Goal: Communication & Community: Share content

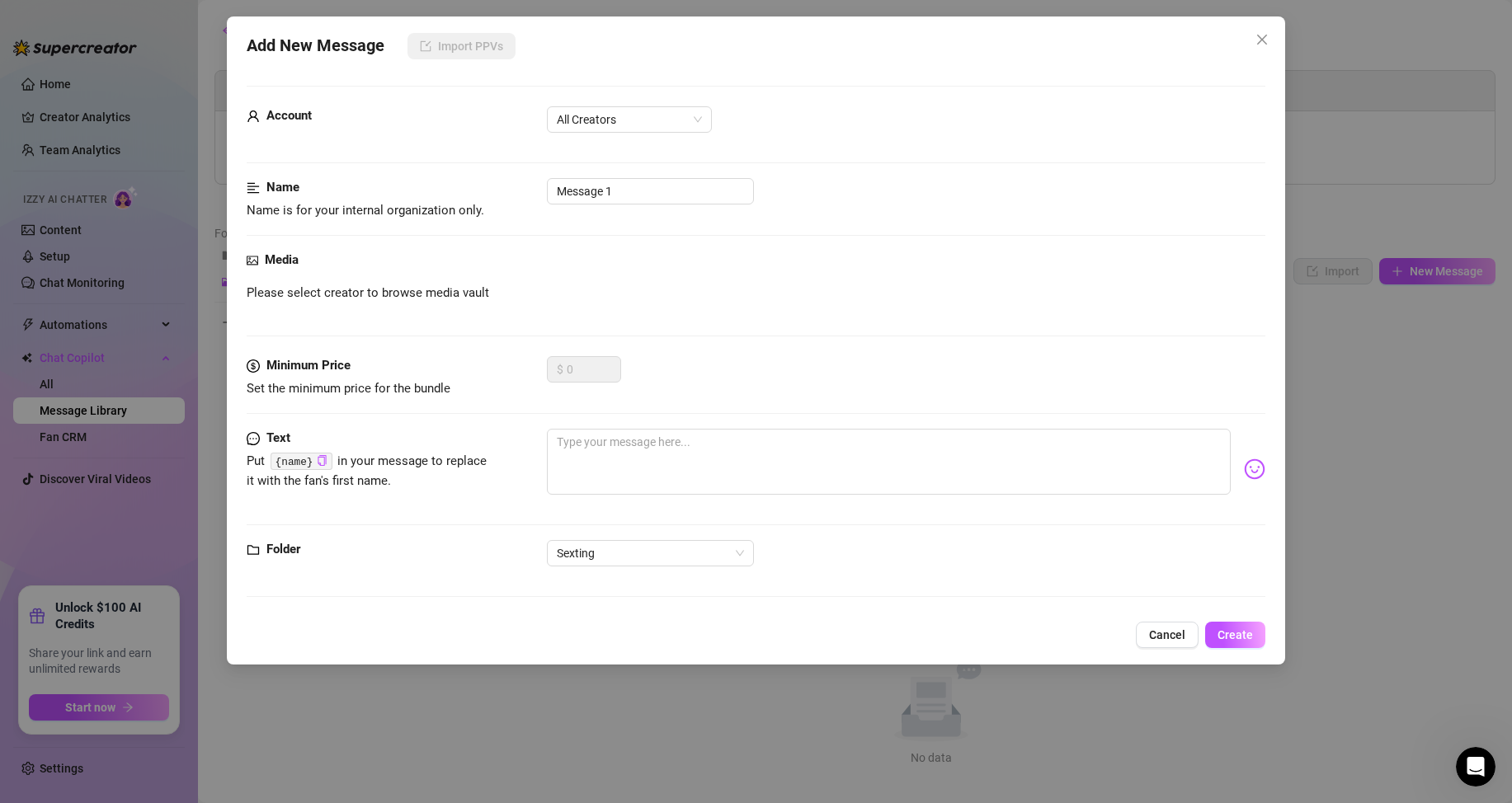
scroll to position [2, 0]
click at [599, 385] on div "$ 0" at bounding box center [583, 377] width 74 height 41
click at [652, 190] on input "Message 1" at bounding box center [650, 191] width 207 height 26
drag, startPoint x: 604, startPoint y: 192, endPoint x: 482, endPoint y: 203, distance: 122.5
click at [482, 203] on div "Name Name is for your internal organization only. Message 1" at bounding box center [755, 199] width 1019 height 42
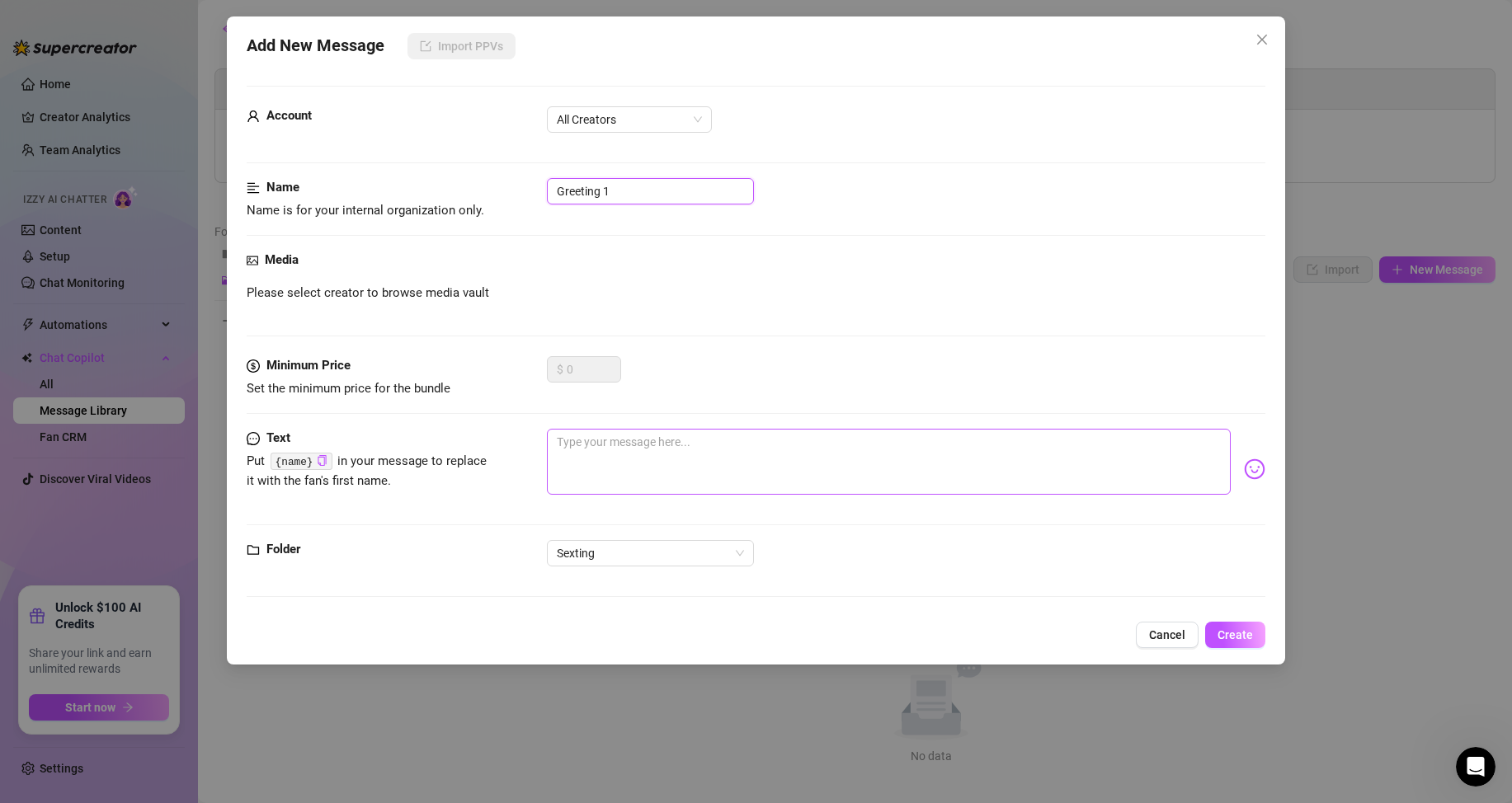
type input "Greeting 1"
click at [718, 451] on textarea at bounding box center [888, 461] width 683 height 66
click at [1244, 471] on img at bounding box center [1254, 468] width 21 height 21
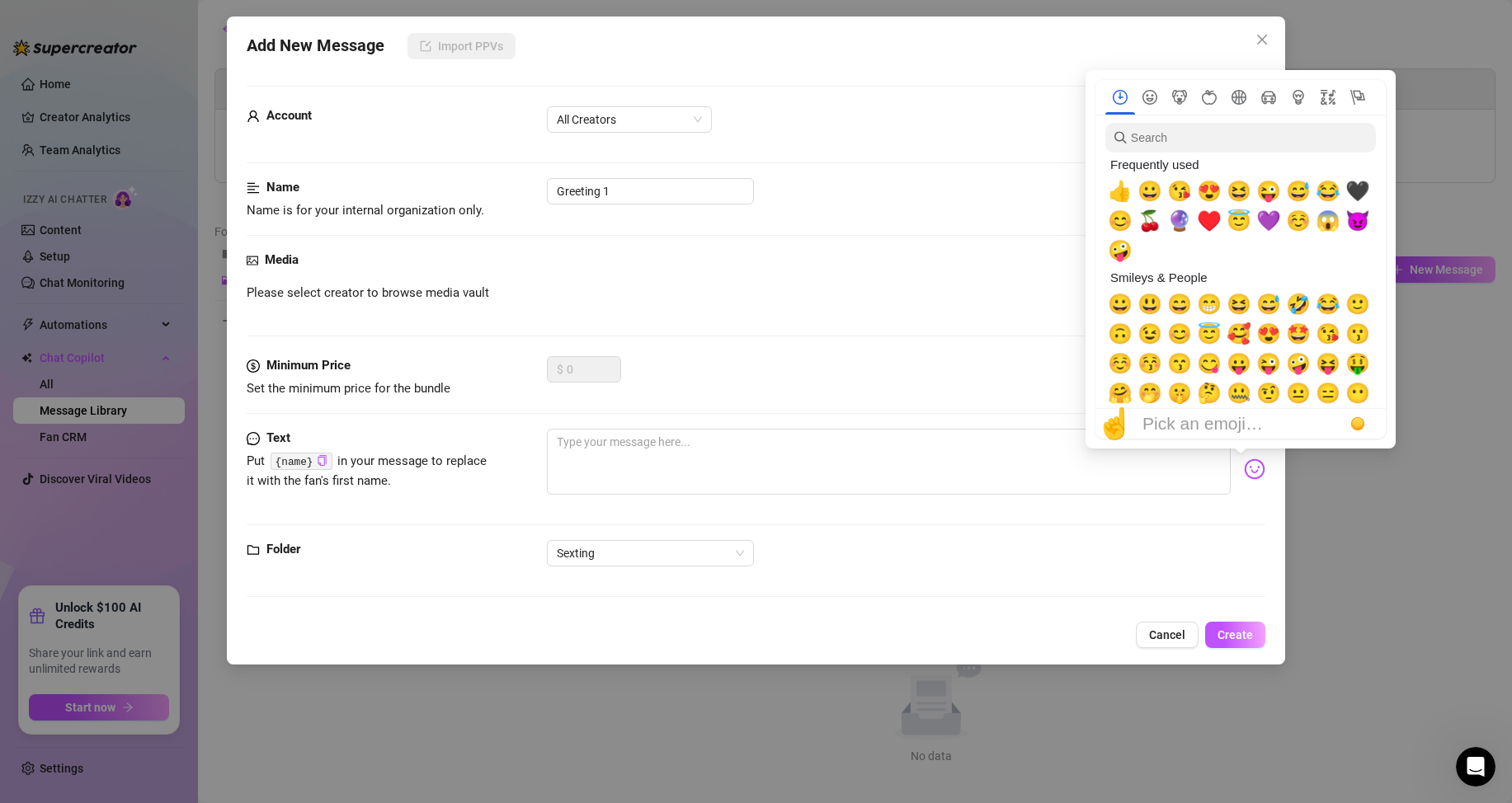
click at [1244, 471] on img at bounding box center [1254, 468] width 21 height 21
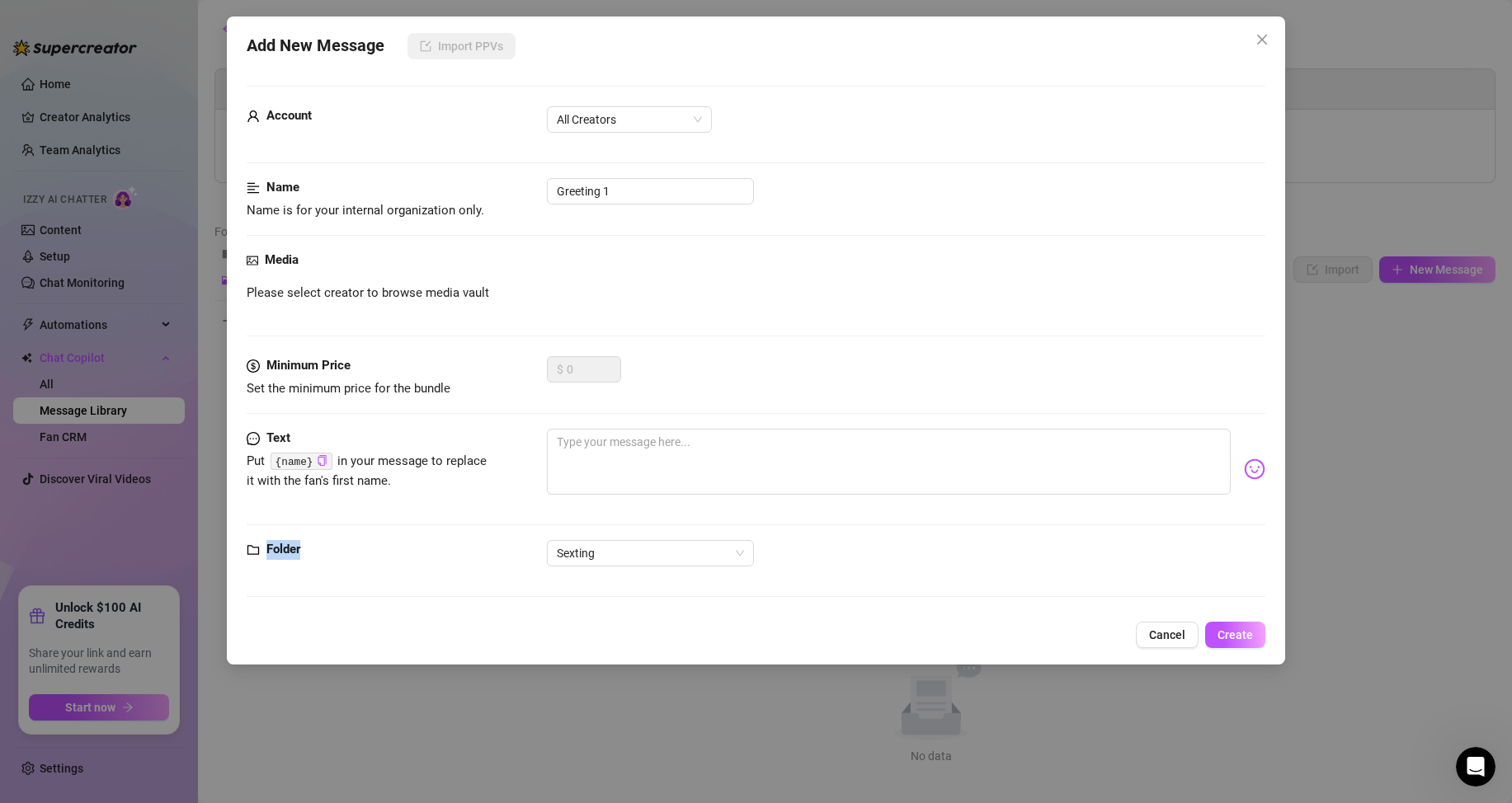
click at [1224, 540] on form "Account All Creators Name Name is for your internal organization only. Greeting…" at bounding box center [755, 349] width 1019 height 526
click at [999, 475] on textarea at bounding box center [888, 461] width 683 height 66
type textarea "h"
type textarea "he"
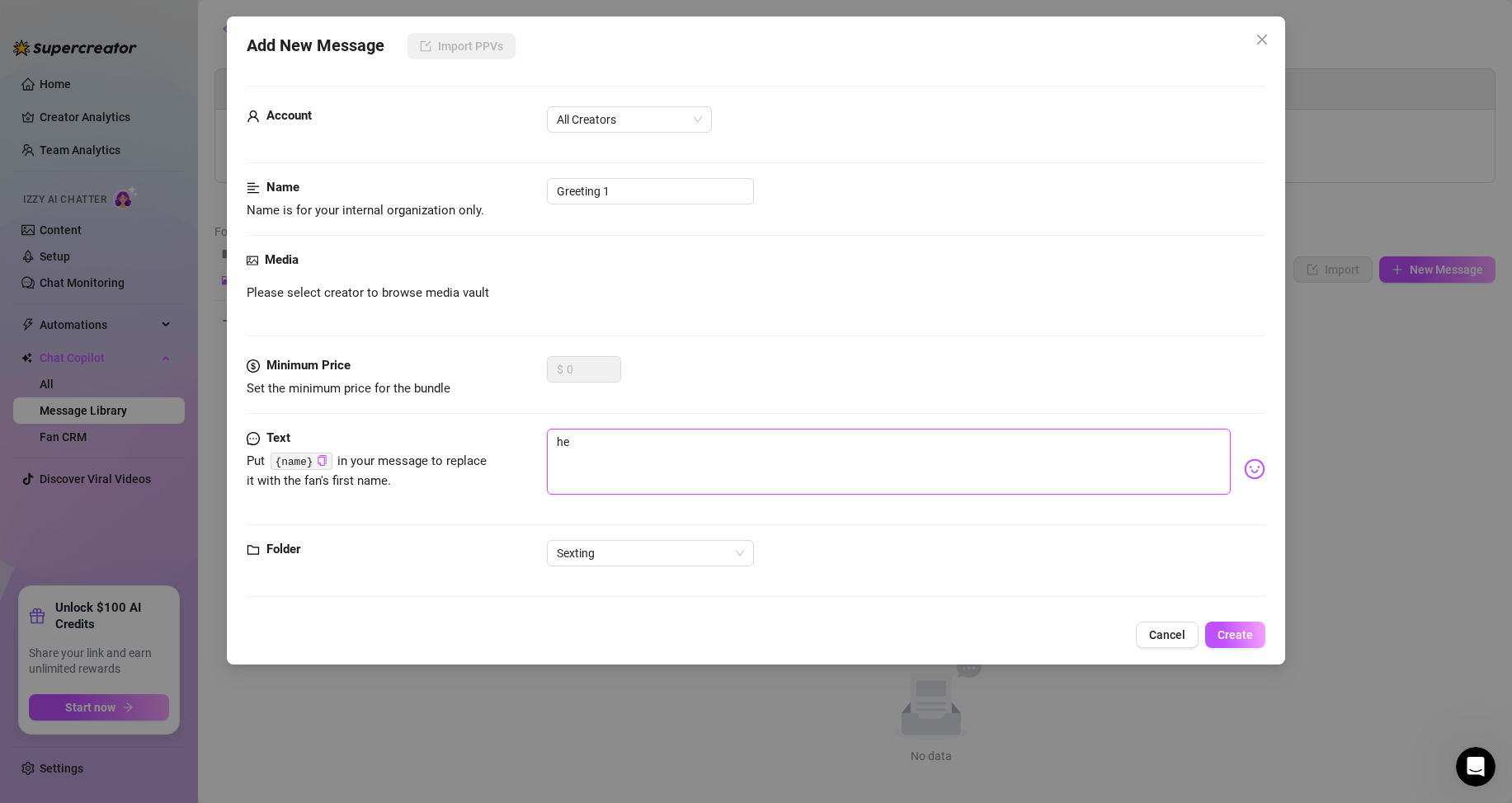
type textarea "hey"
type textarea "heyy"
type textarea "hey"
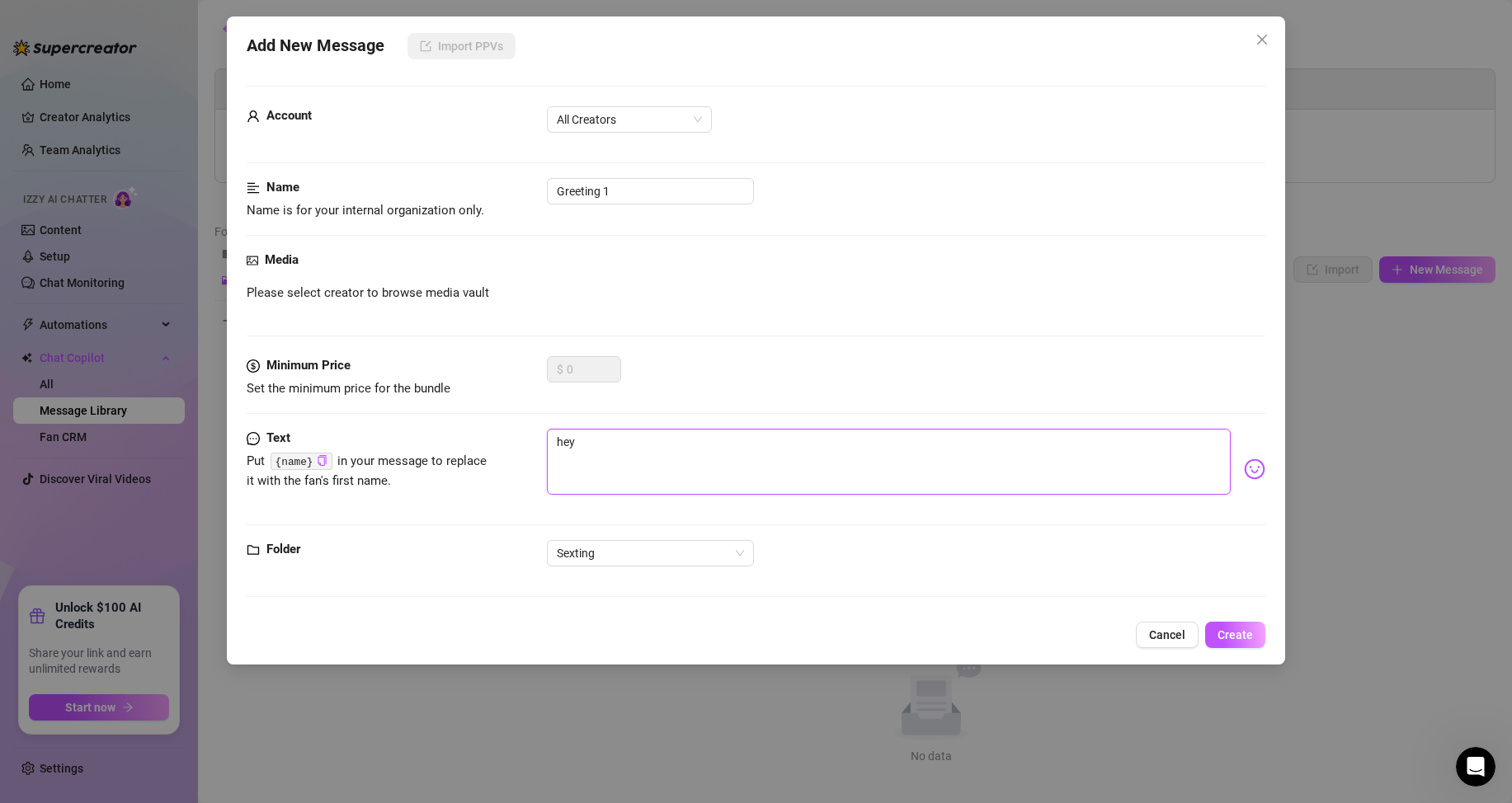
type textarea "hey,"
type textarea "hey, w"
type textarea "hey, [GEOGRAPHIC_DATA]"
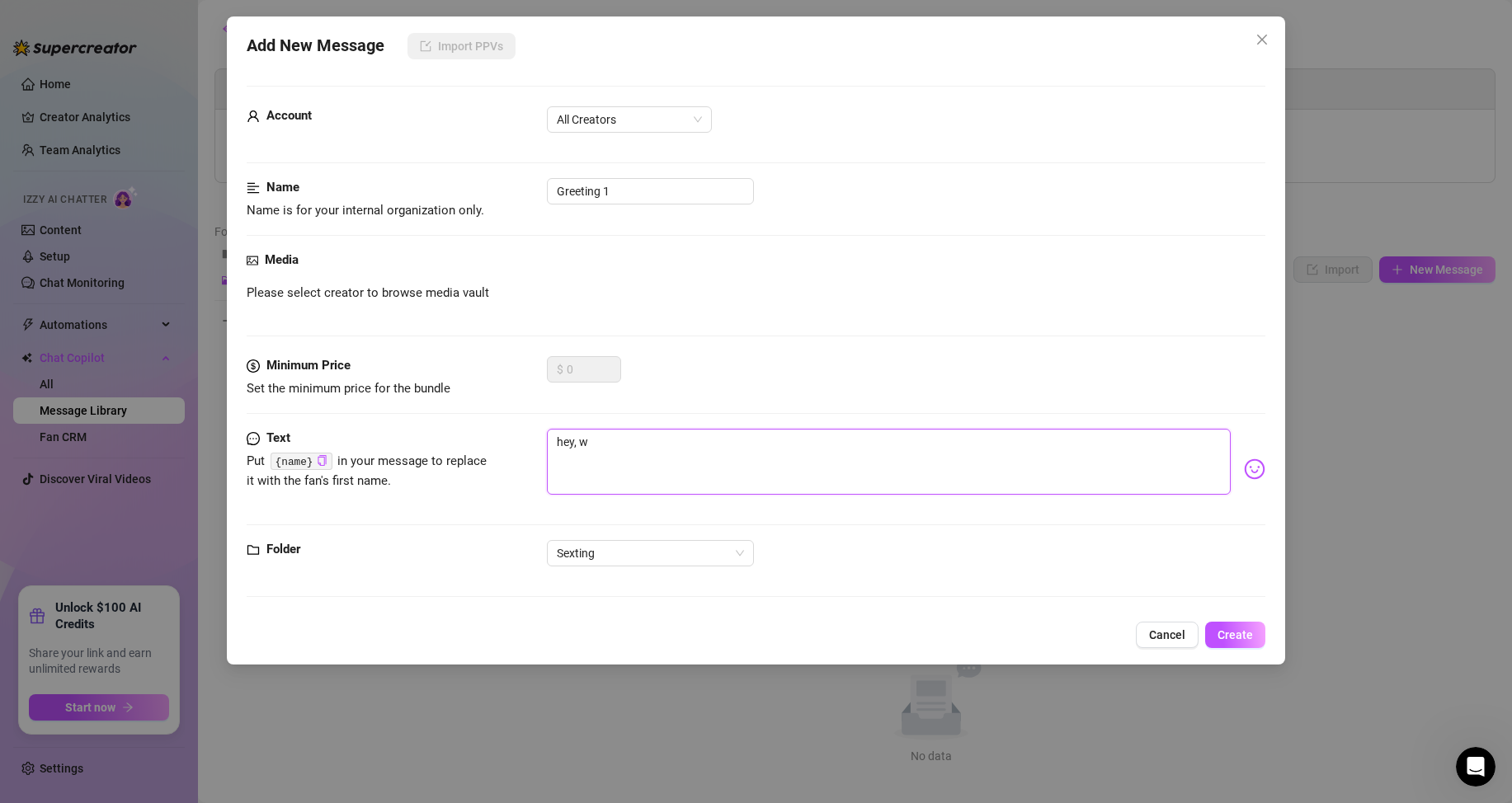
type textarea "hey, [GEOGRAPHIC_DATA]"
type textarea "hey, wat"
type textarea "hey, watc"
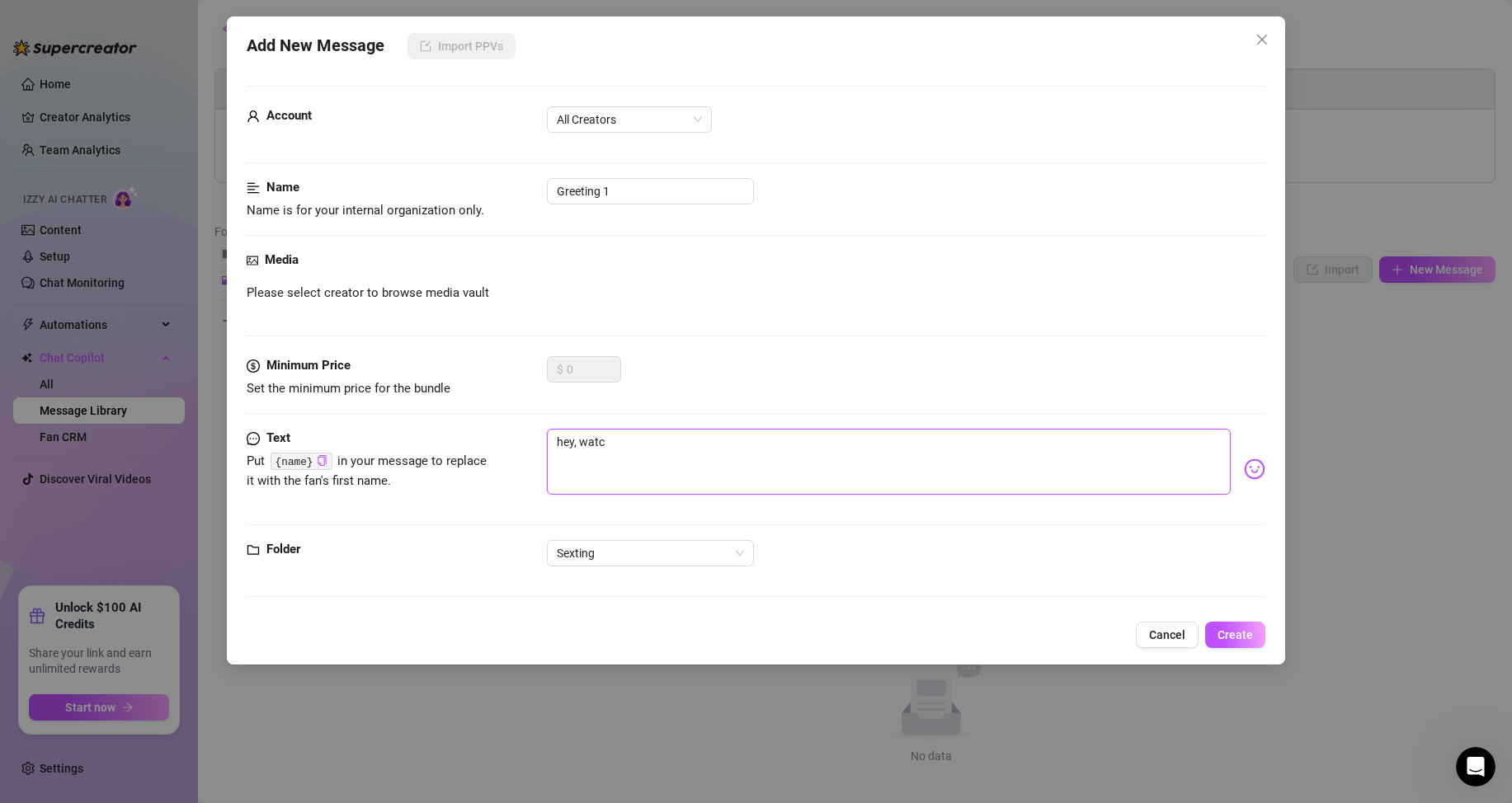
type textarea "hey, wat"
type textarea "hey, [GEOGRAPHIC_DATA]"
type textarea "hey, w"
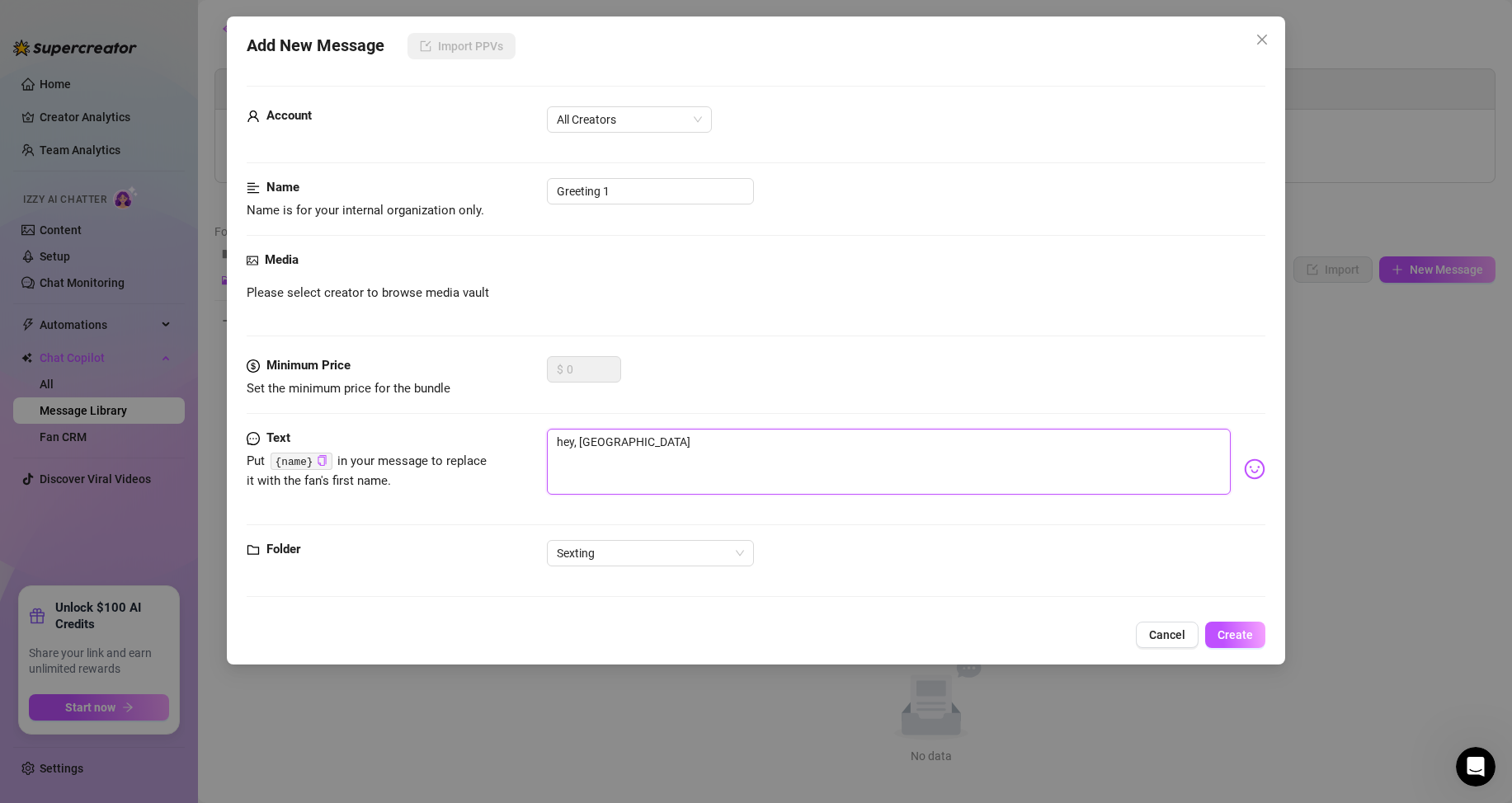
type textarea "hey, w"
type textarea "hey, wh"
type textarea "hey, wha"
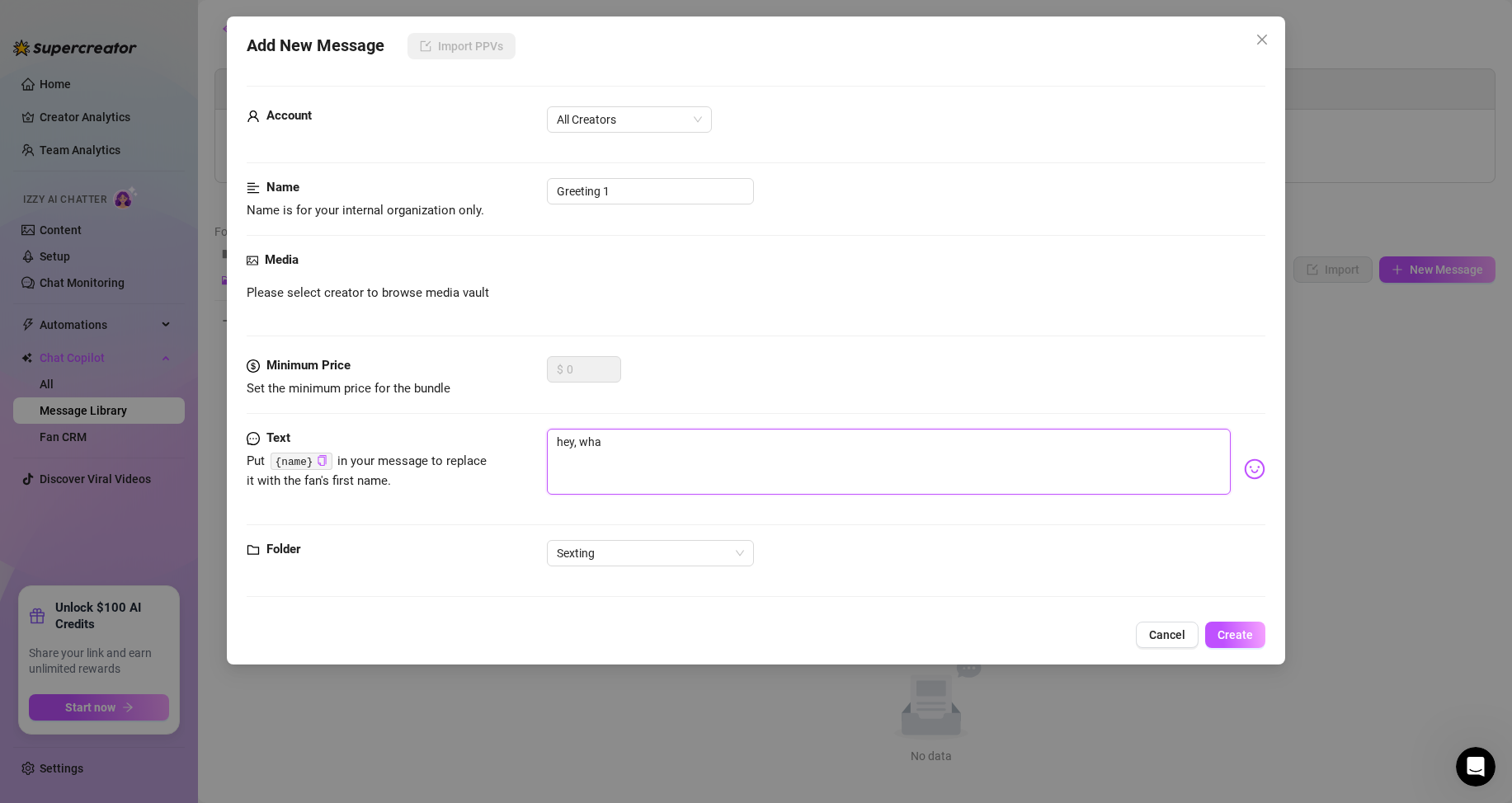
type textarea "hey, what"
type textarea "hey, whatc"
type textarea "hey, whatch"
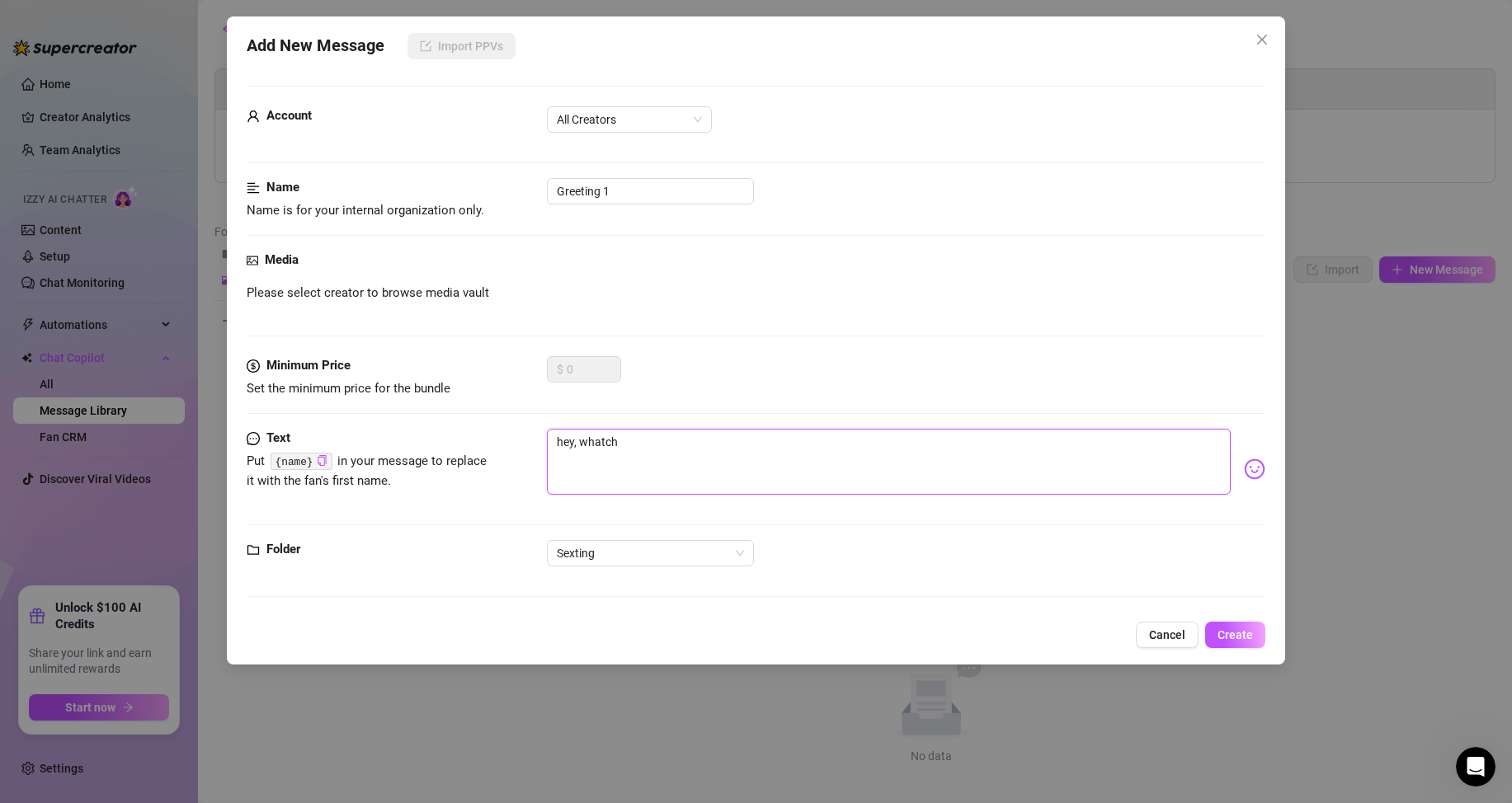
type textarea "hey, whatcha"
type textarea "hey, whatcha u"
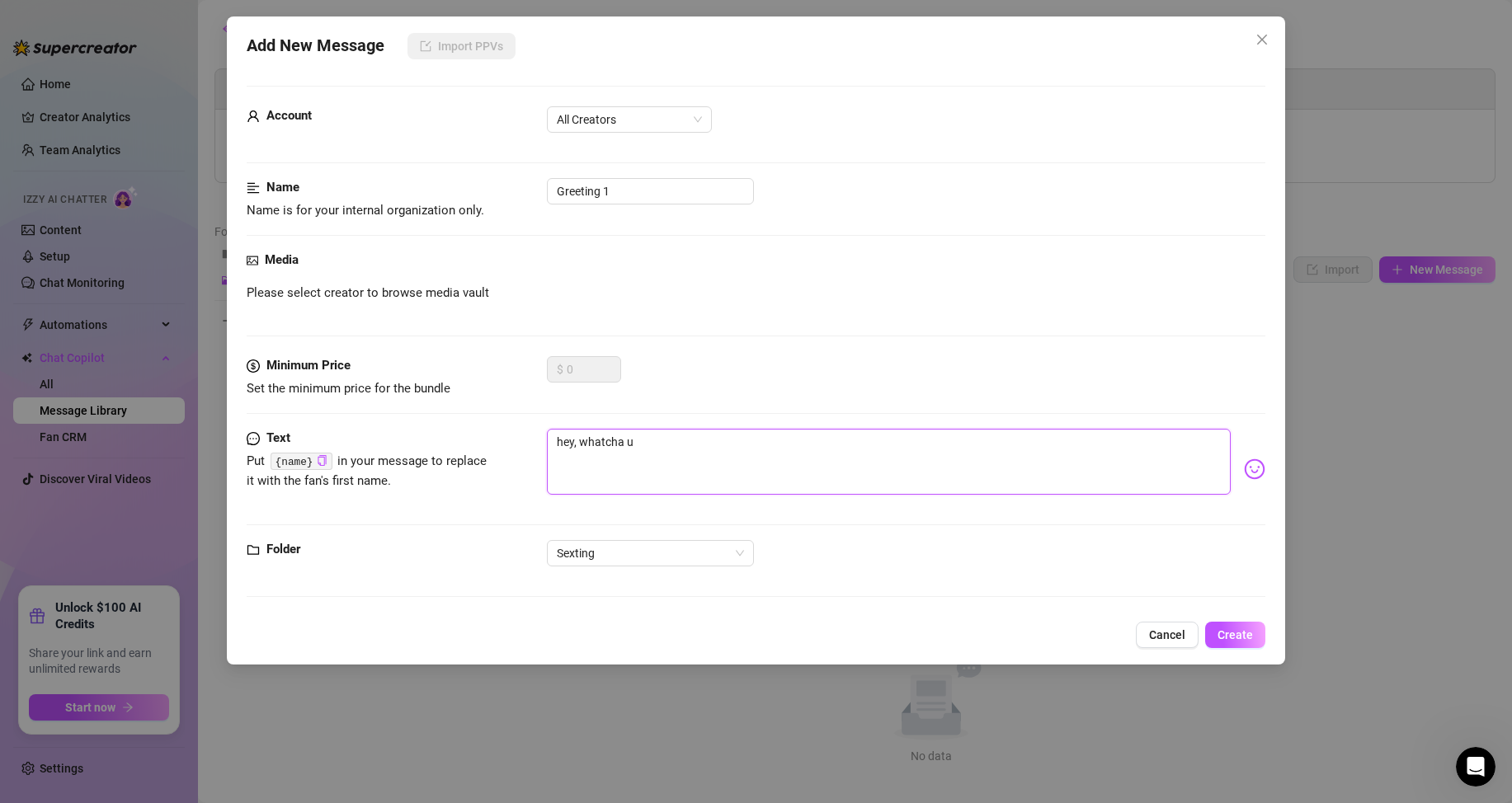
type textarea "hey, whatcha up"
type textarea "hey, whatcha up t"
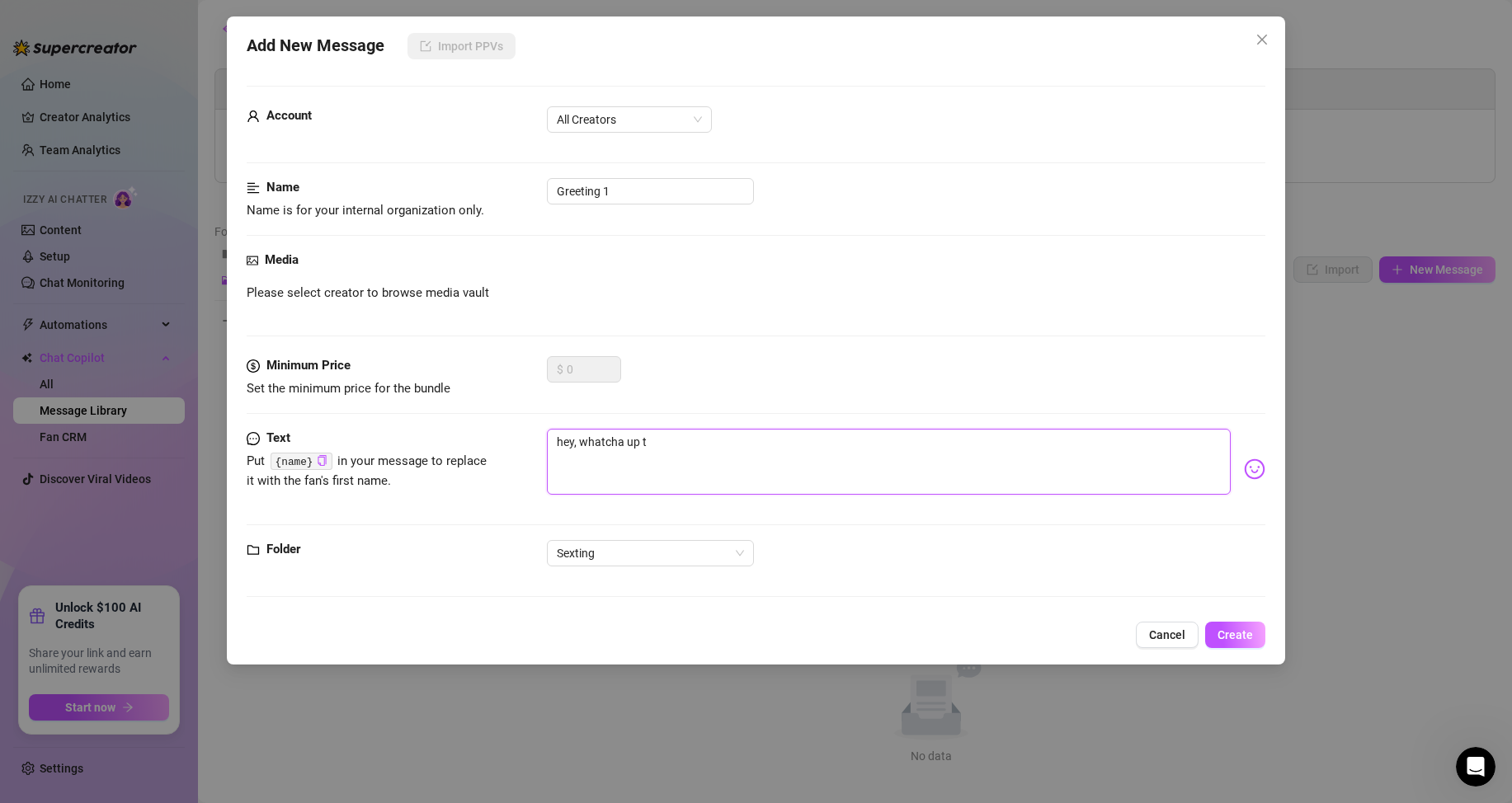
type textarea "hey, whatcha up to"
type textarea "hey, whatcha up to?"
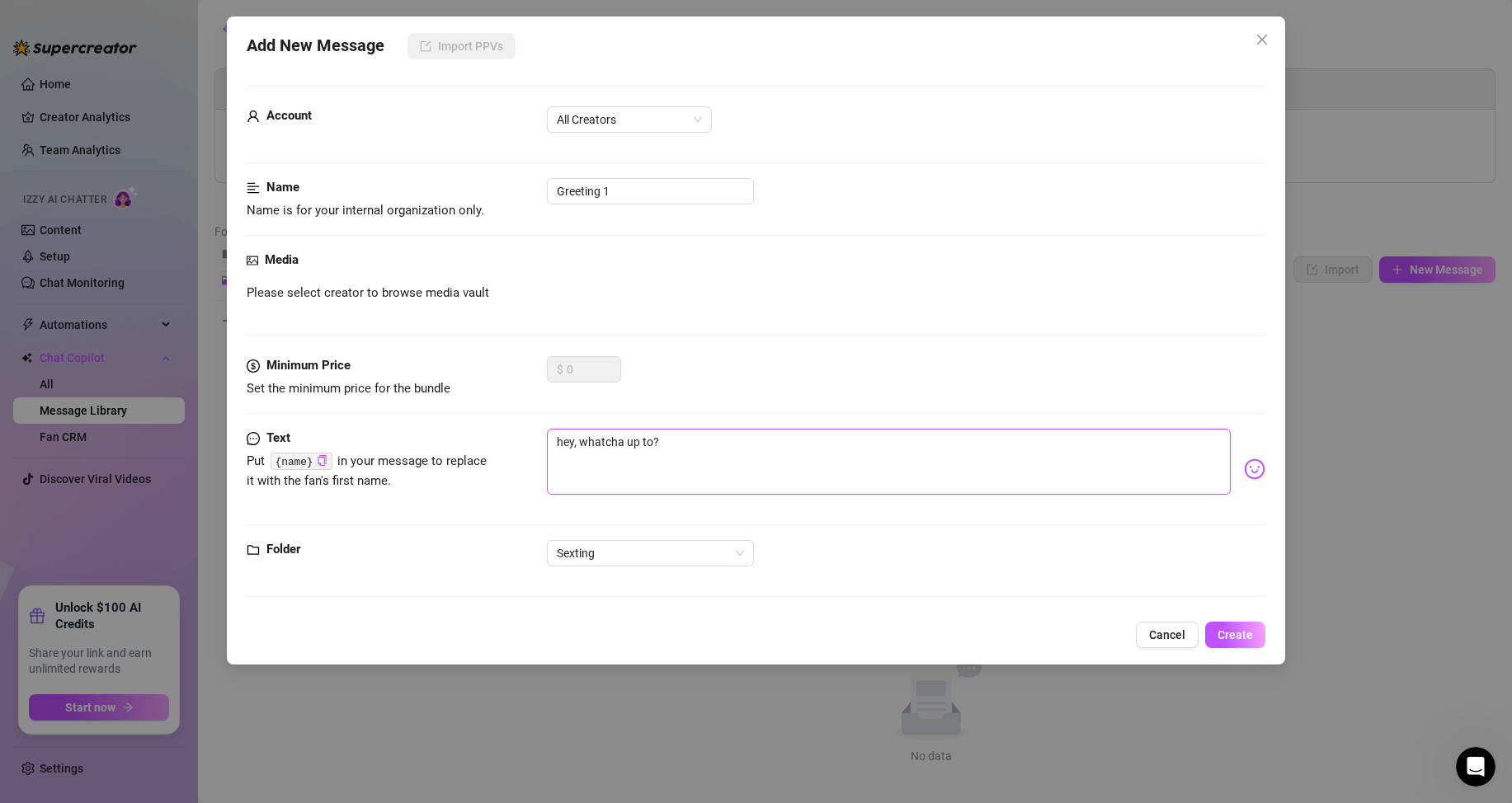
type textarea "hey, whatcha up to? h"
type textarea "hey, whatcha up to? ho"
type textarea "hey, whatcha up to? h"
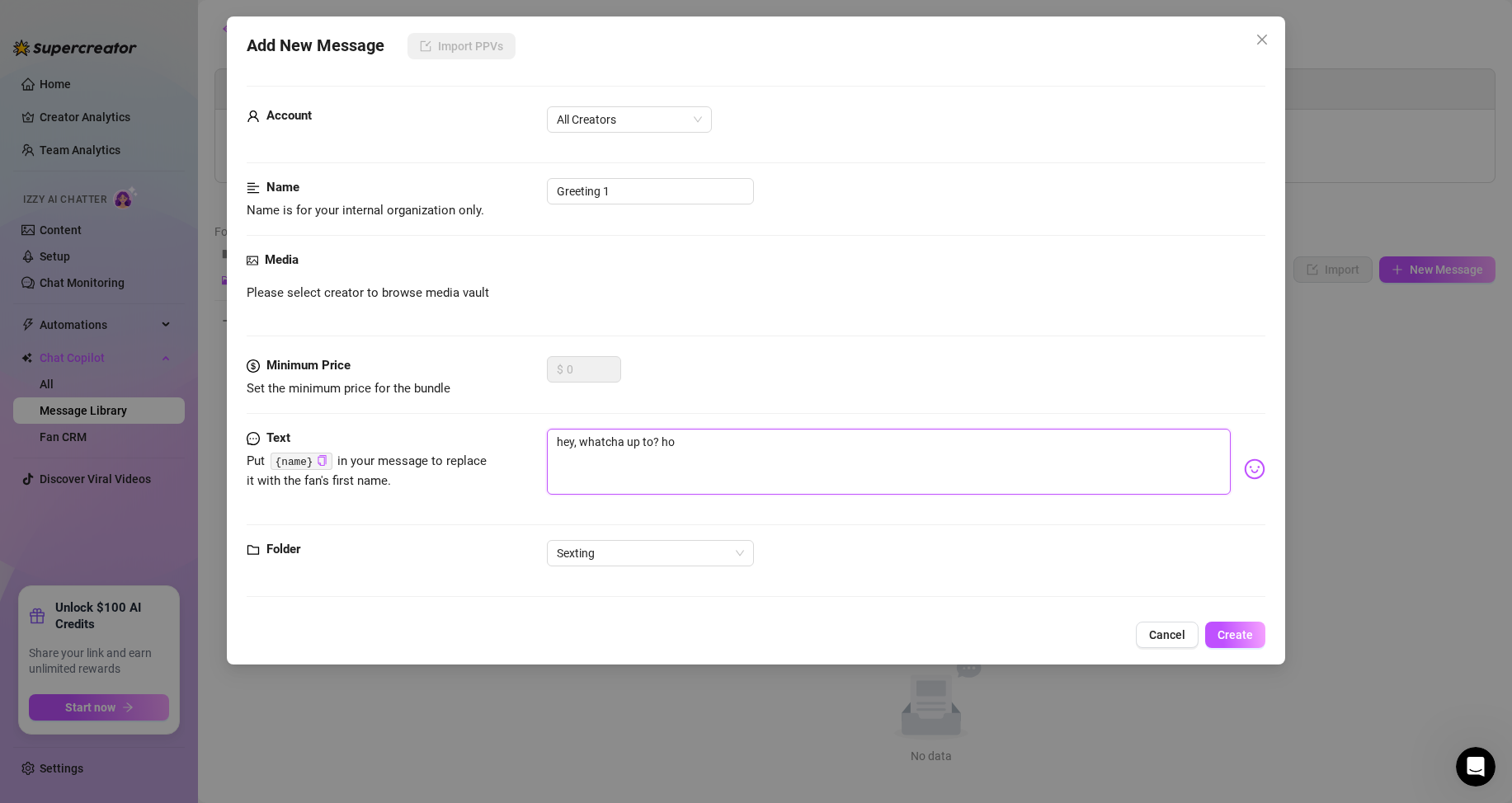
type textarea "hey, whatcha up to? h"
type textarea "hey, whatcha up to?"
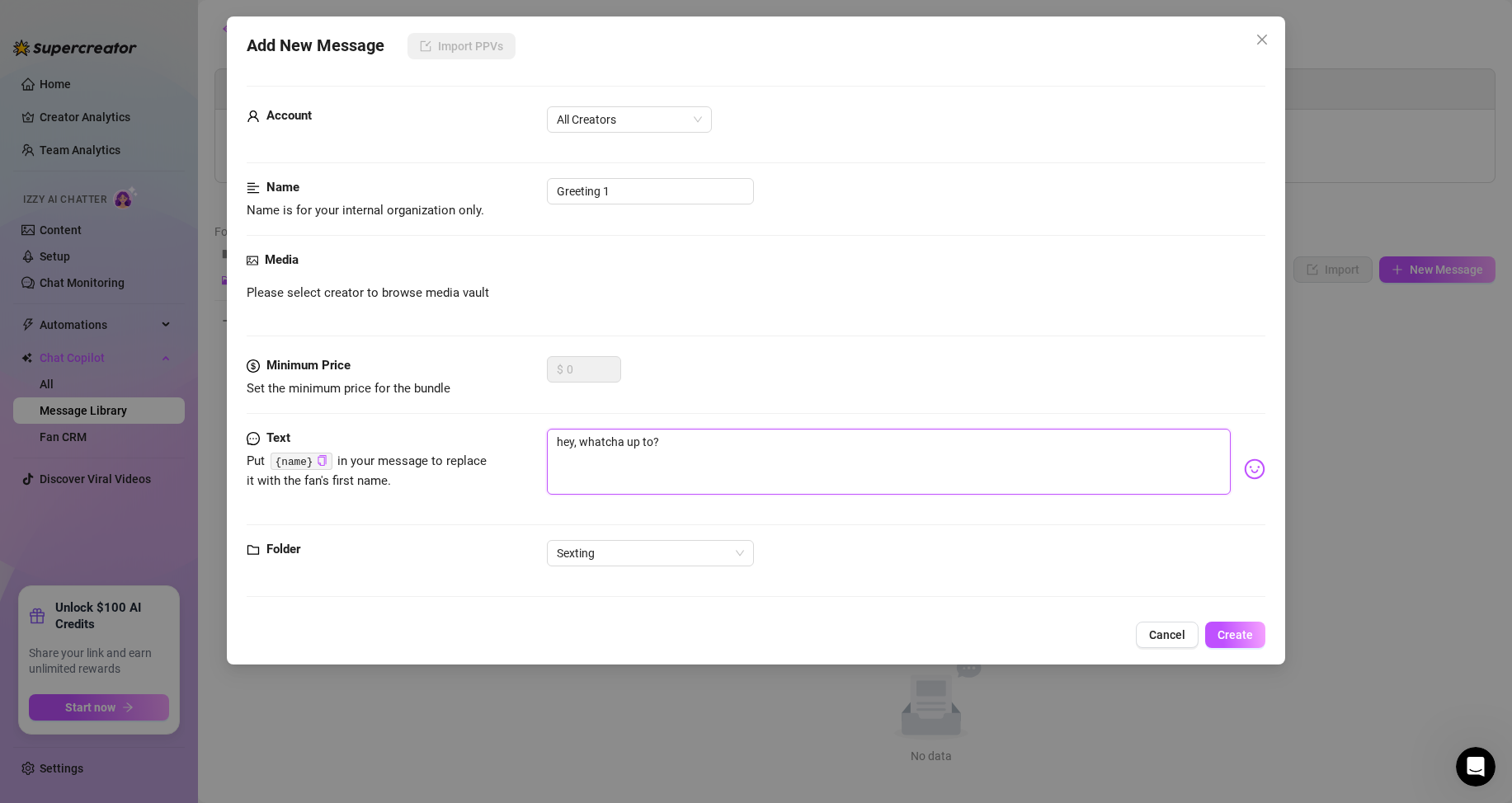
type textarea "hey, whatcha up to?"
type textarea "hey, whatcha up to? i"
type textarea "hey, whatcha up to? i'"
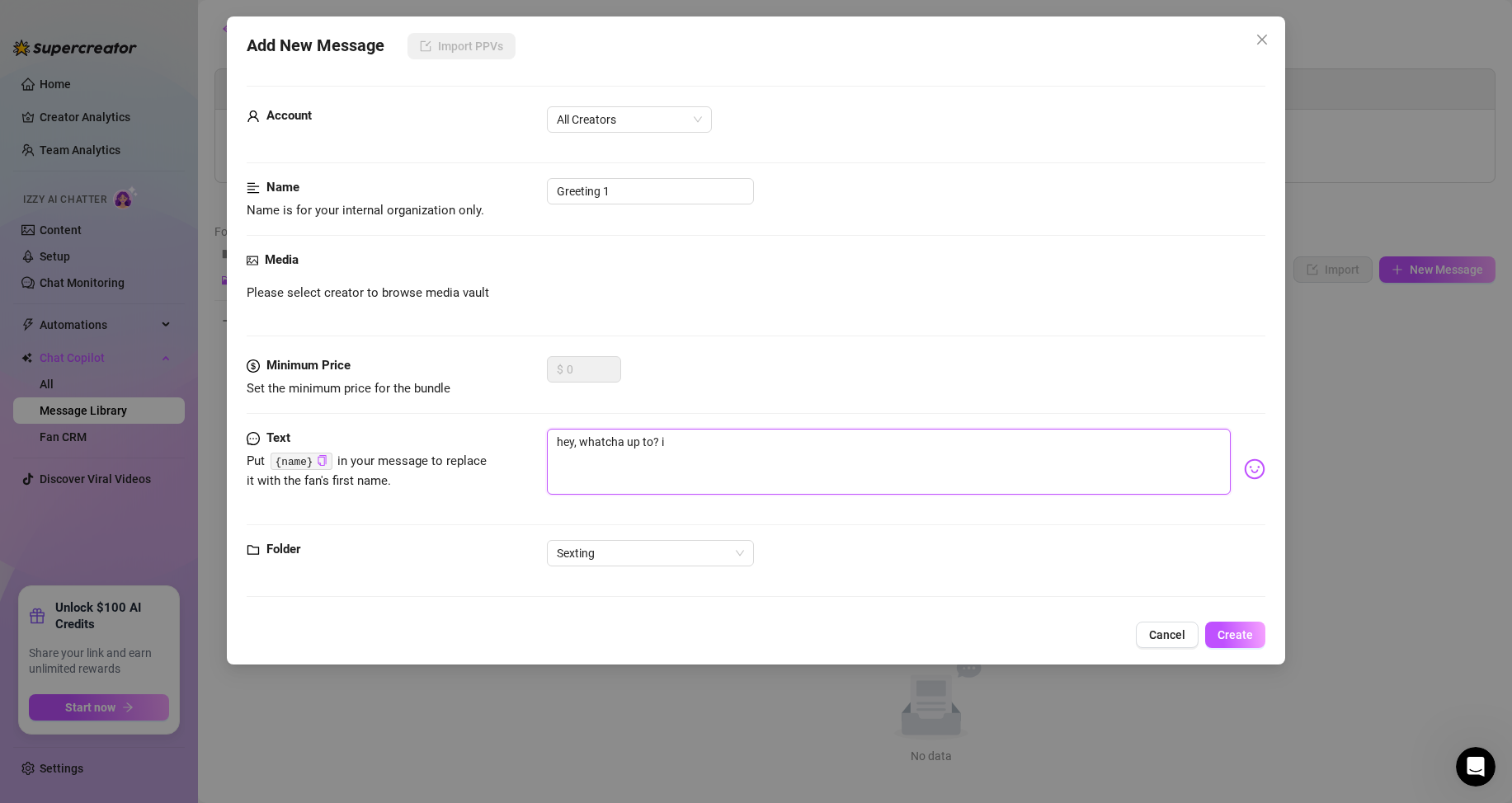
type textarea "hey, whatcha up to? i'"
type textarea "hey, whatcha up to? i'm"
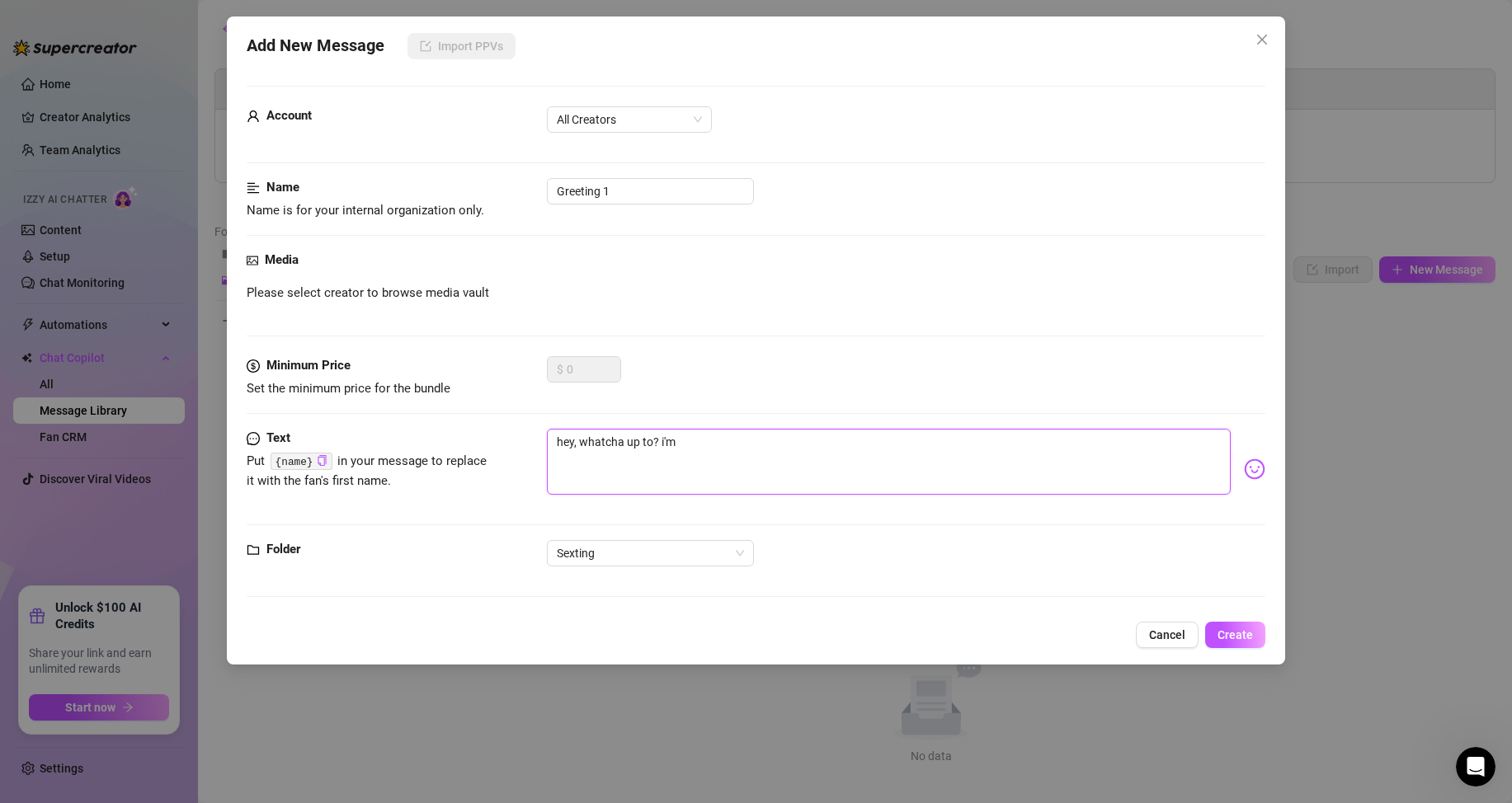
type textarea "hey, whatcha up to? i'm j"
type textarea "hey, whatcha up to? i'm ju"
type textarea "hey, whatcha up to? i'm jus"
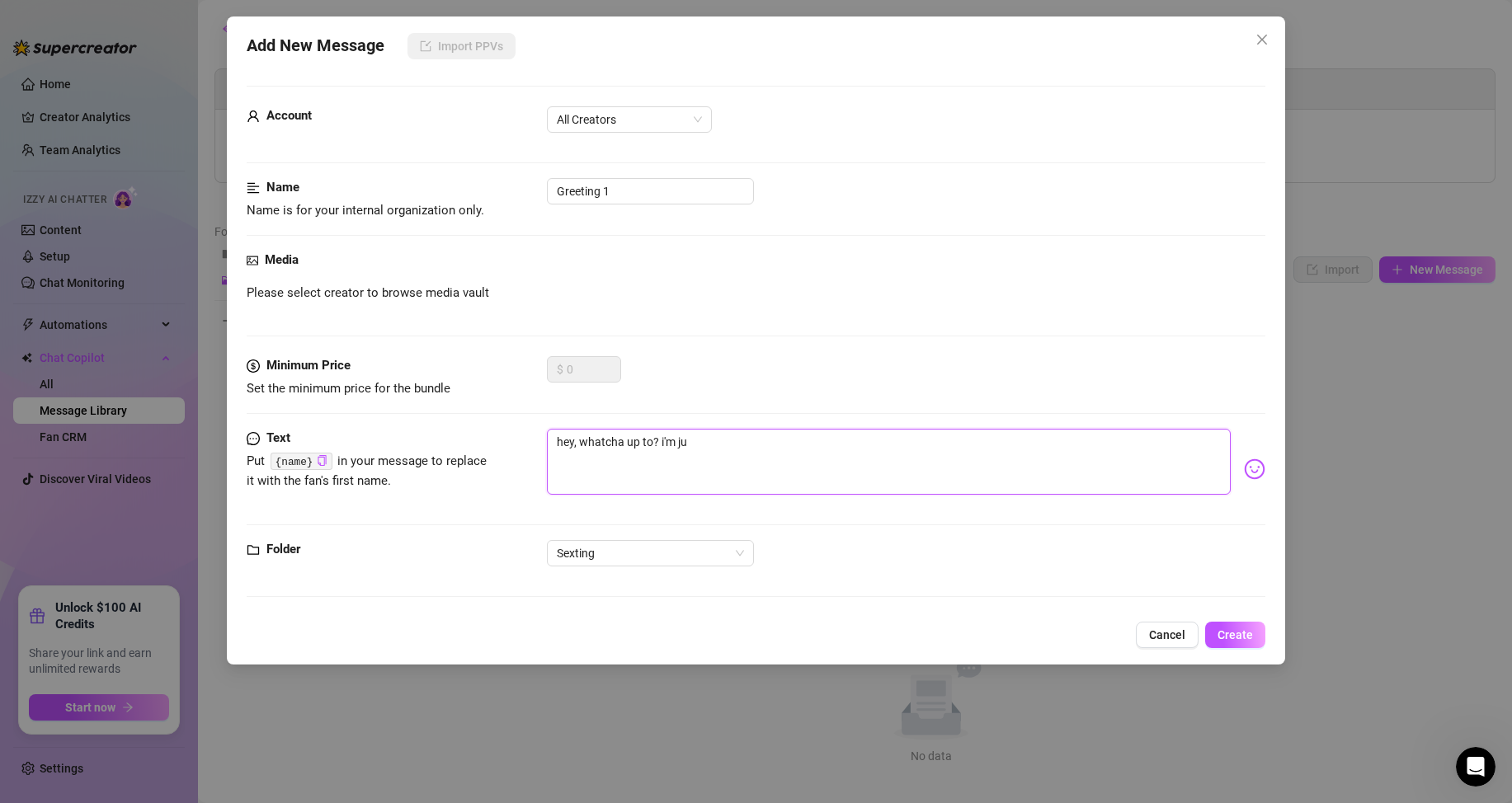
type textarea "hey, whatcha up to? i'm jus"
type textarea "hey, whatcha up to? i'm just"
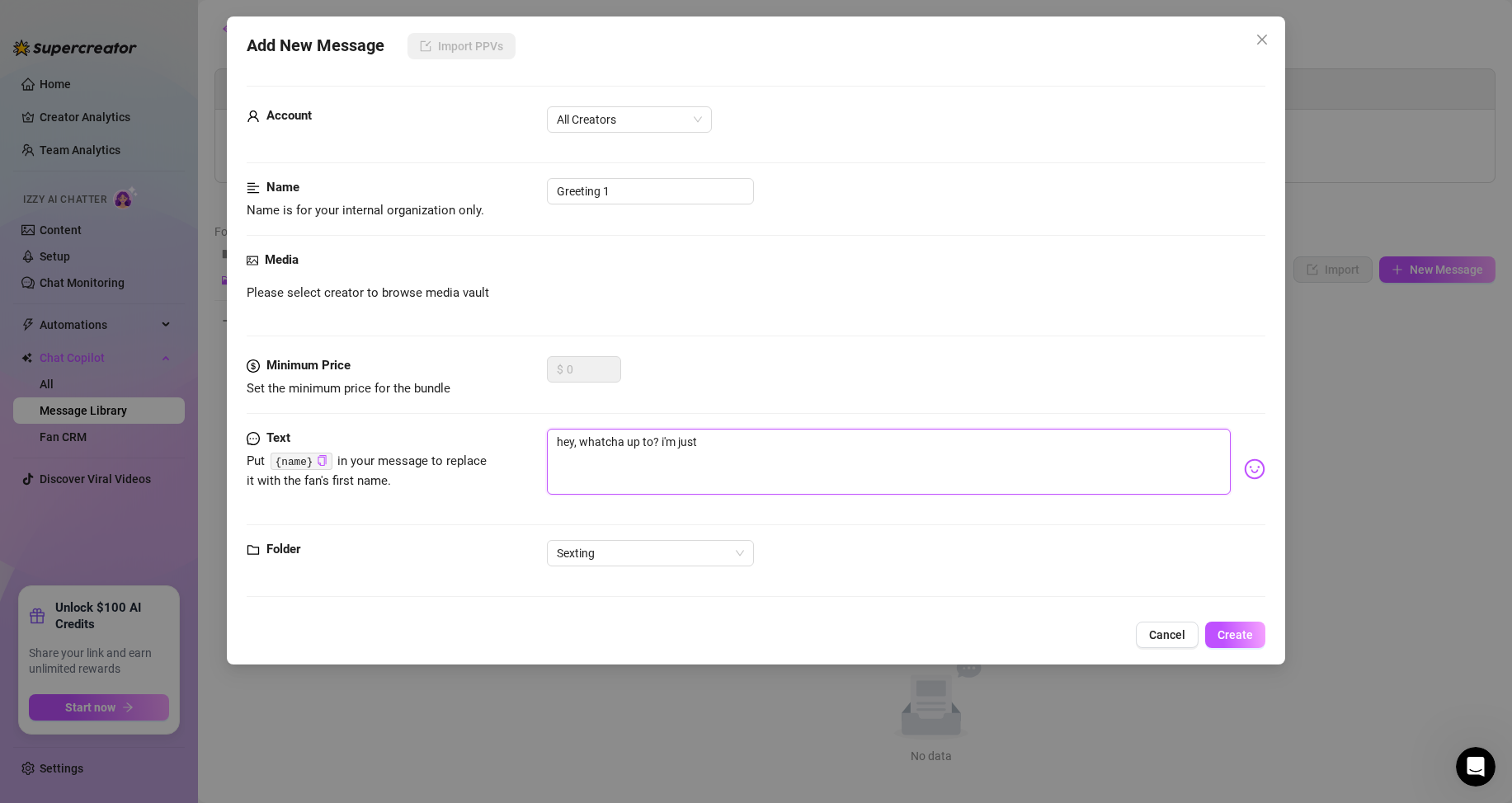
type textarea "hey, whatcha up to? i'm just t"
type textarea "hey, whatcha up to? i'm just tr"
type textarea "hey, whatcha up to? i'm just try"
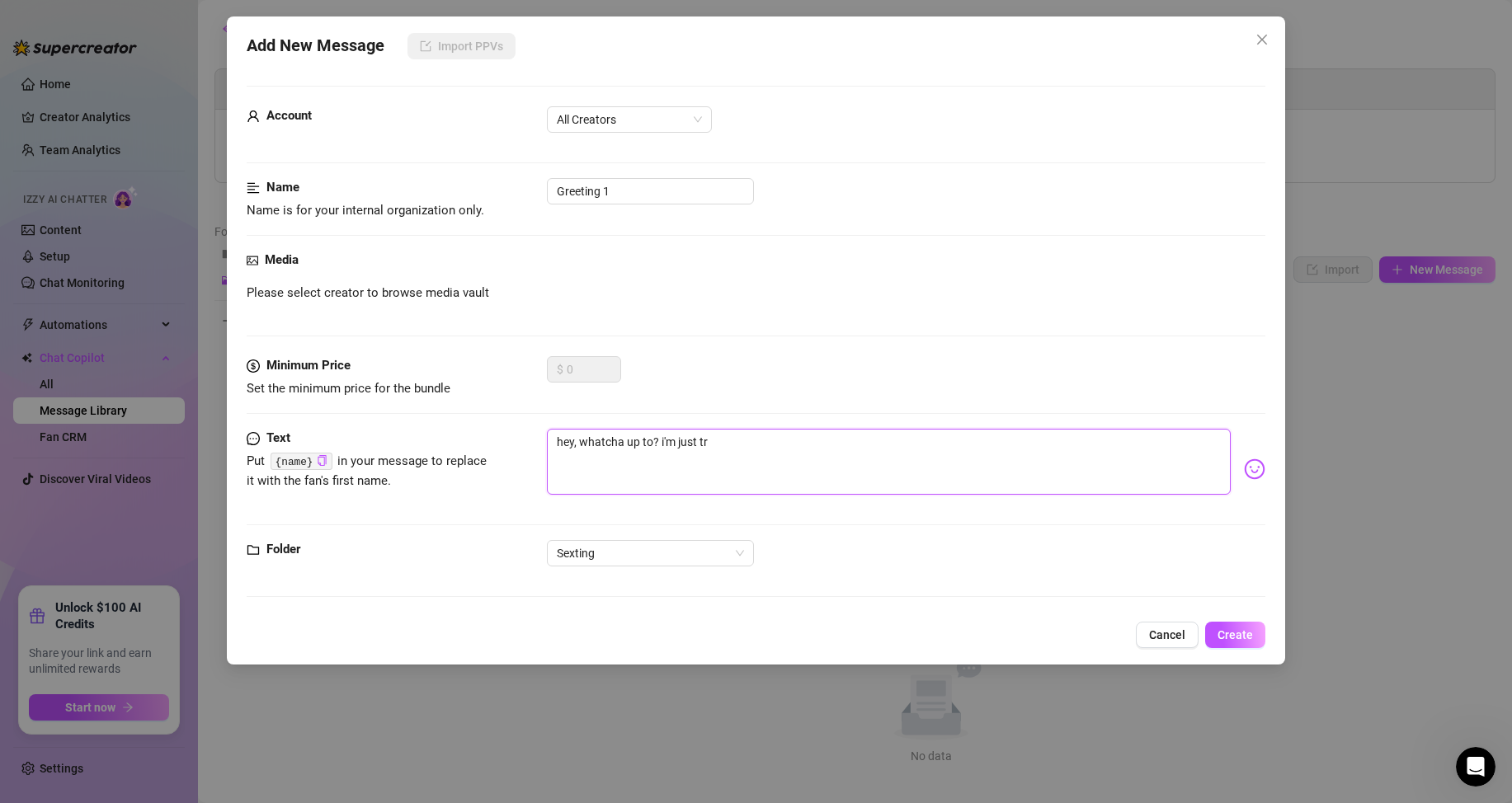
type textarea "hey, whatcha up to? i'm just try"
type textarea "hey, whatcha up to? i'm just tryi"
type textarea "hey, whatcha up to? i'm just tryin"
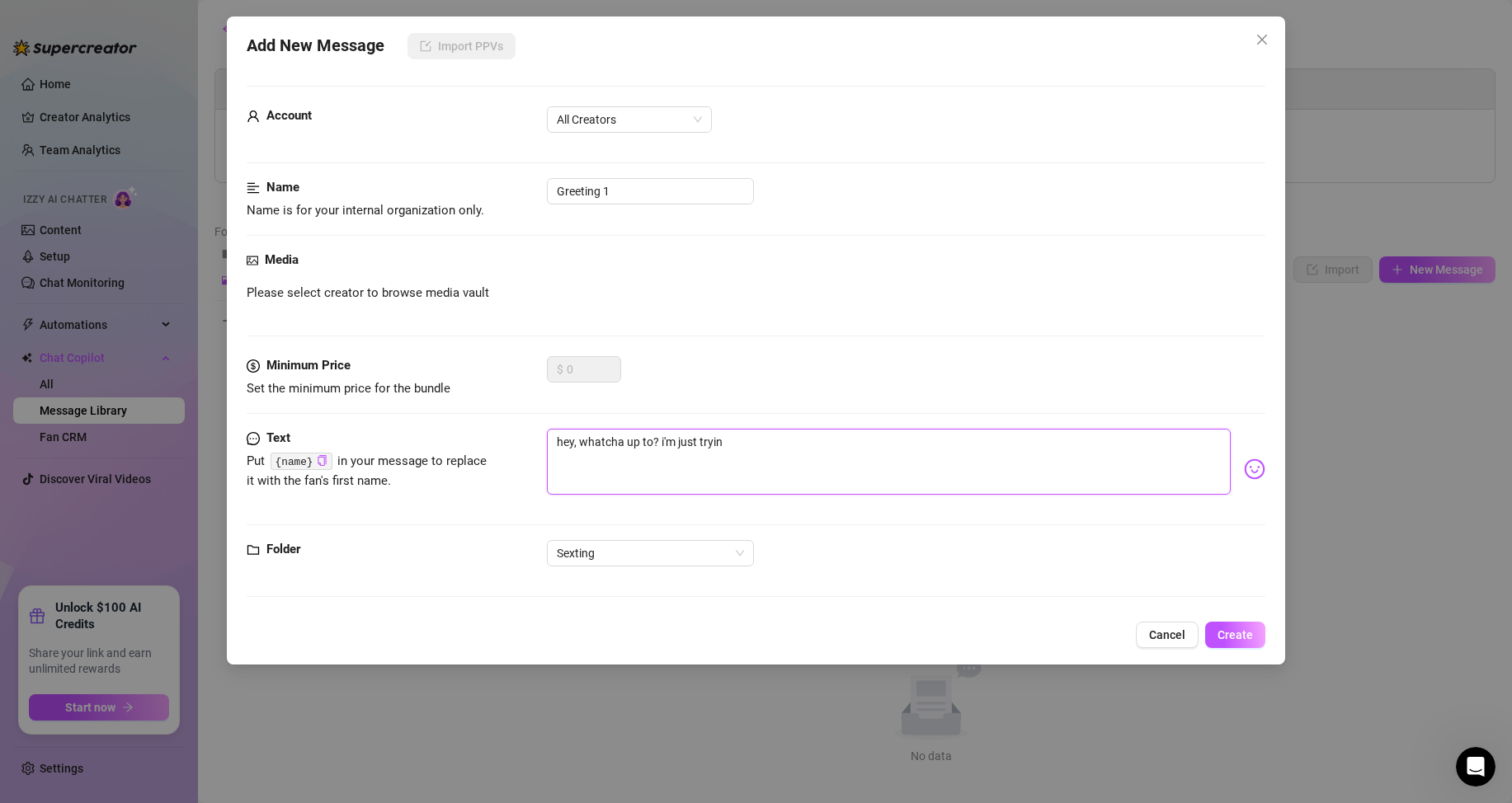
type textarea "hey, whatcha up to? i'm just trying"
type textarea "hey, whatcha up to? i'm just trying s"
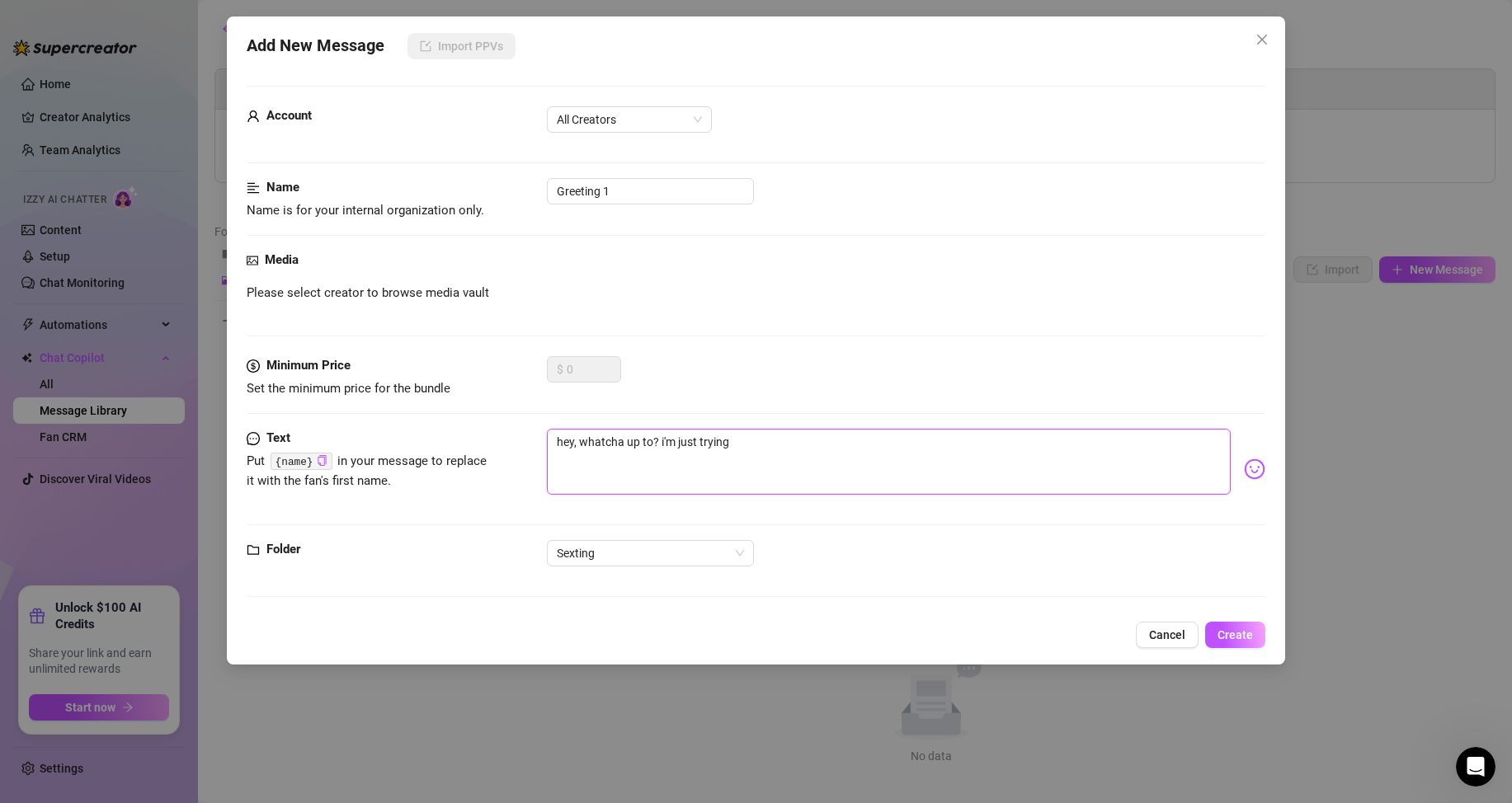
type textarea "hey, whatcha up to? i'm just trying s"
type textarea "hey, whatcha up to? i'm just trying so"
type textarea "hey, whatcha up to? i'm just trying som"
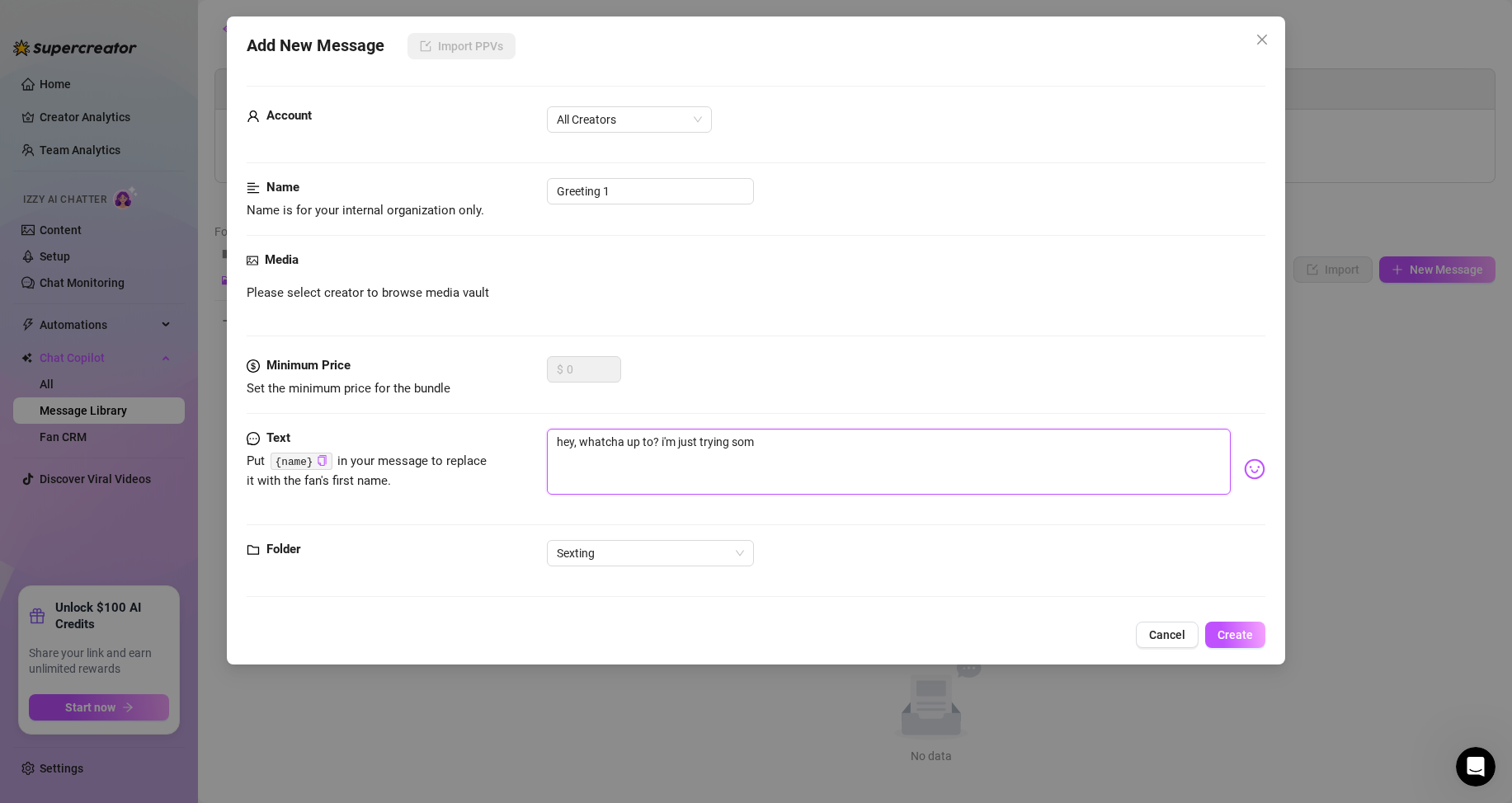
type textarea "hey, whatcha up to? i'm just trying some"
type textarea "hey, whatcha up to? i'm just trying some t"
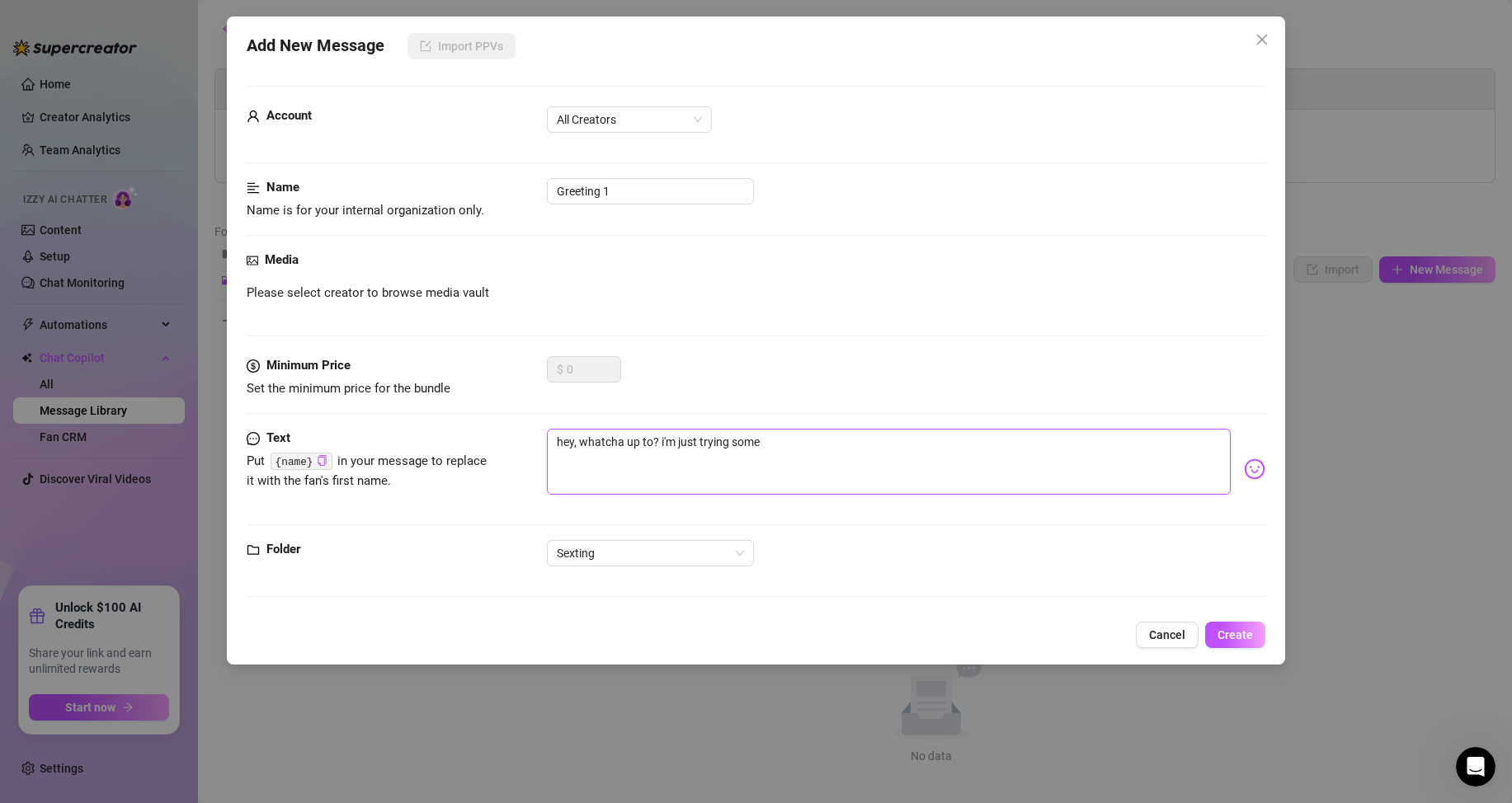
type textarea "hey, whatcha up to? i'm just trying some t"
type textarea "hey, whatcha up to? i'm just trying some th"
type textarea "hey, whatcha up to? i'm just trying some thi"
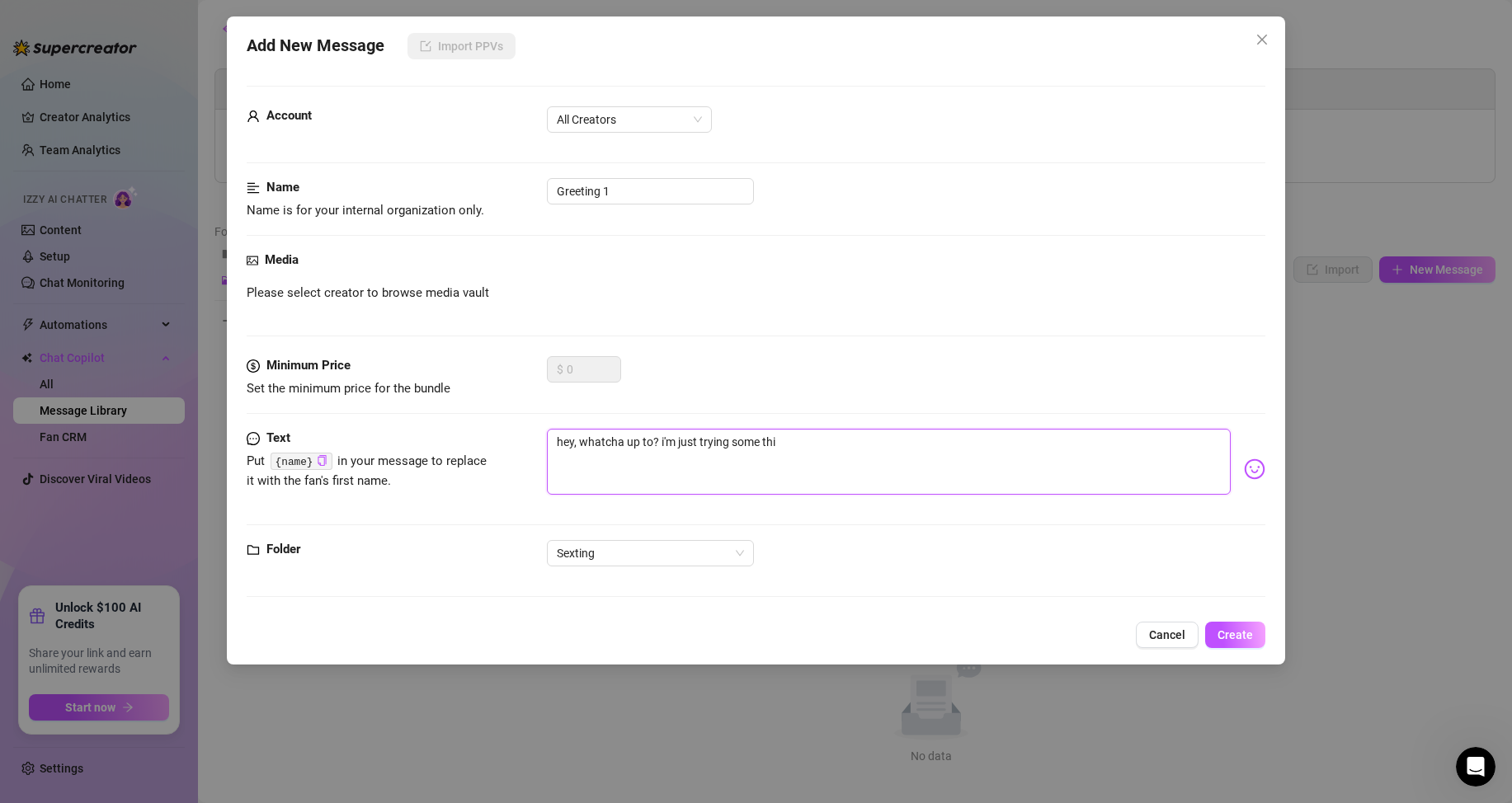
type textarea "hey, whatcha up to? i'm just trying some thin"
type textarea "hey, whatcha up to? i'm just trying some thing"
type textarea "hey, whatcha up to? i'm just trying some things"
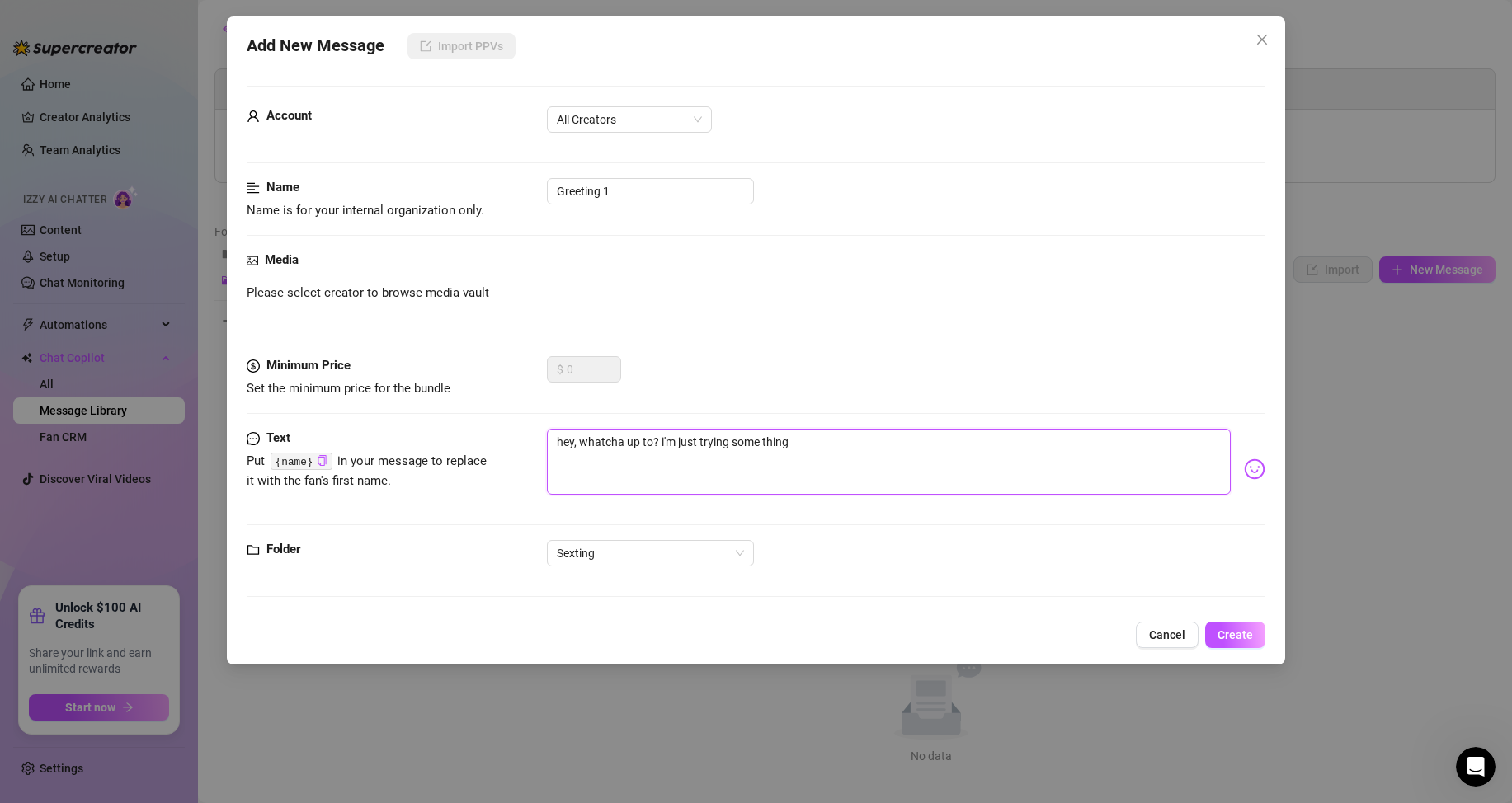
type textarea "hey, whatcha up to? i'm just trying some things"
type textarea "hey, whatcha up to? i'm just trying some things o"
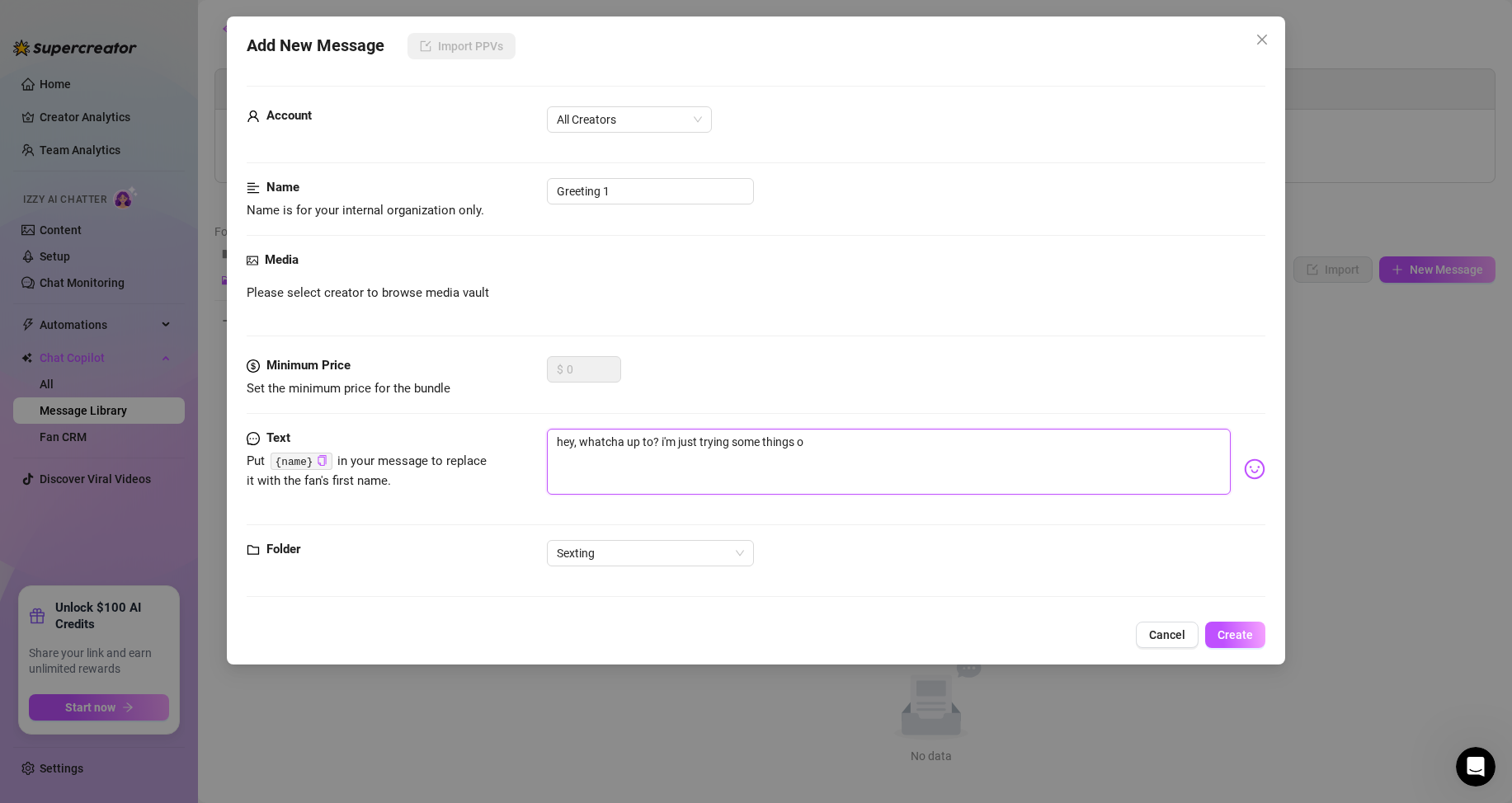
type textarea "hey, whatcha up to? i'm just trying some things on"
drag, startPoint x: 949, startPoint y: 447, endPoint x: 698, endPoint y: 447, distance: 251.0
click at [698, 447] on textarea "hey, whatcha up to? i'm just trying some things on" at bounding box center [888, 461] width 683 height 66
type textarea "hey, whatcha up to? i'm just h"
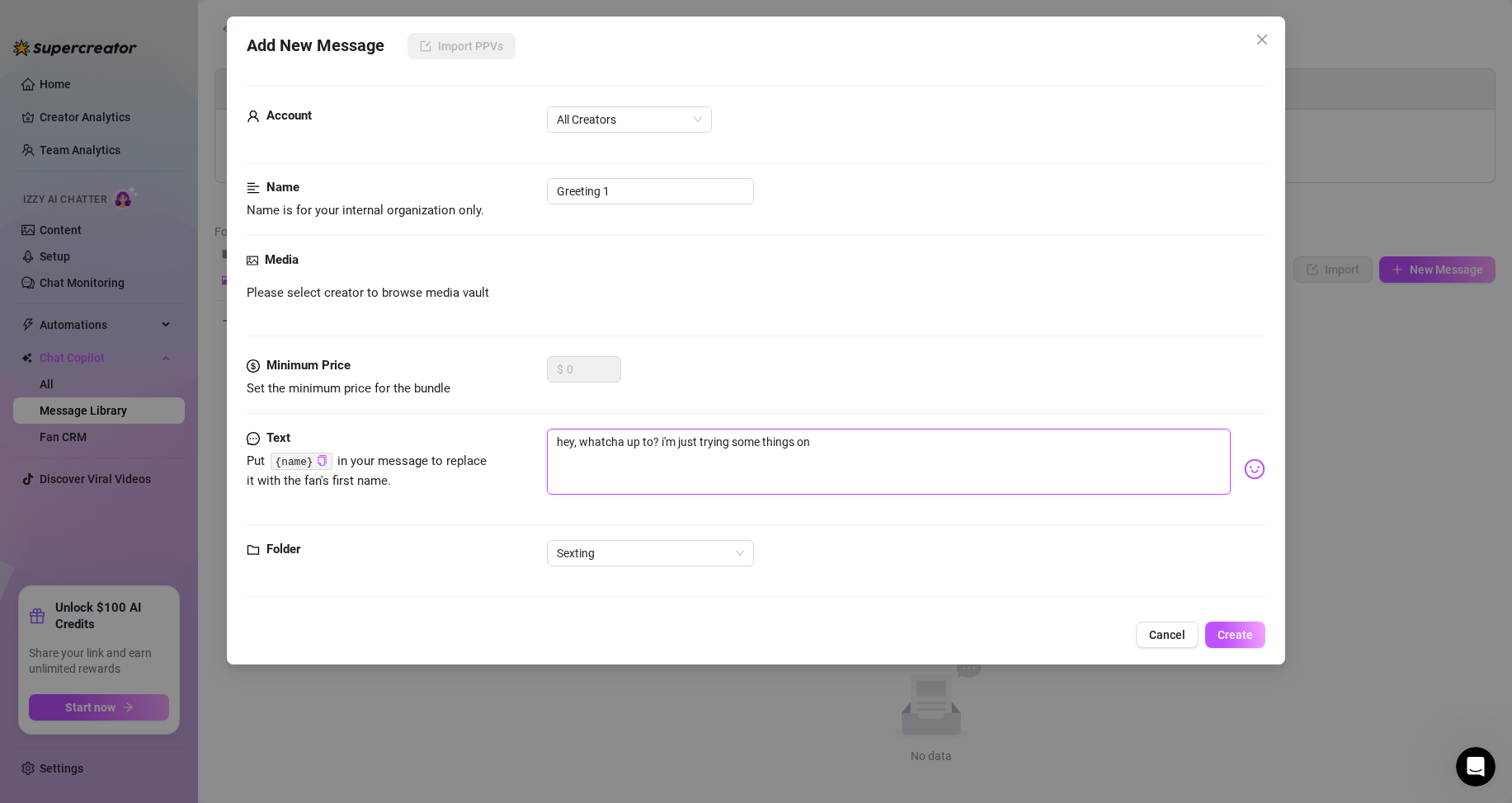
type textarea "hey, whatcha up to? i'm just h"
type textarea "hey, whatcha up to? i'm just ha"
type textarea "hey, whatcha up to? i'm just han"
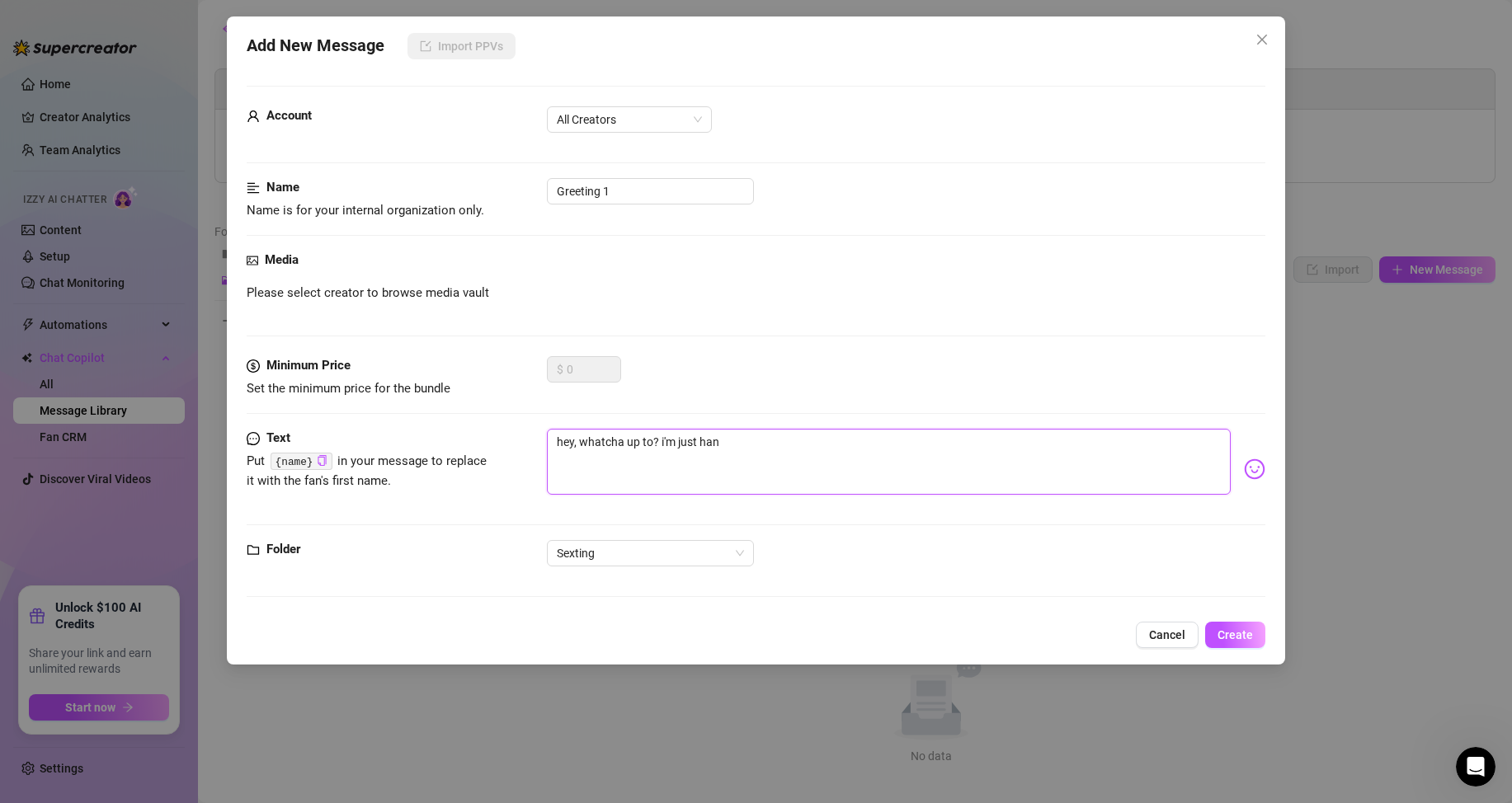
type textarea "hey, whatcha up to? i'm just hang"
type textarea "hey, whatcha up to? i'm just hangi"
type textarea "hey, whatcha up to? i'm just hangin"
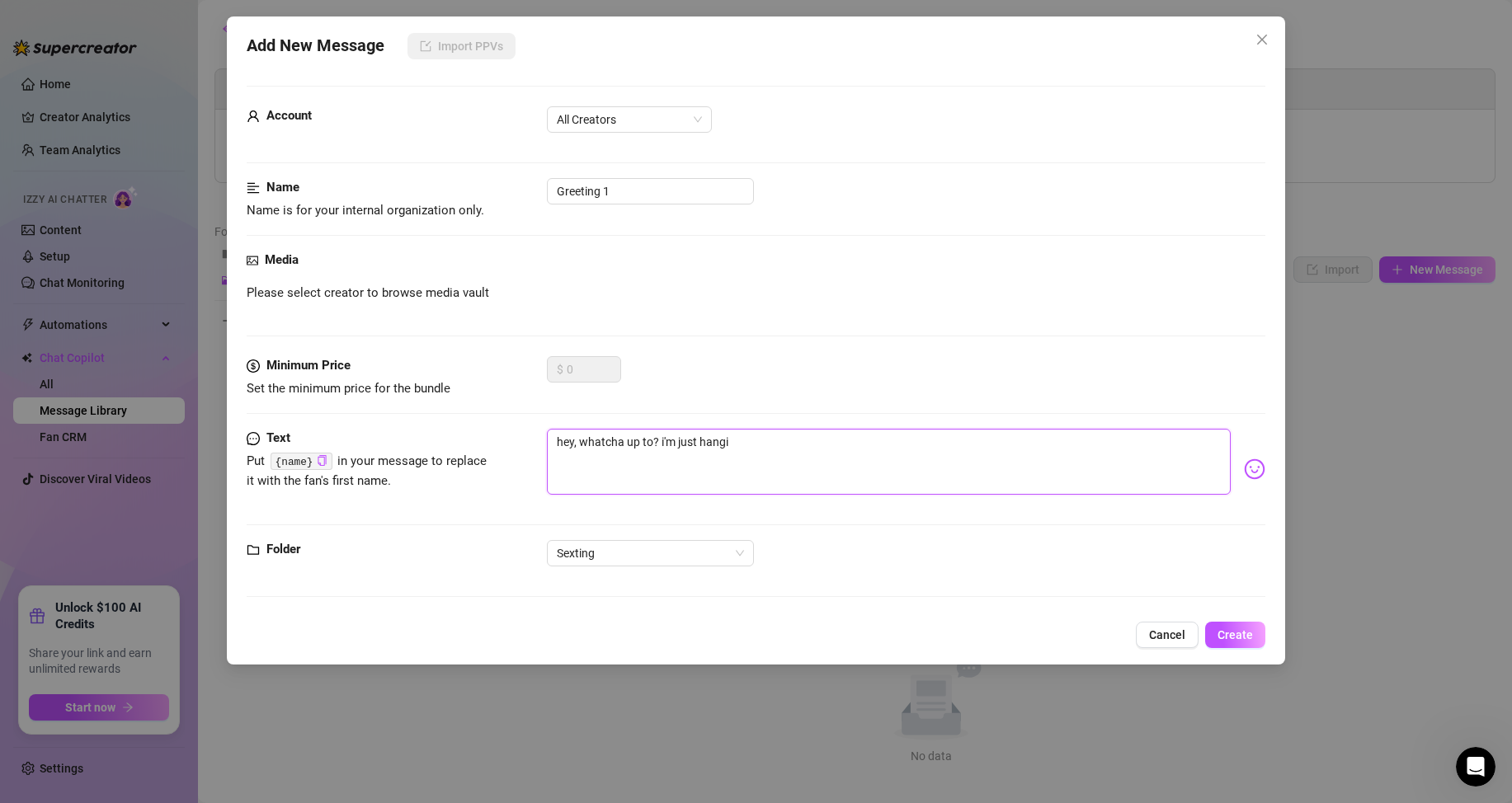
type textarea "hey, whatcha up to? i'm just hangin"
type textarea "hey, whatcha up to? i'm just hangin'"
type textarea "hey, whatcha up to? i'm just hangin' o"
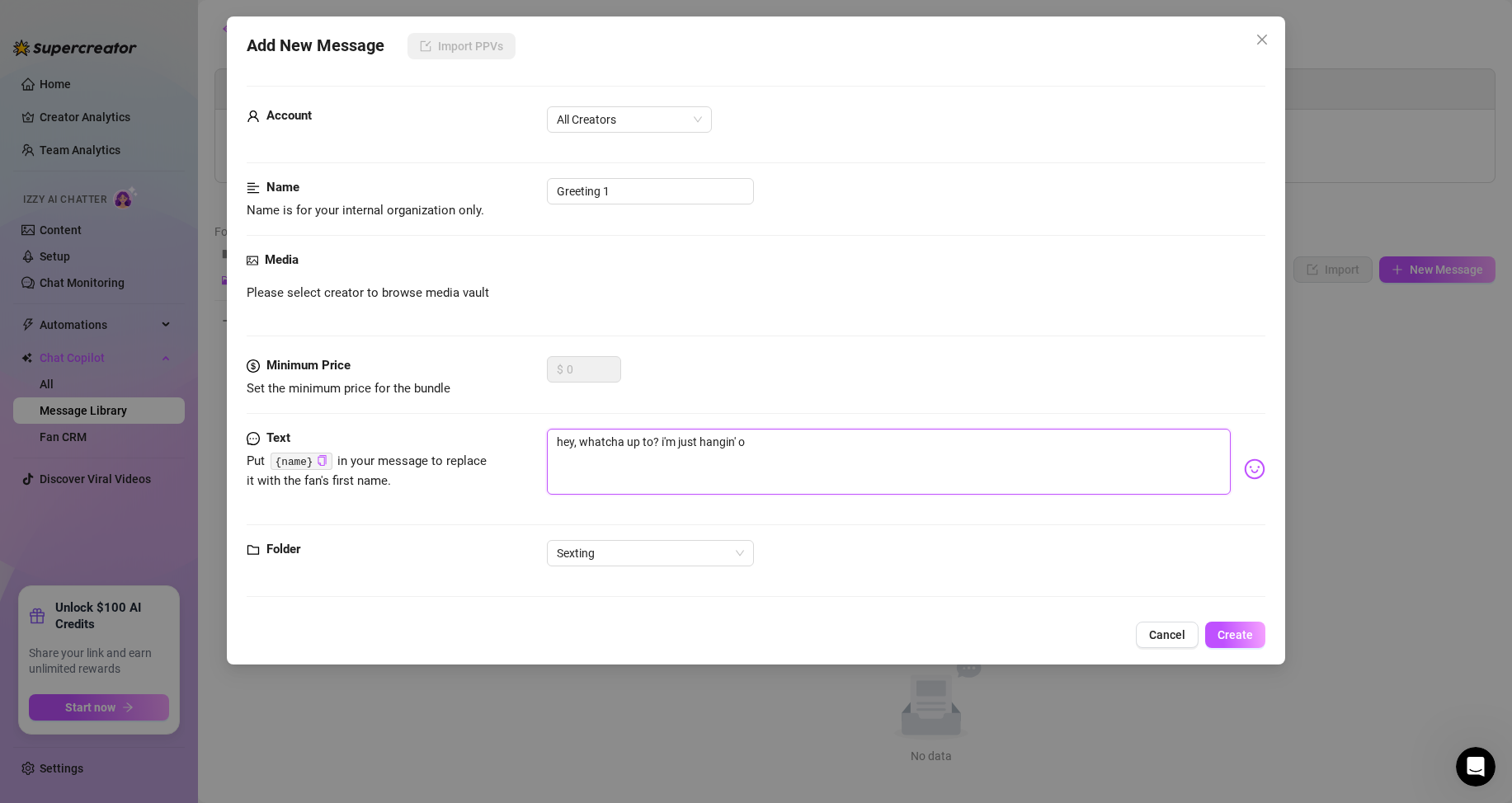
type textarea "hey, whatcha up to? i'm just hangin' ou"
type textarea "hey, whatcha up to? i'm just hangin' out"
type textarea "hey, whatcha up to? i'm just hangin' out,"
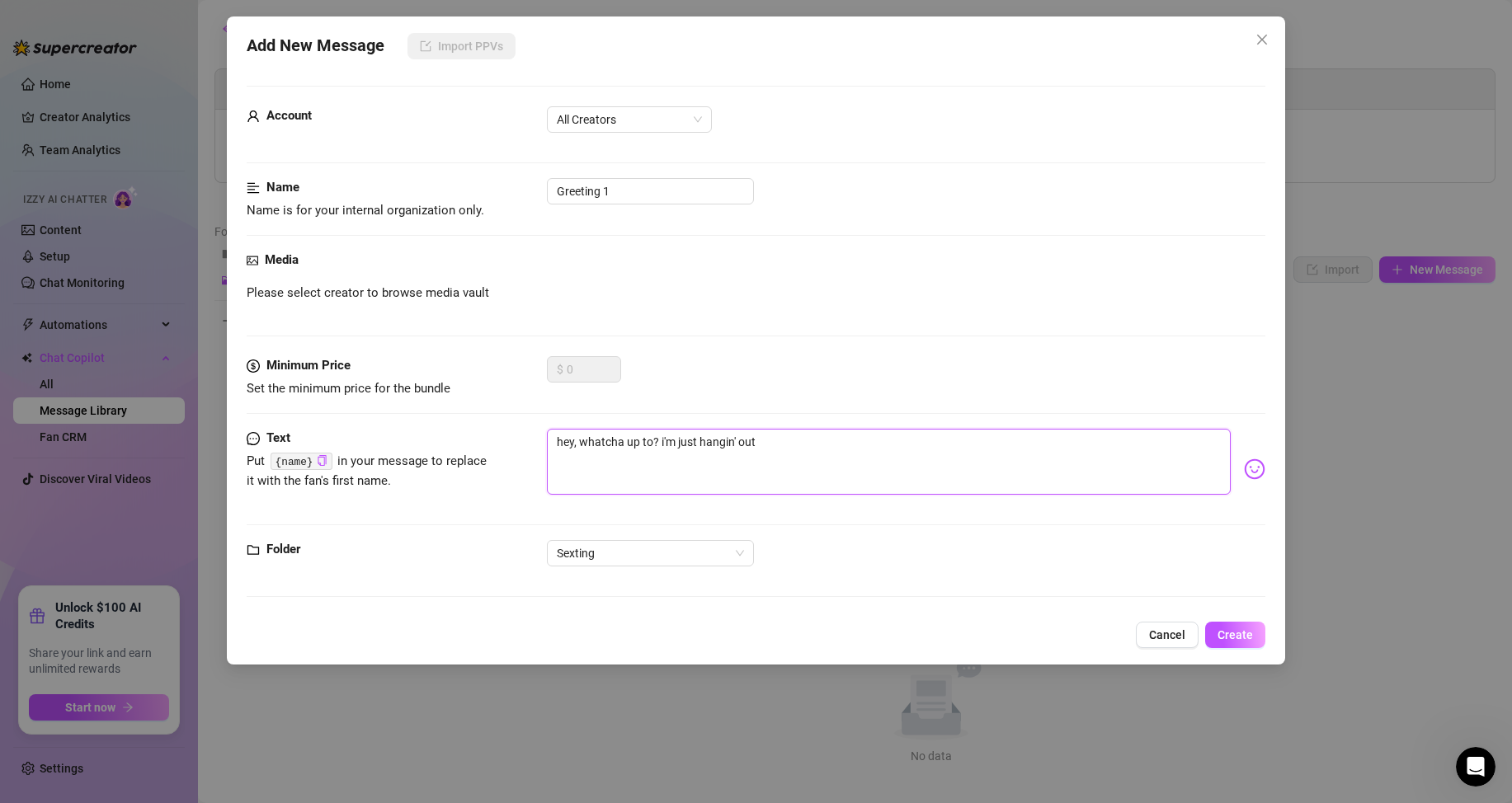
type textarea "hey, whatcha up to? i'm just hangin' out,"
type textarea "hey, whatcha up to? i'm just hangin' out"
type textarea "hey, whatcha up to? i'm just hangin' out."
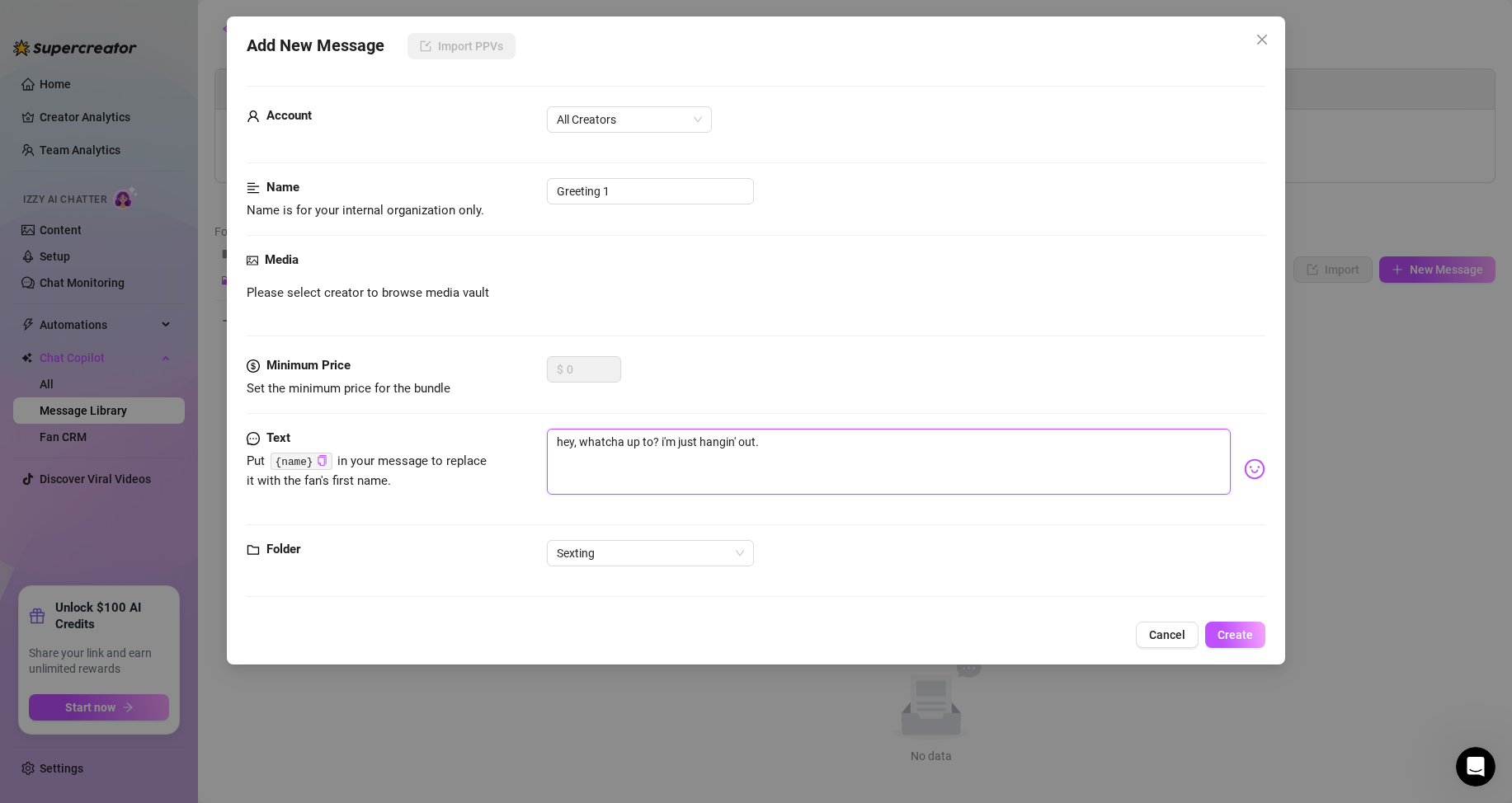
type textarea "hey, whatcha up to? i'm just hangin' out.."
type textarea "hey, whatcha up to? i'm just hangin' out.. h"
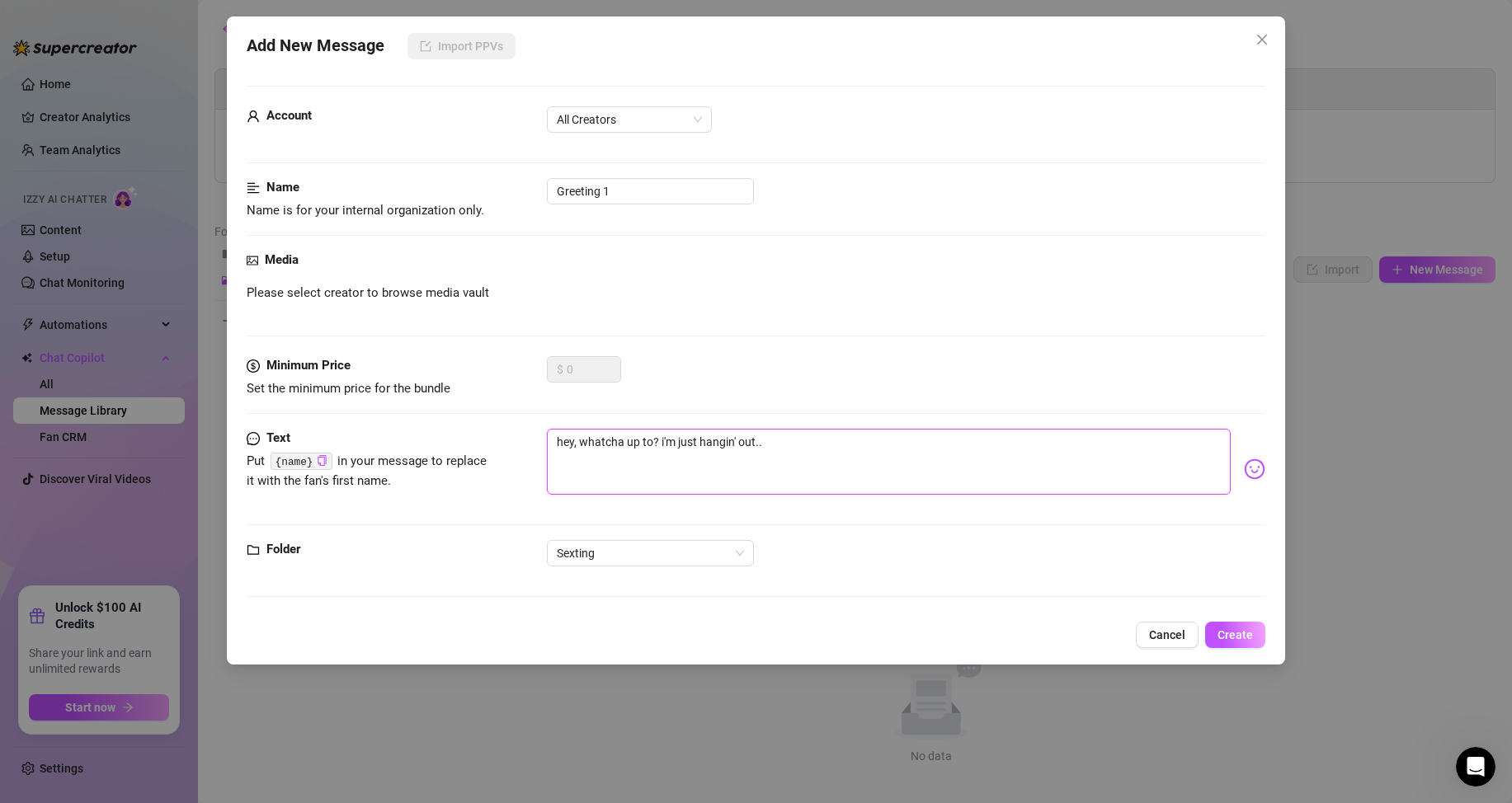
type textarea "hey, whatcha up to? i'm just hangin' out.. h"
type textarea "hey, whatcha up to? i'm just hangin' out.. ho"
type textarea "hey, whatcha up to? i'm just hangin' out.. how"
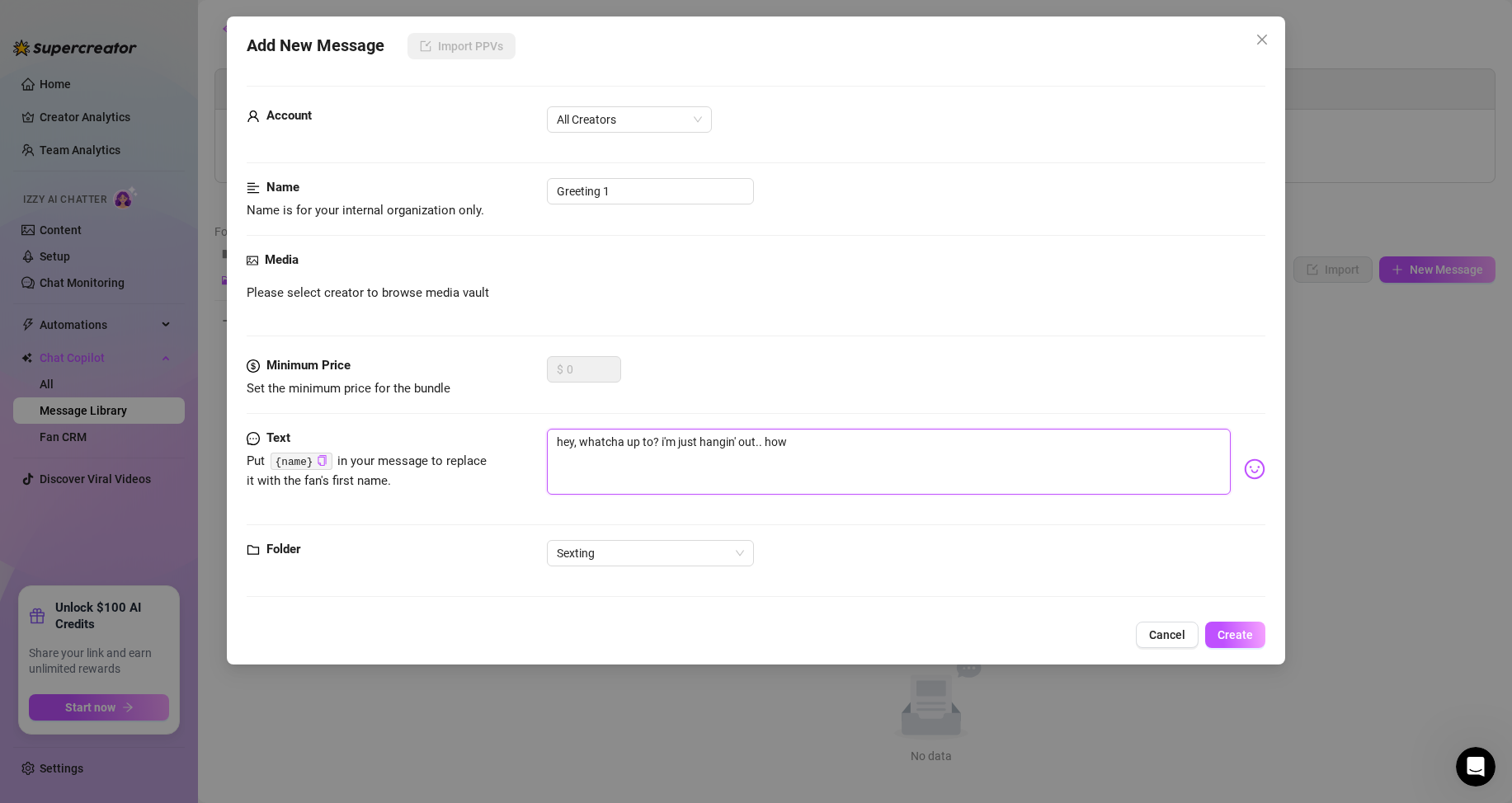
type textarea "hey, whatcha up to? i'm just hangin' out.. how"
type textarea "hey, whatcha up to? i'm just hangin' out.. how a"
type textarea "hey, whatcha up to? i'm just hangin' out.. how ab"
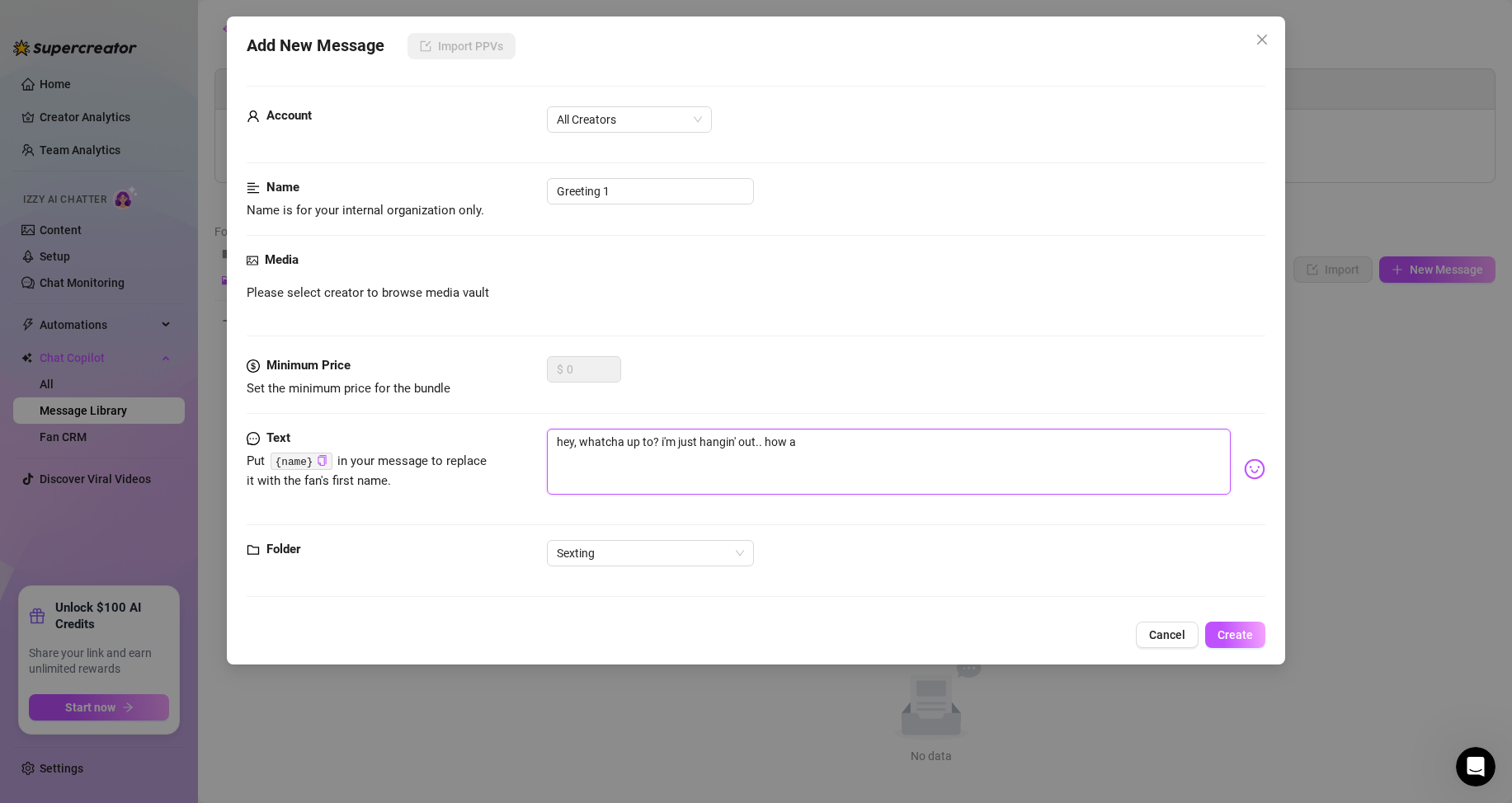
type textarea "hey, whatcha up to? i'm just hangin' out.. how ab"
type textarea "hey, whatcha up to? i'm just hangin' out.. how abo"
type textarea "hey, whatcha up to? i'm just hangin' out.. how abou"
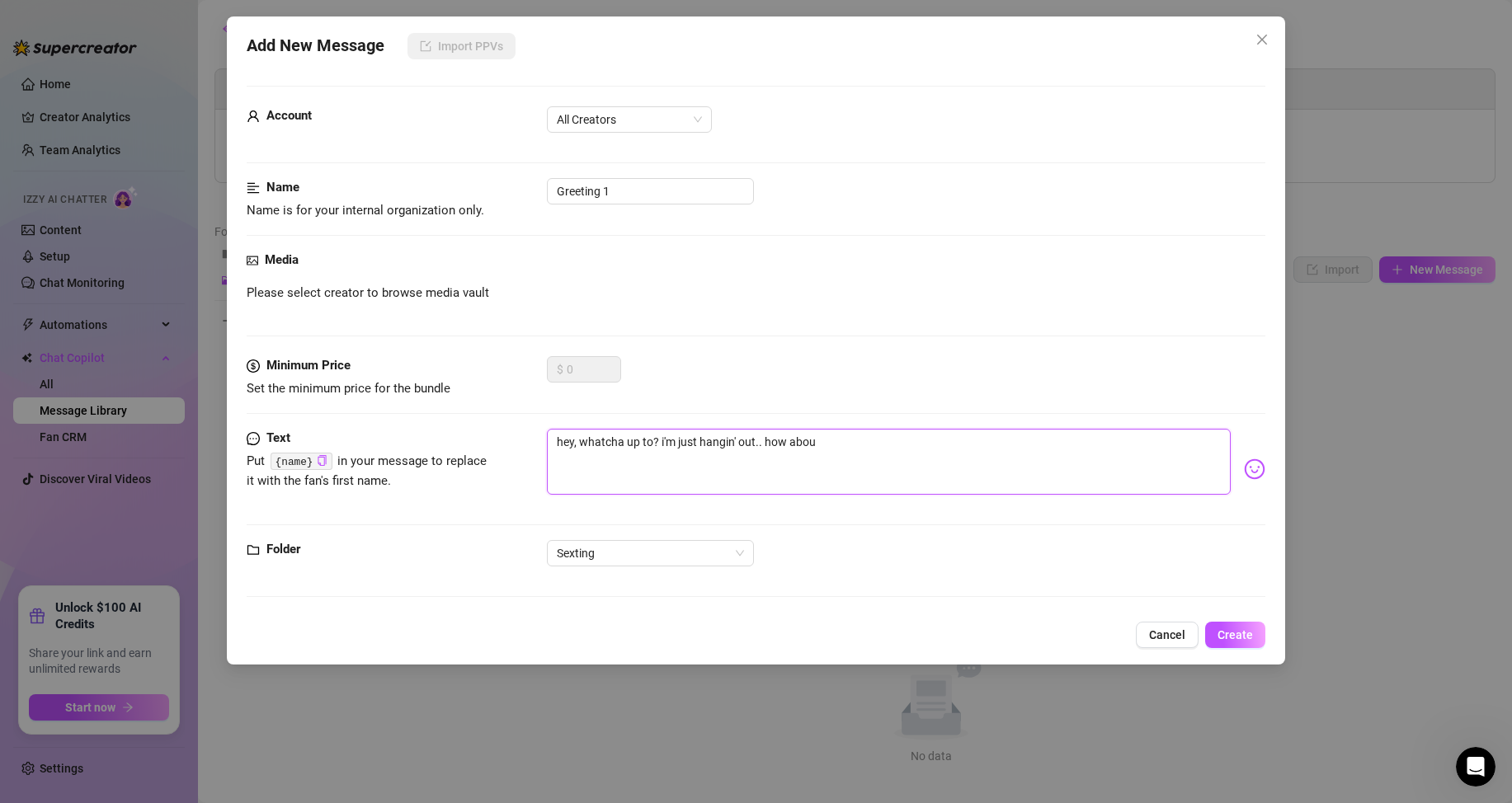
type textarea "hey, whatcha up to? i'm just hangin' out.. how about"
type textarea "hey, whatcha up to? i'm just hangin' out.. how about y"
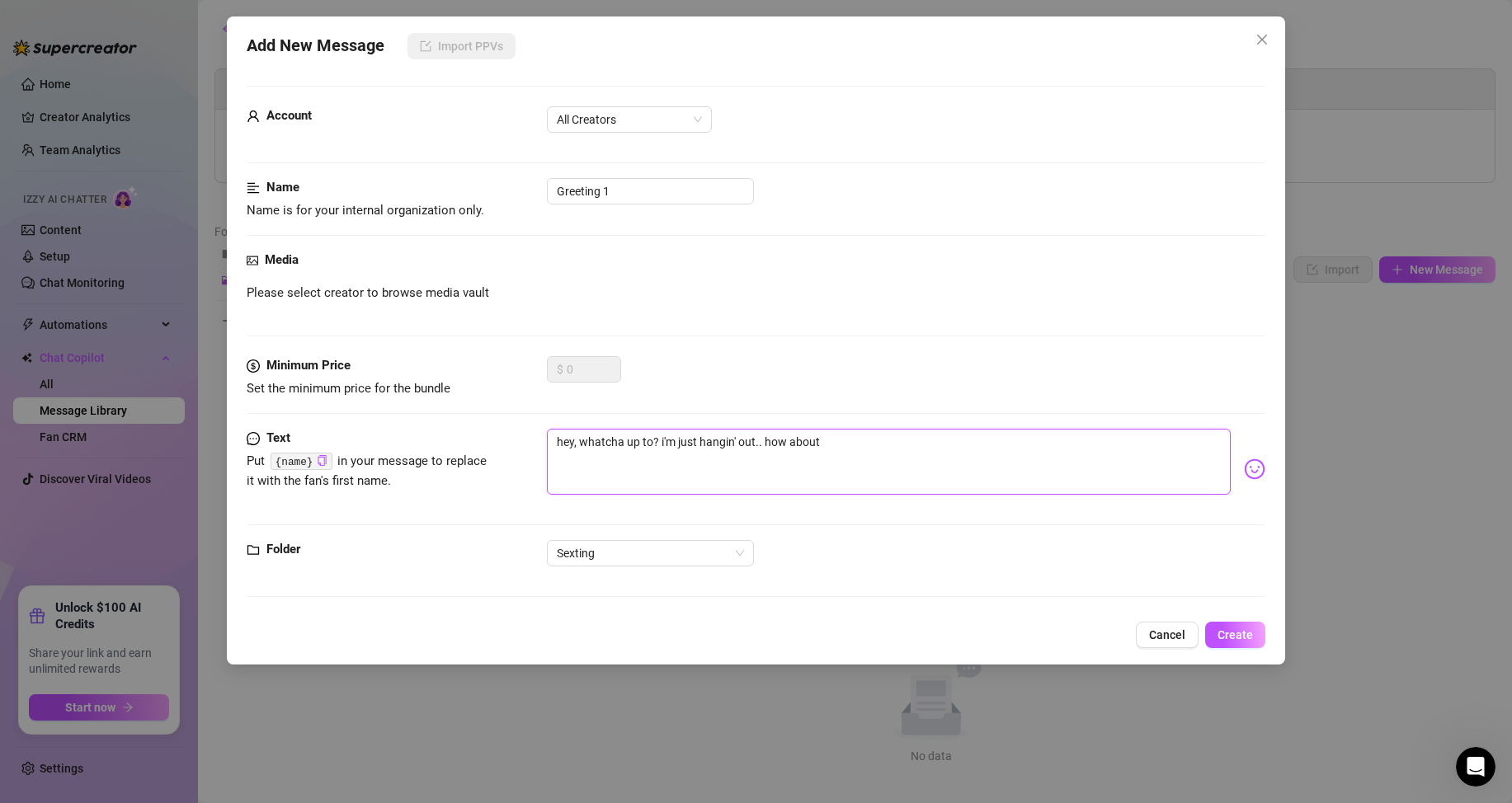
type textarea "hey, whatcha up to? i'm just hangin' out.. how about y"
type textarea "hey, whatcha up to? i'm just hangin' out.. how about yo"
type textarea "hey, whatcha up to? i'm just hangin' out.. how about you"
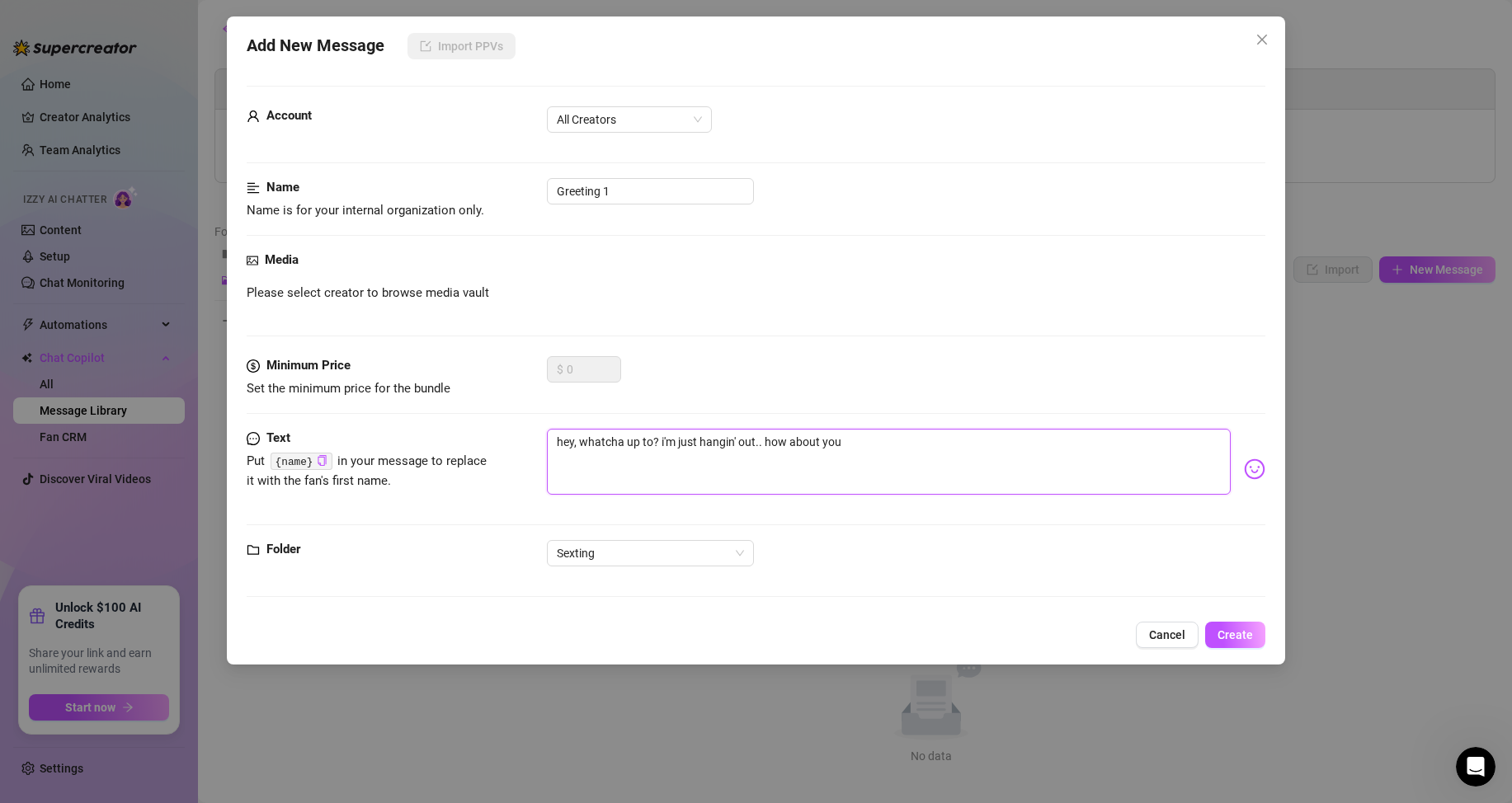
type textarea "hey, whatcha up to? i'm just hangin' out.. how about you?"
click at [759, 446] on textarea "hey, whatcha up to? i'm just hangin' out.. how about you?" at bounding box center [888, 461] width 683 height 66
click at [762, 443] on textarea "hey, whatcha up to? i'm just hangin' out.. how about you?" at bounding box center [888, 461] width 683 height 66
type textarea "hey, whatcha up to? i'm just hangin' out.. how about you?"
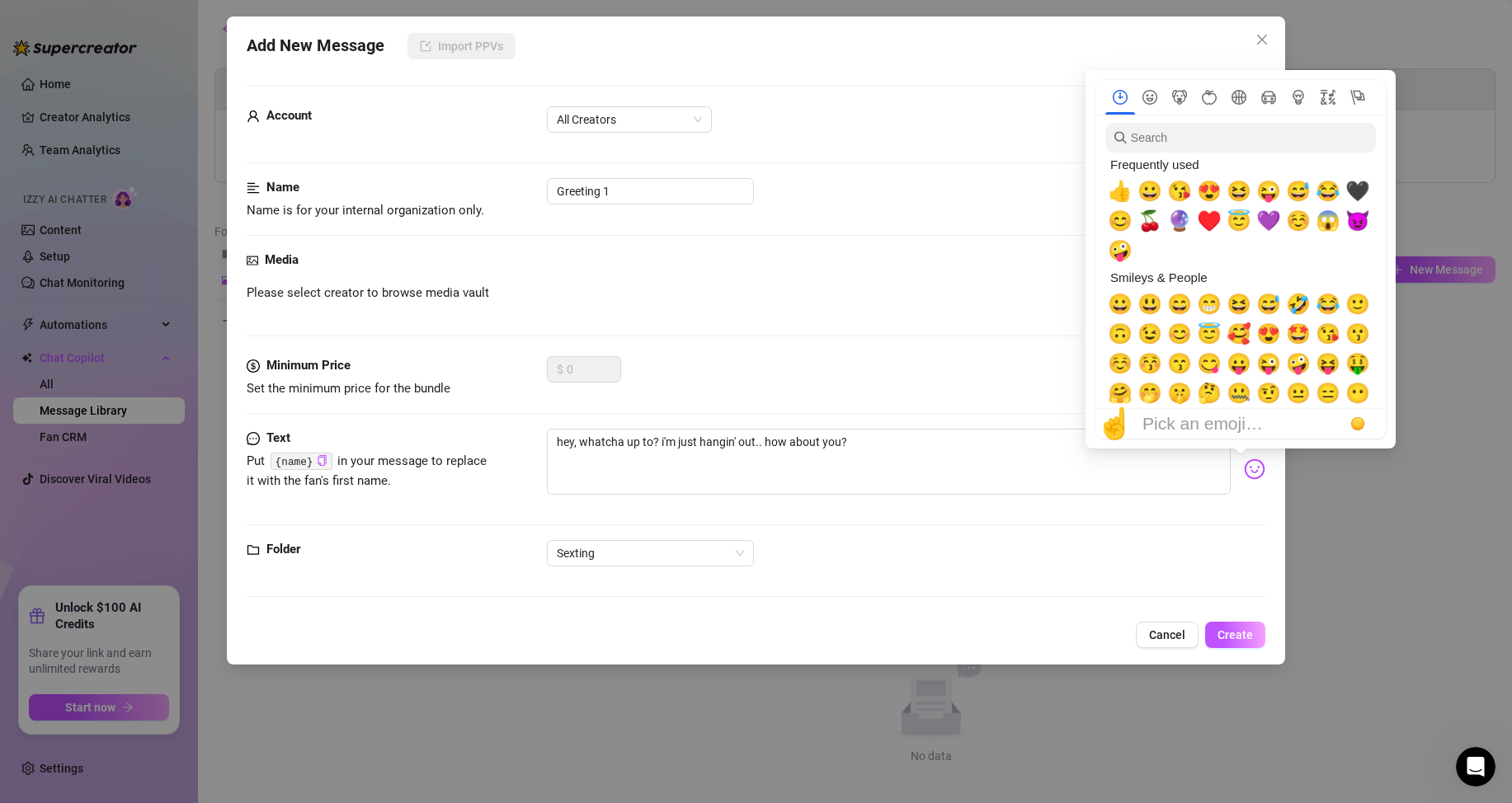
click at [1246, 461] on img at bounding box center [1254, 468] width 21 height 21
click at [1272, 190] on span "😜" at bounding box center [1268, 191] width 25 height 23
type textarea "hey, whatcha up to? i'm just hangin' out..😜 how about you?"
click at [946, 463] on textarea "hey, whatcha up to? i'm just hangin' out..😜 how about you?" at bounding box center [888, 461] width 683 height 66
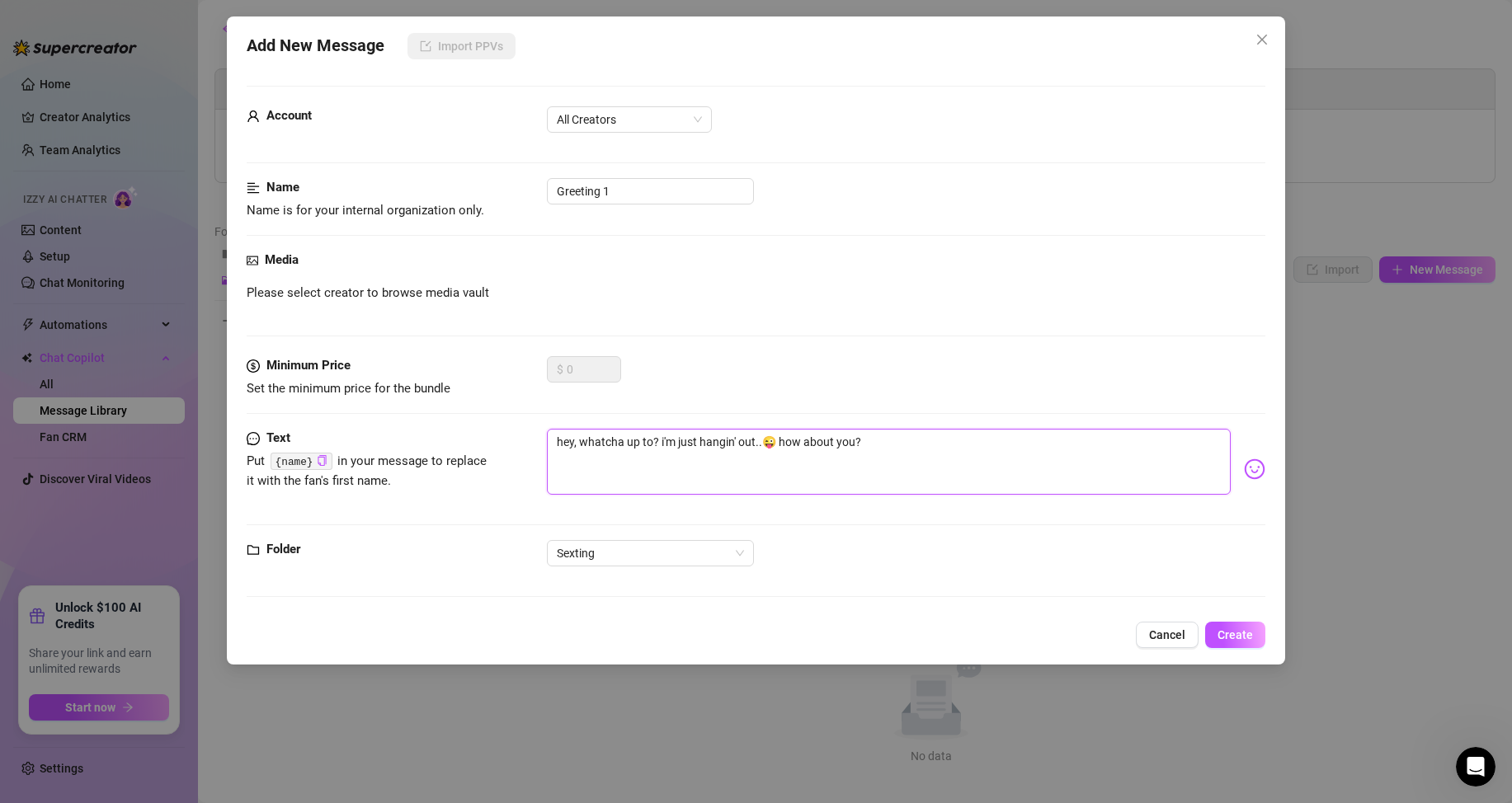
type textarea "hey, whatcha up to? i'm just hangin' out..😜 how about you?"
click at [354, 273] on div "Media Please select creator to browse media vault" at bounding box center [755, 303] width 1019 height 106
click at [314, 303] on div "Media Please select creator to browse media vault" at bounding box center [755, 303] width 1019 height 106
click at [283, 253] on strong "Media" at bounding box center [281, 259] width 34 height 15
click at [626, 135] on div "Account All Creators" at bounding box center [755, 126] width 1019 height 41
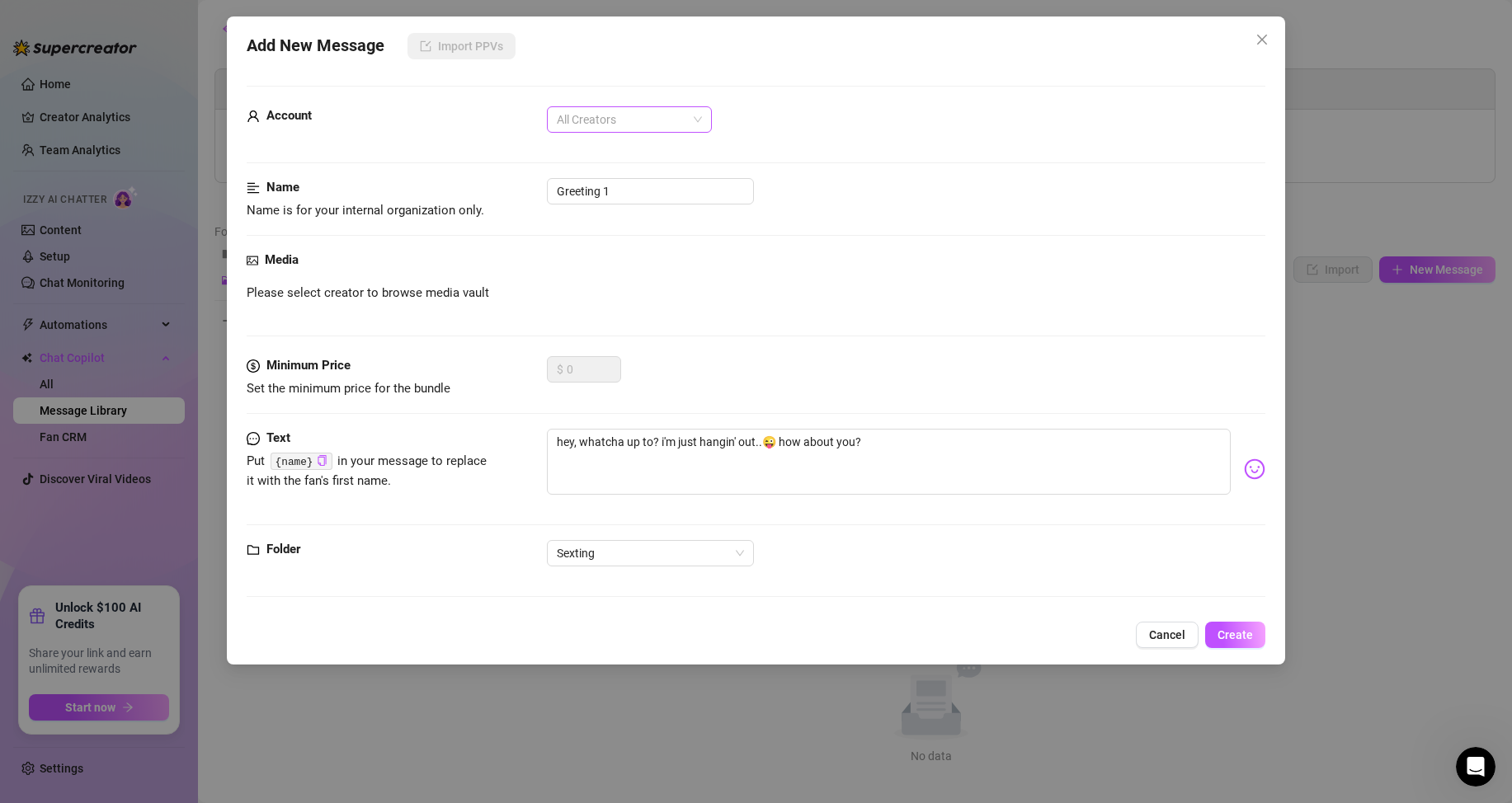
click at [635, 117] on span "All Creators" at bounding box center [629, 119] width 145 height 25
click at [606, 152] on div "All Creators" at bounding box center [629, 152] width 138 height 18
click at [596, 267] on div "Media" at bounding box center [755, 260] width 1019 height 20
click at [610, 254] on div "Media" at bounding box center [755, 260] width 1019 height 20
click at [639, 120] on span "All Creators" at bounding box center [629, 119] width 145 height 25
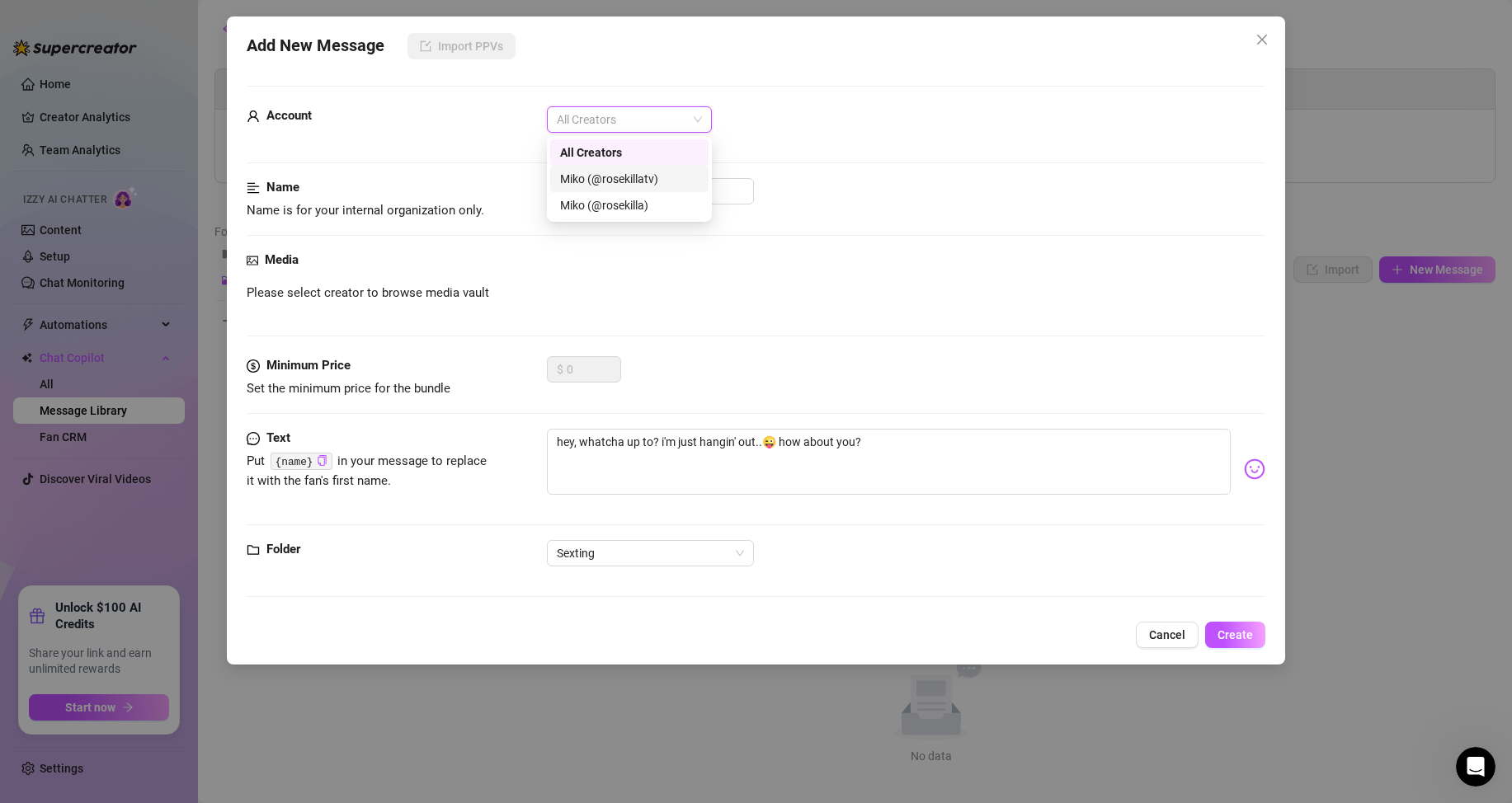
click at [646, 182] on div "Miko (@rosekillatv)" at bounding box center [629, 179] width 138 height 18
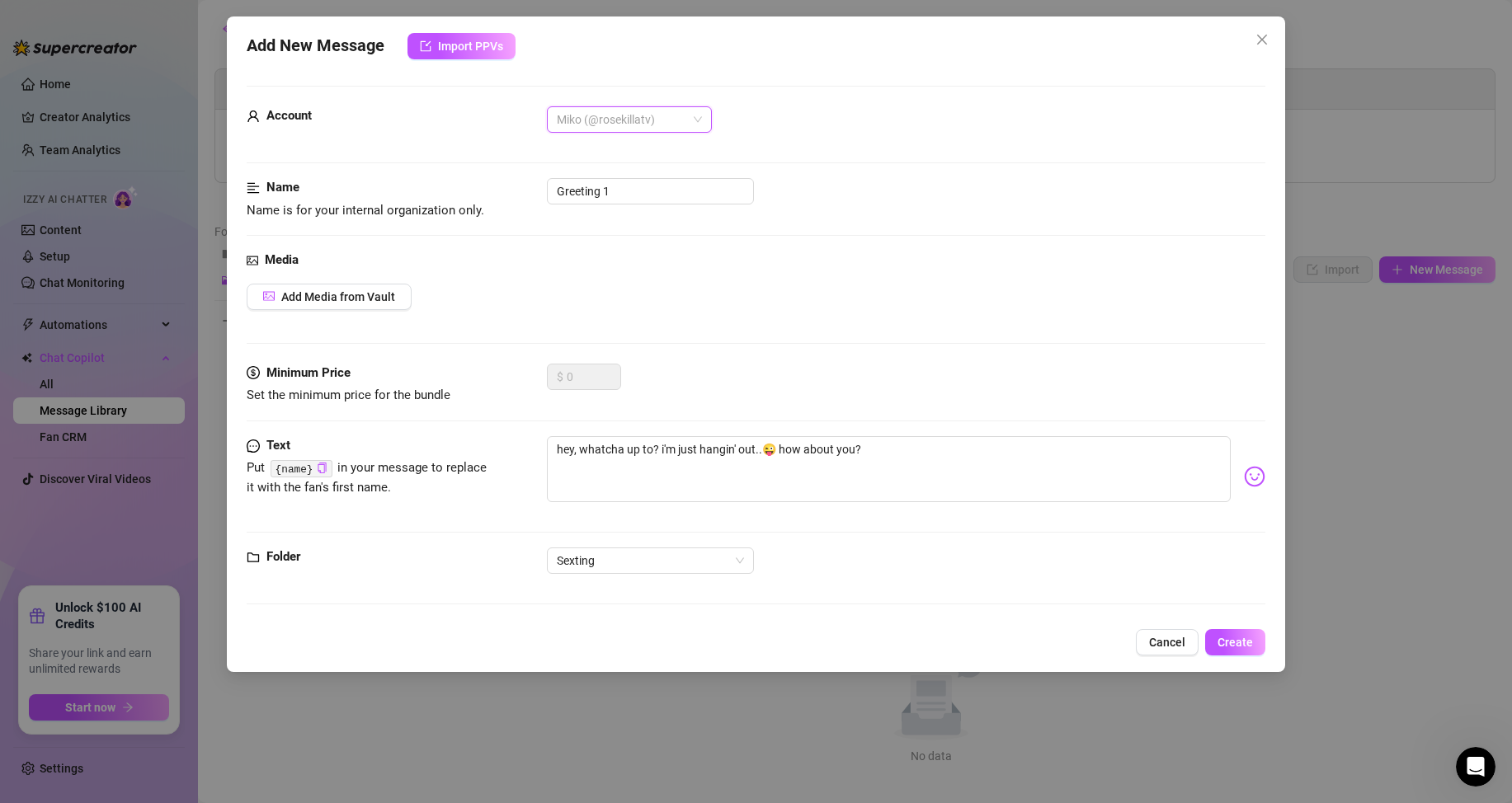
click at [652, 119] on span "Miko (@rosekillatv)" at bounding box center [629, 119] width 145 height 25
click at [638, 154] on div "All Creators" at bounding box center [629, 152] width 138 height 18
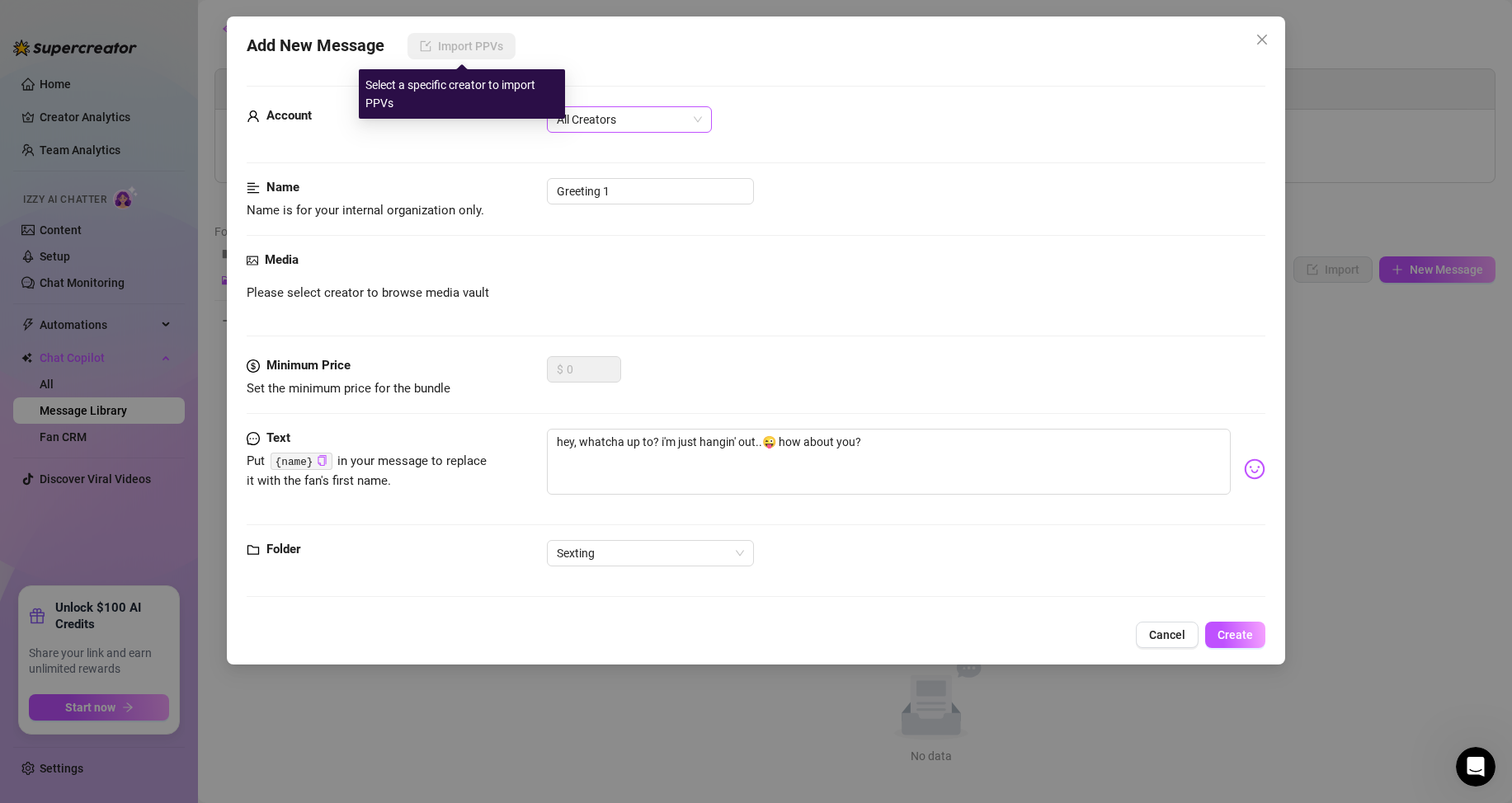
click at [611, 129] on span "All Creators" at bounding box center [629, 119] width 145 height 25
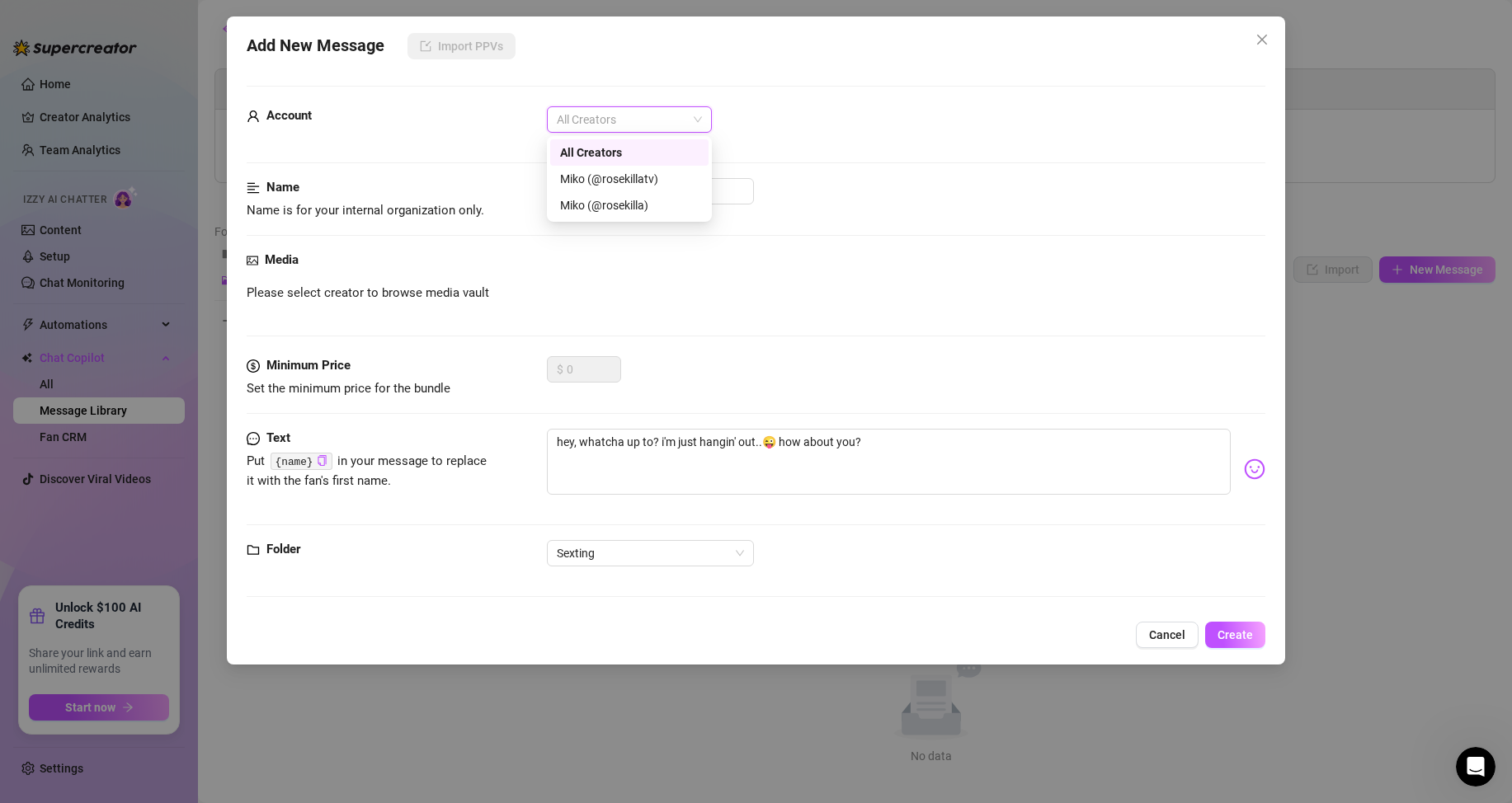
click at [617, 165] on div "All Creators" at bounding box center [629, 152] width 159 height 26
click at [616, 171] on div "Account All Creators" at bounding box center [755, 142] width 1019 height 72
click at [606, 134] on div "Account All Creators" at bounding box center [755, 126] width 1019 height 41
click at [612, 120] on span "All Creators" at bounding box center [629, 119] width 145 height 25
click at [612, 173] on div "Miko (@rosekillatv)" at bounding box center [629, 179] width 138 height 18
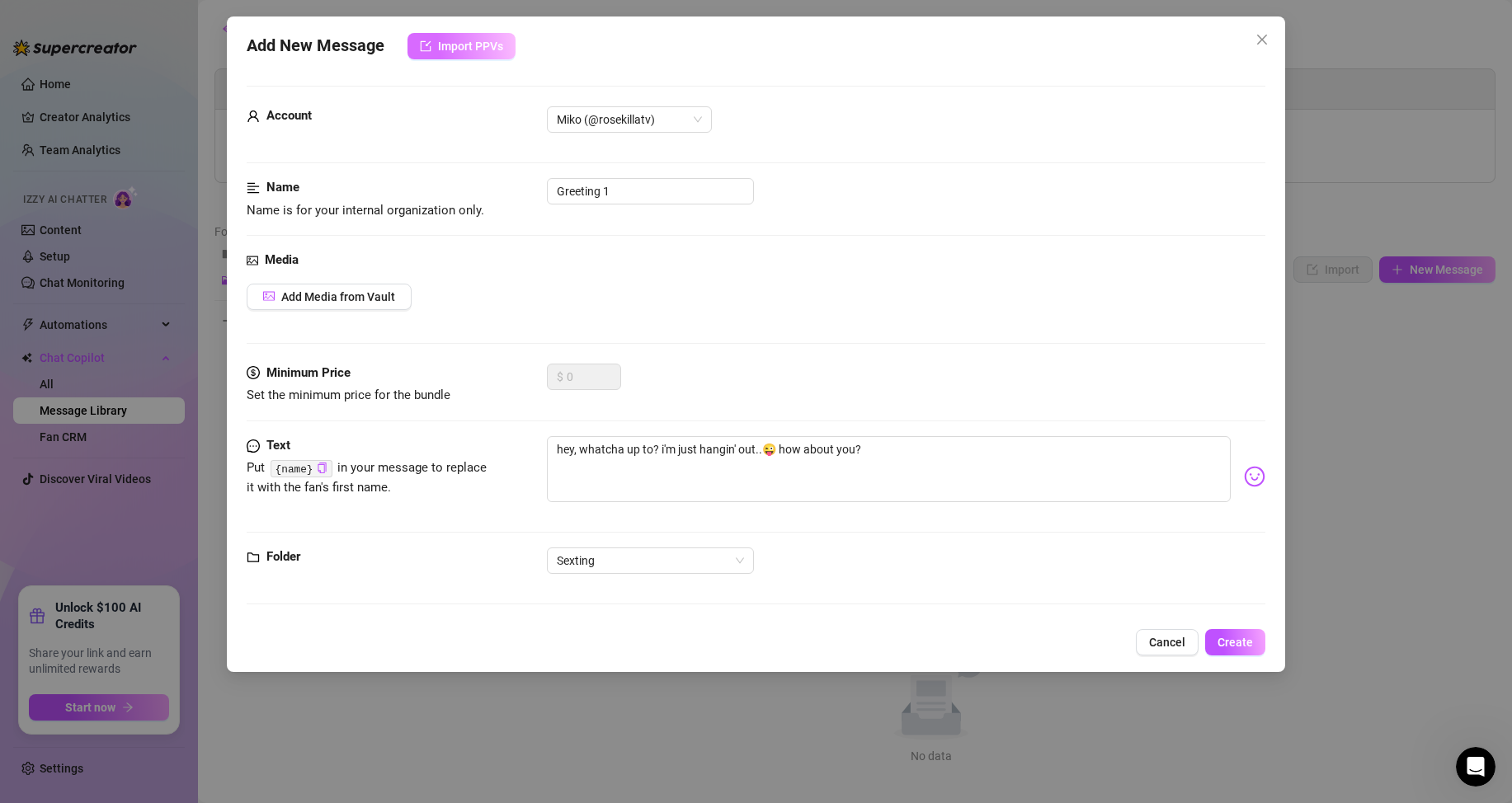
click at [455, 55] on button "Import PPVs" at bounding box center [461, 46] width 108 height 26
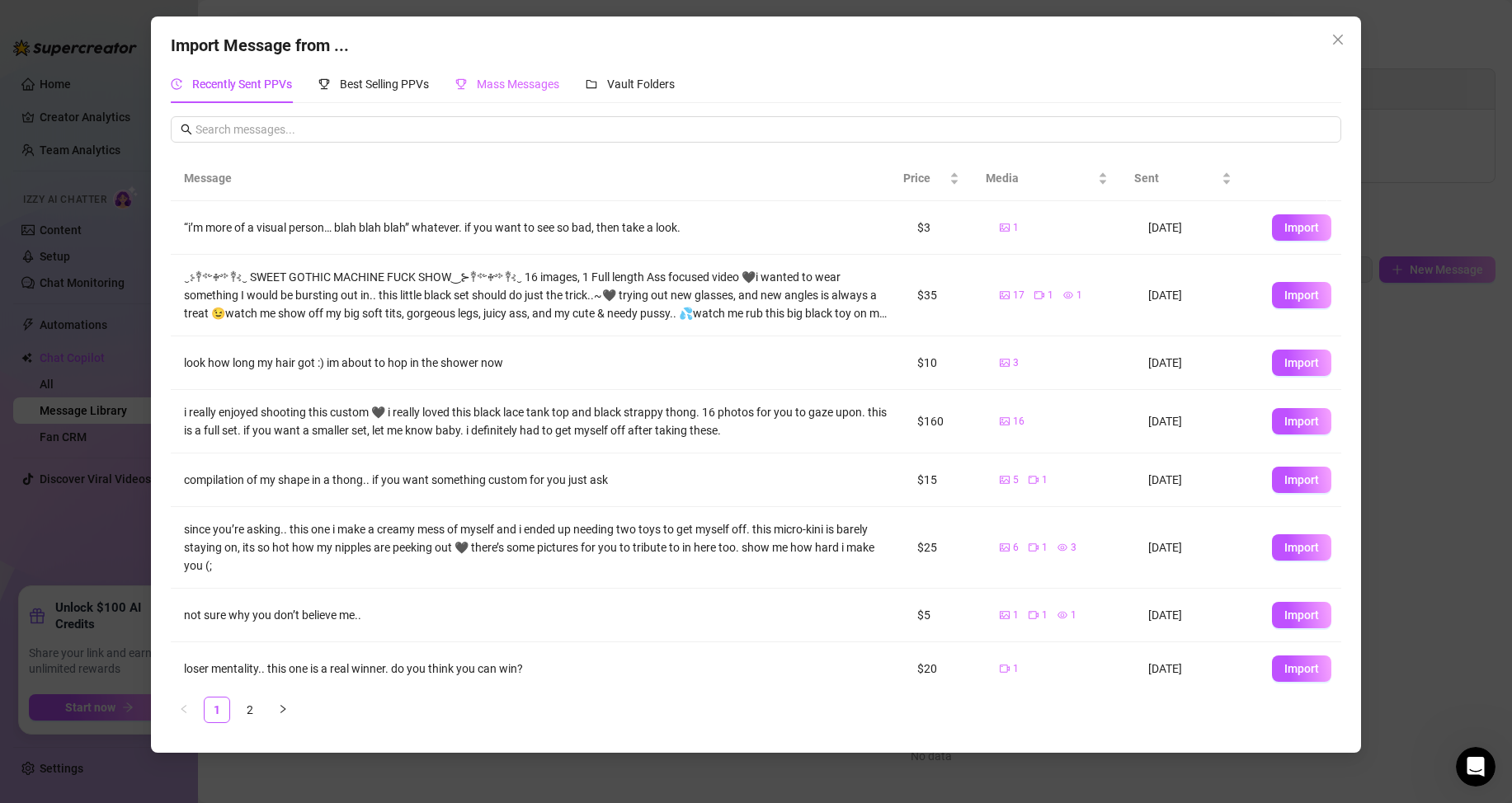
click at [538, 97] on div "Mass Messages" at bounding box center [507, 83] width 104 height 38
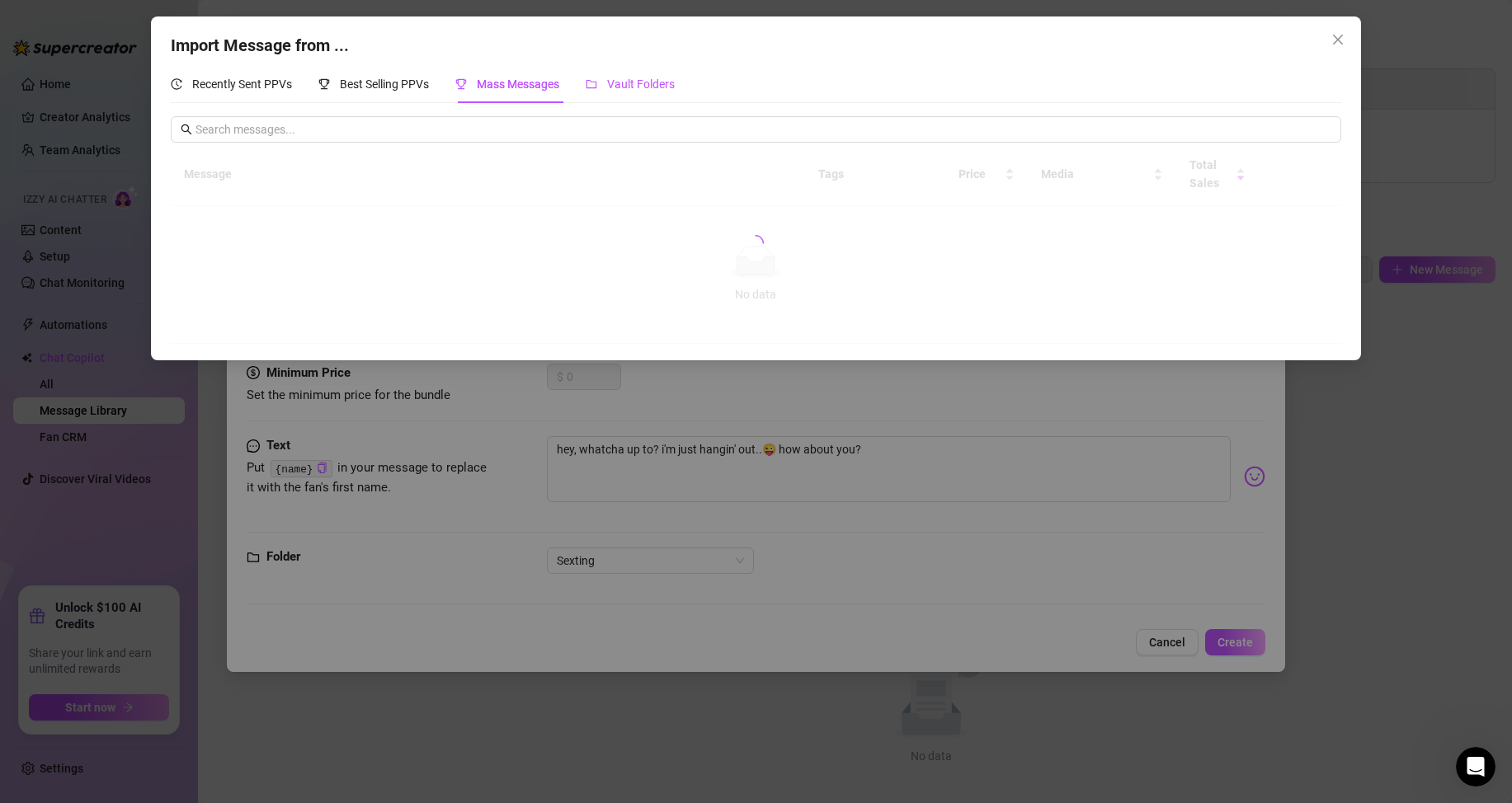
click at [601, 92] on div "Vault Folders" at bounding box center [630, 84] width 89 height 18
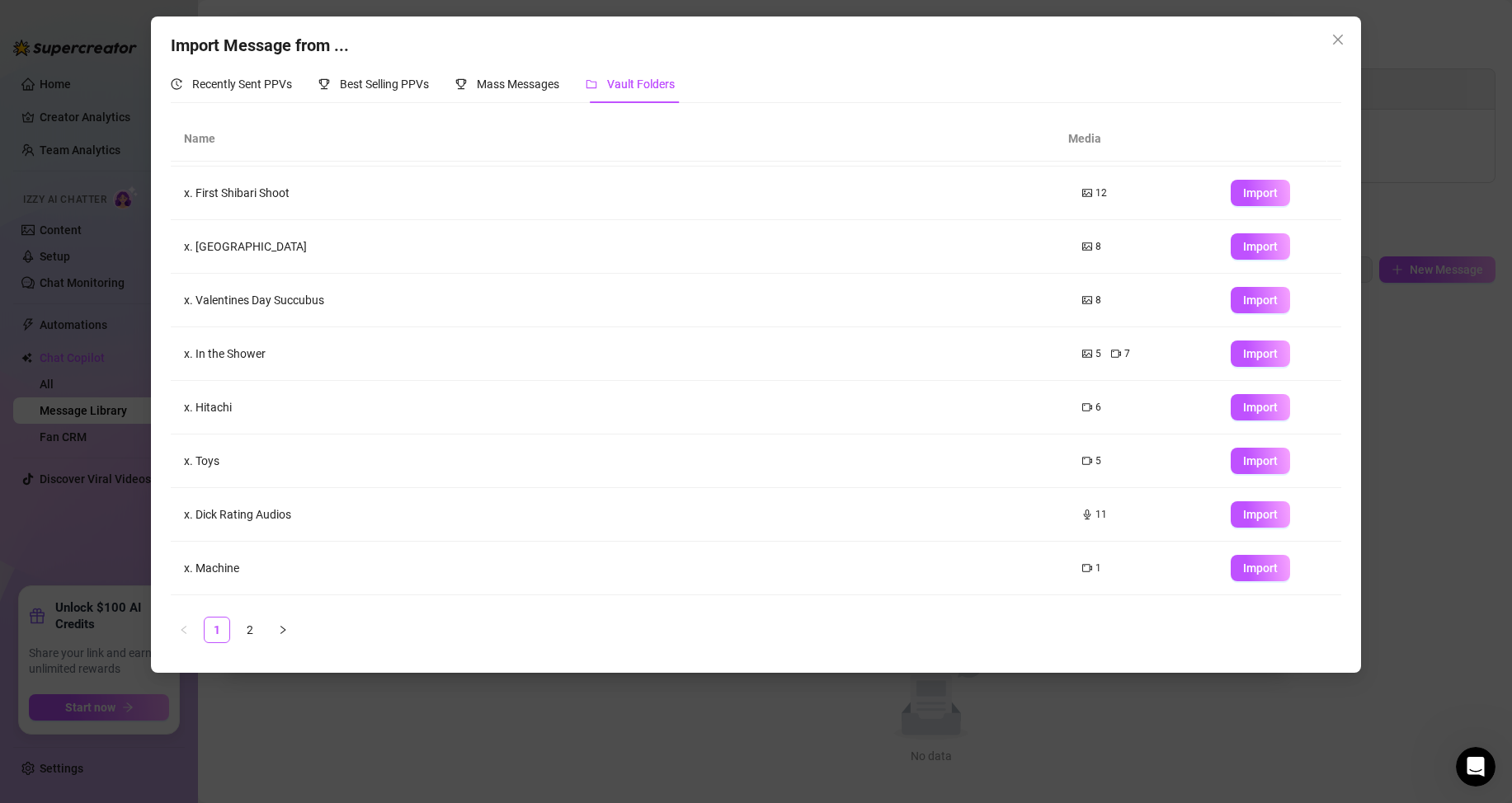
scroll to position [94, 0]
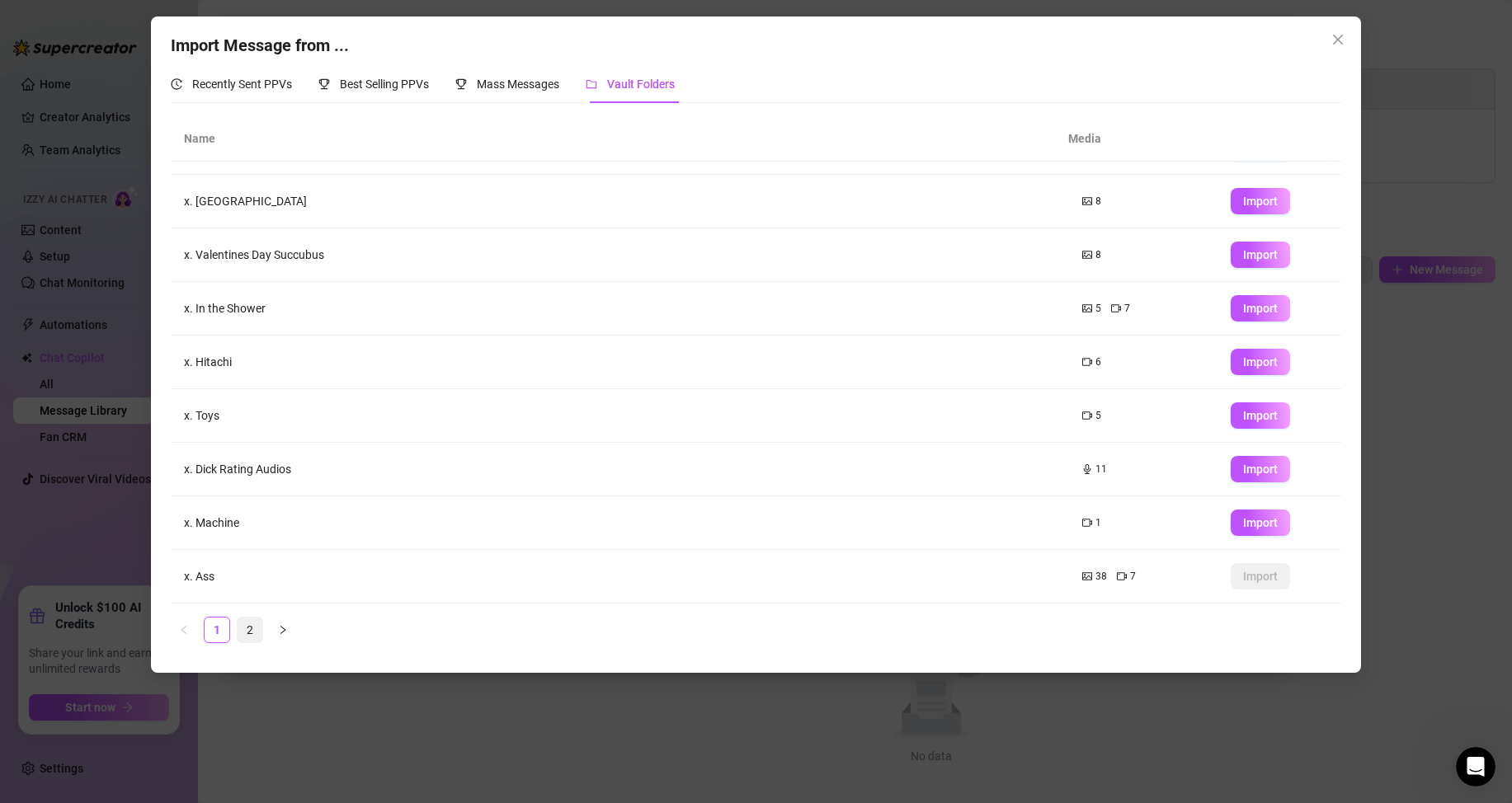
click at [257, 629] on link "2" at bounding box center [250, 630] width 25 height 25
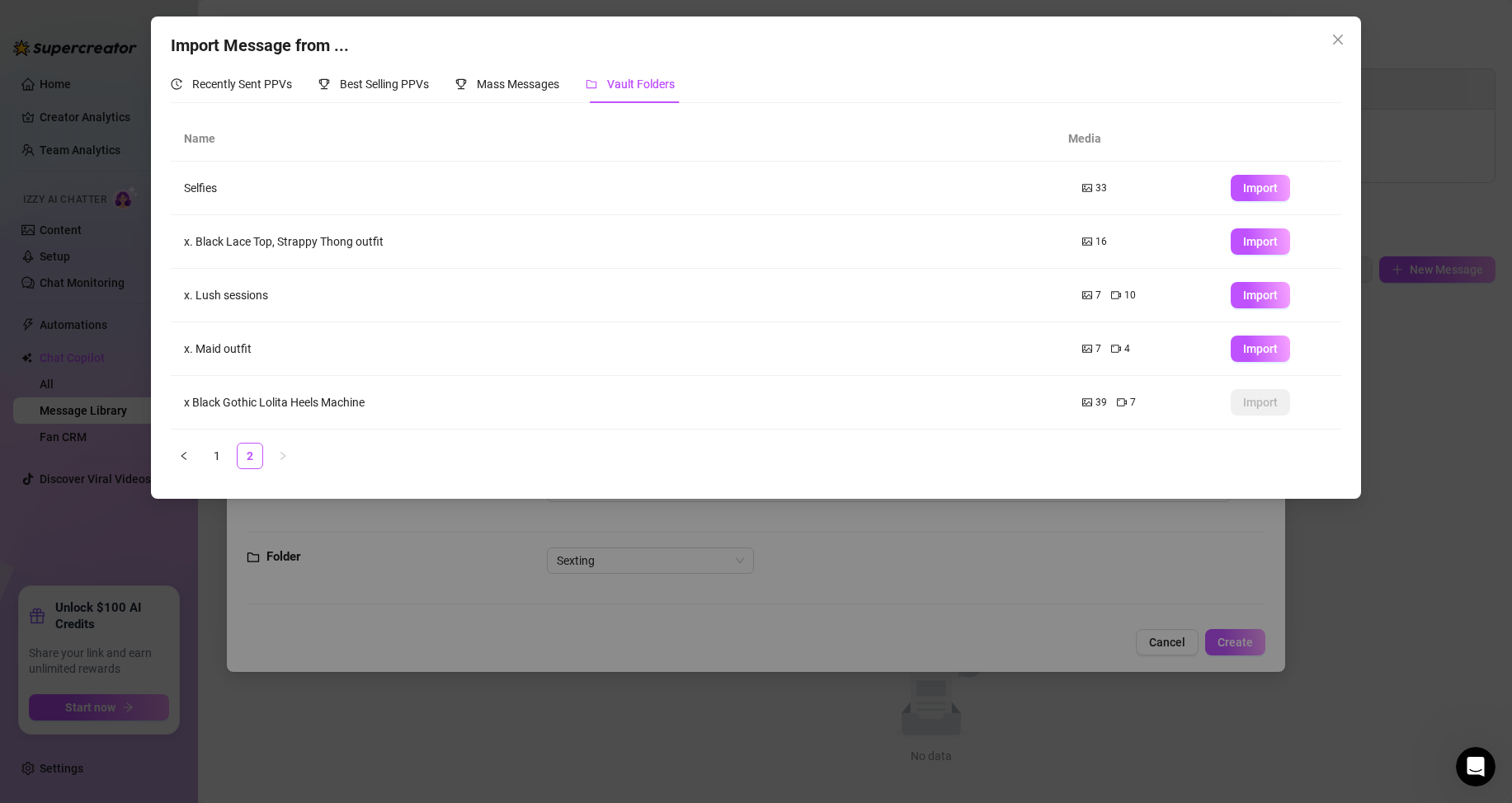
click at [199, 188] on td "Selfies" at bounding box center [619, 188] width 897 height 53
click at [1095, 190] on span "33" at bounding box center [1100, 188] width 11 height 16
click at [336, 236] on td "x. Black Lace Top, Strappy Thong outfit" at bounding box center [619, 242] width 897 height 53
click at [335, 237] on td "x. Black Lace Top, Strappy Thong outfit" at bounding box center [619, 242] width 897 height 53
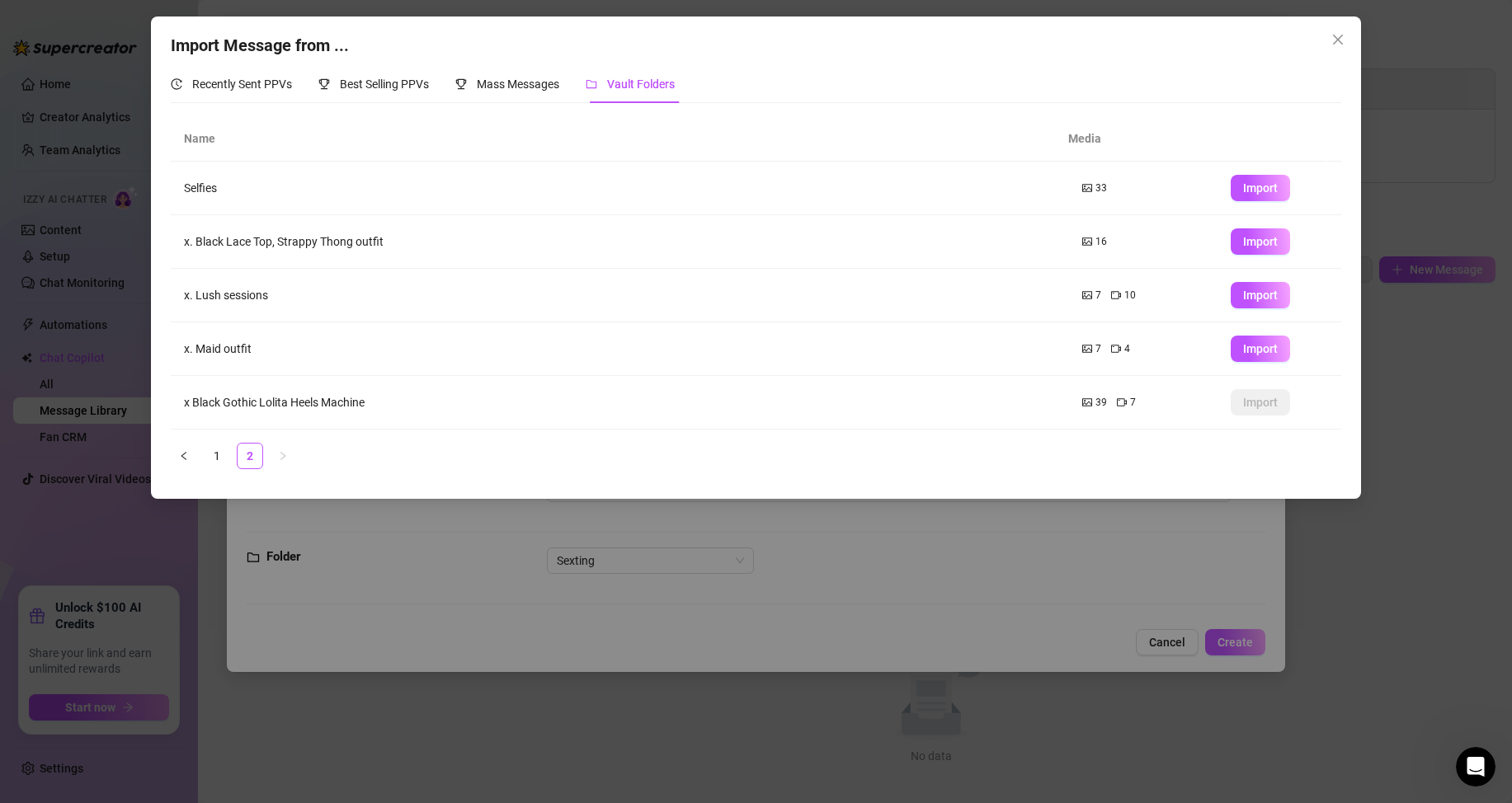
click at [413, 234] on td "x. Black Lace Top, Strappy Thong outfit" at bounding box center [619, 242] width 897 height 53
click at [254, 397] on td "x Black Gothic Lolita Heels Machine" at bounding box center [619, 402] width 897 height 53
click at [497, 395] on td "x Black Gothic Lolita Heels Machine" at bounding box center [619, 402] width 897 height 53
click at [1218, 408] on td "Import" at bounding box center [1279, 402] width 124 height 53
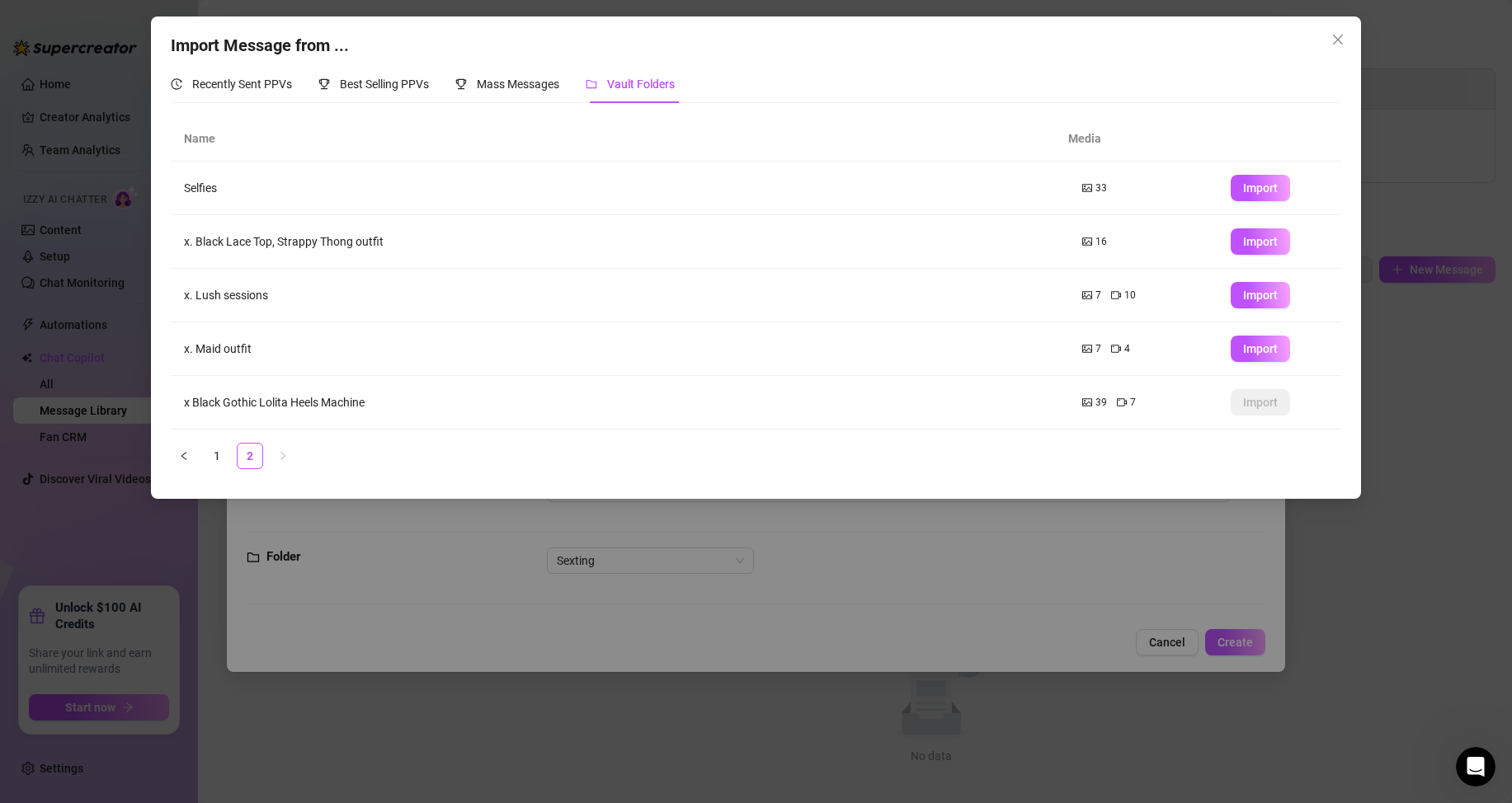
click at [1095, 243] on span "16" at bounding box center [1100, 242] width 11 height 16
click at [1243, 349] on span "Import" at bounding box center [1261, 349] width 35 height 13
type textarea "Type your message here..."
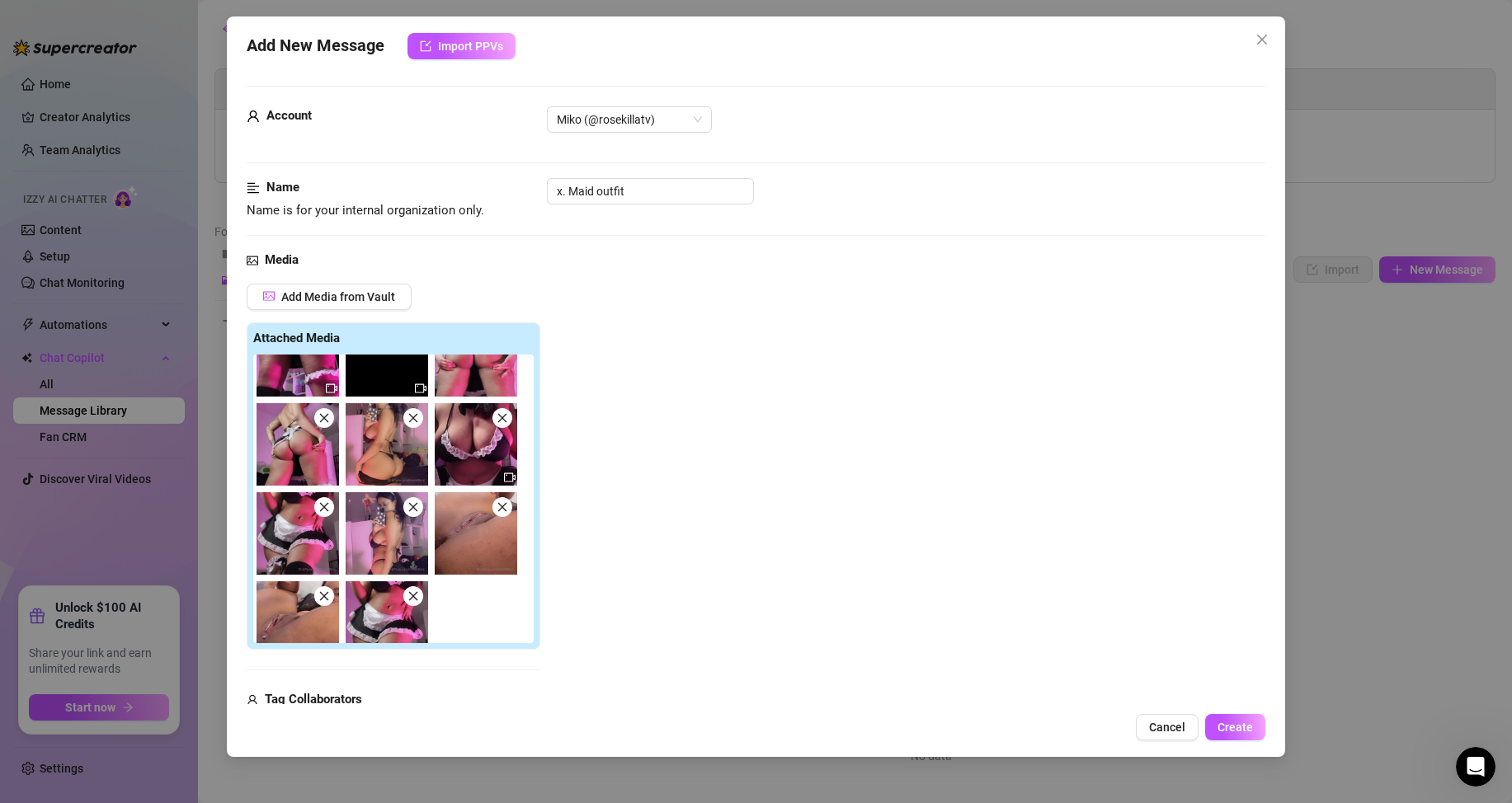
scroll to position [67, 0]
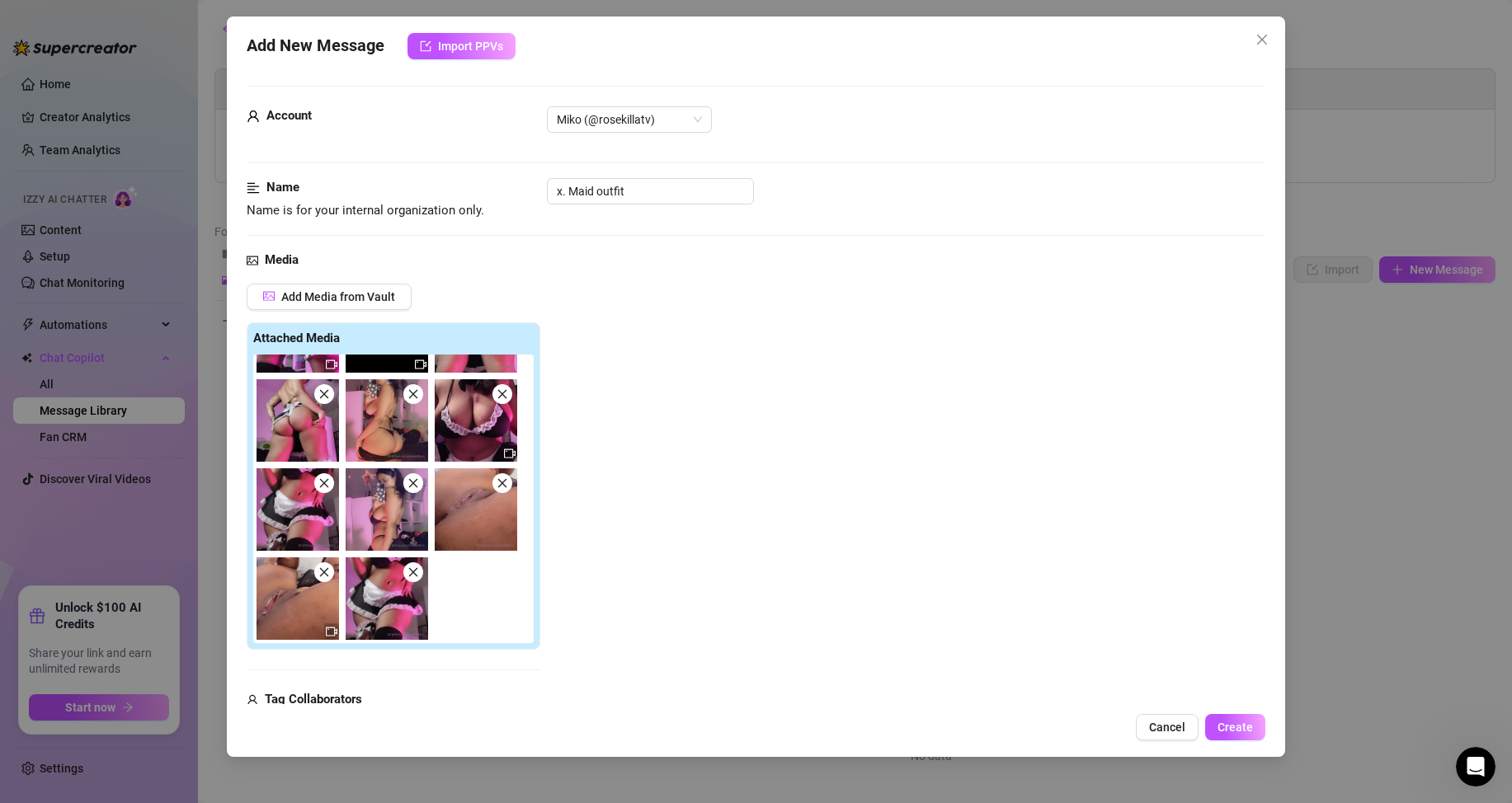
click at [324, 569] on icon "close" at bounding box center [323, 572] width 11 height 11
click at [506, 483] on icon "close" at bounding box center [502, 483] width 11 height 11
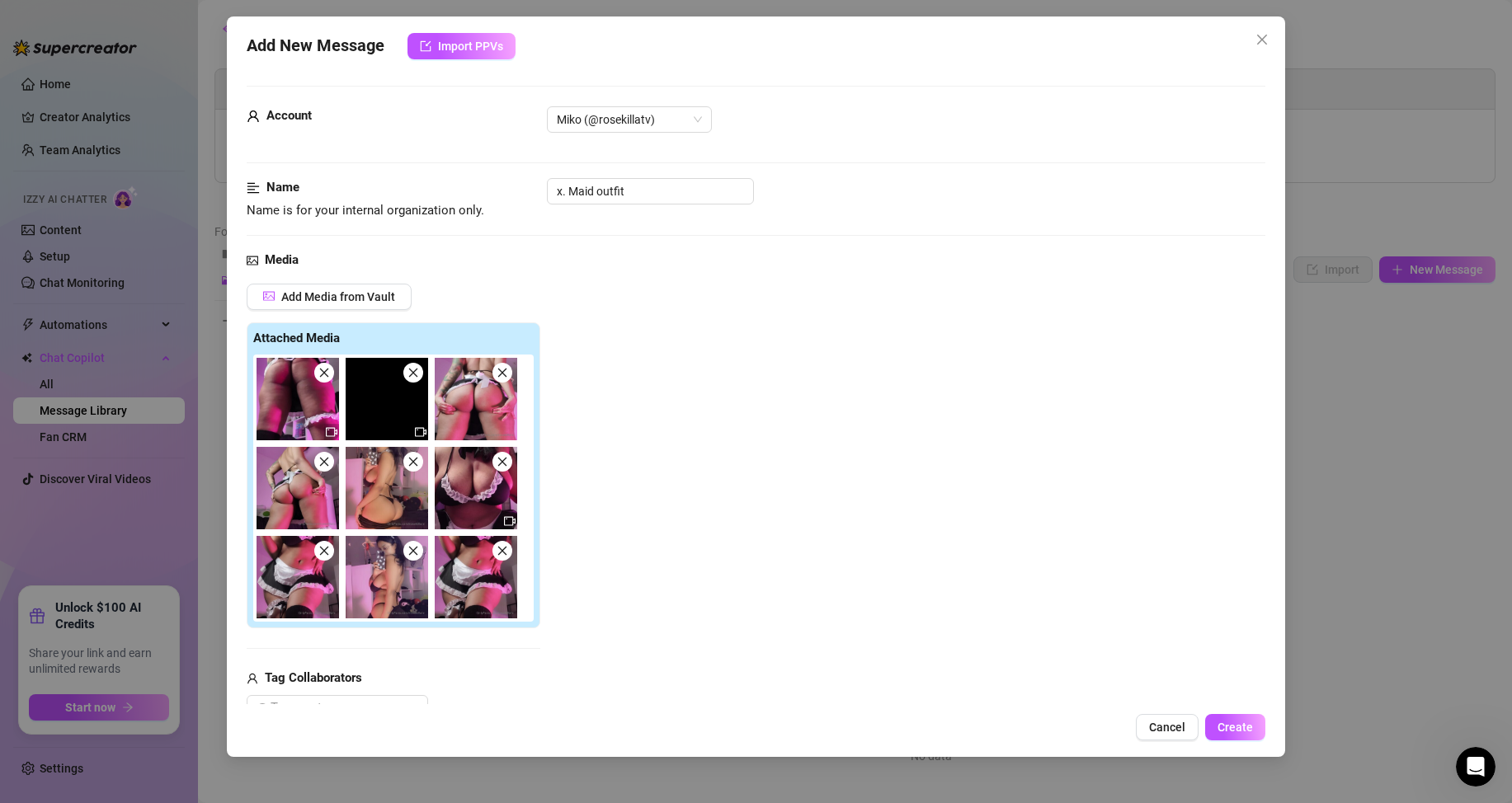
click at [328, 556] on icon "close" at bounding box center [323, 550] width 11 height 11
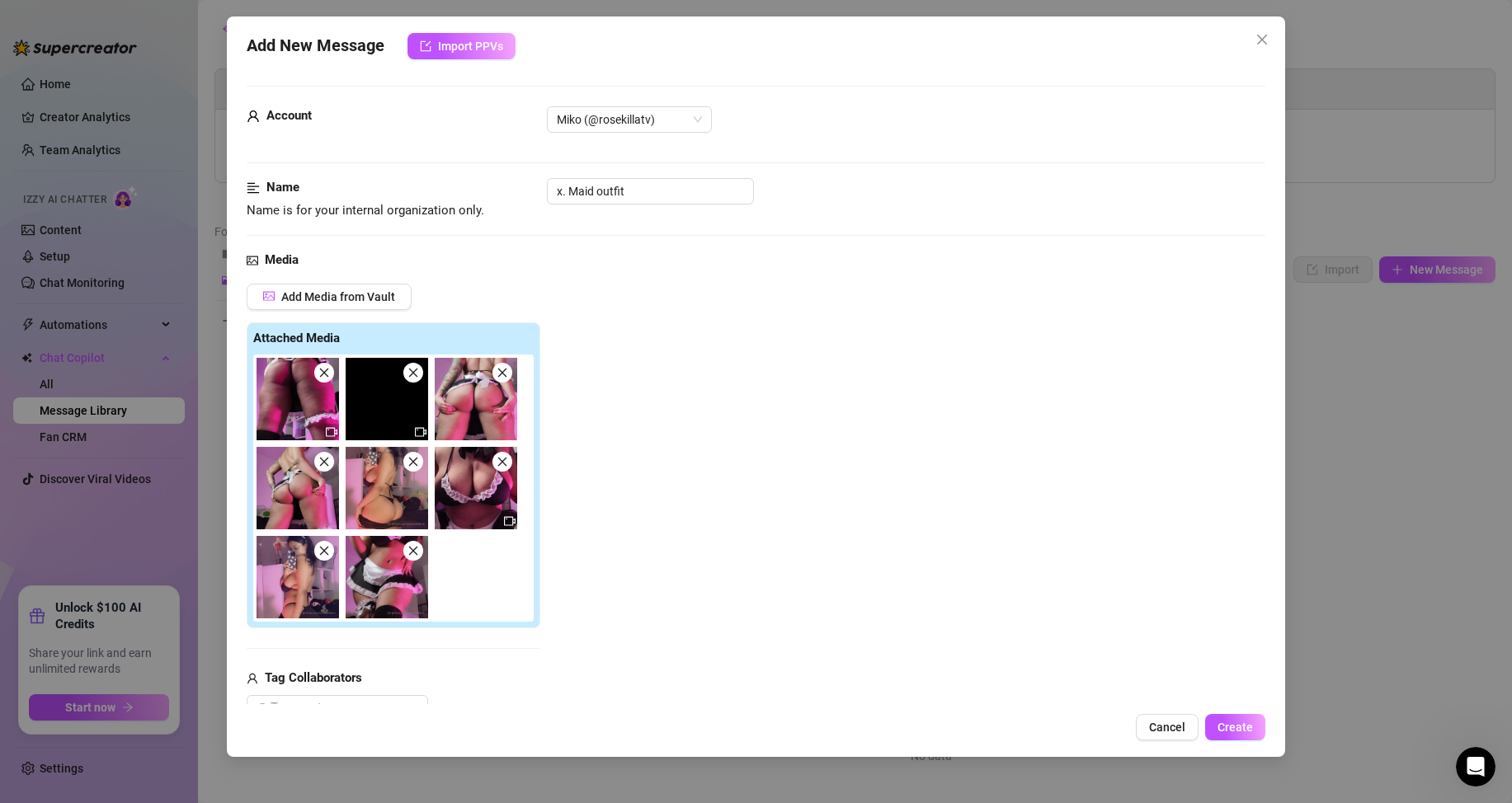
click at [328, 556] on icon "close" at bounding box center [323, 550] width 11 height 11
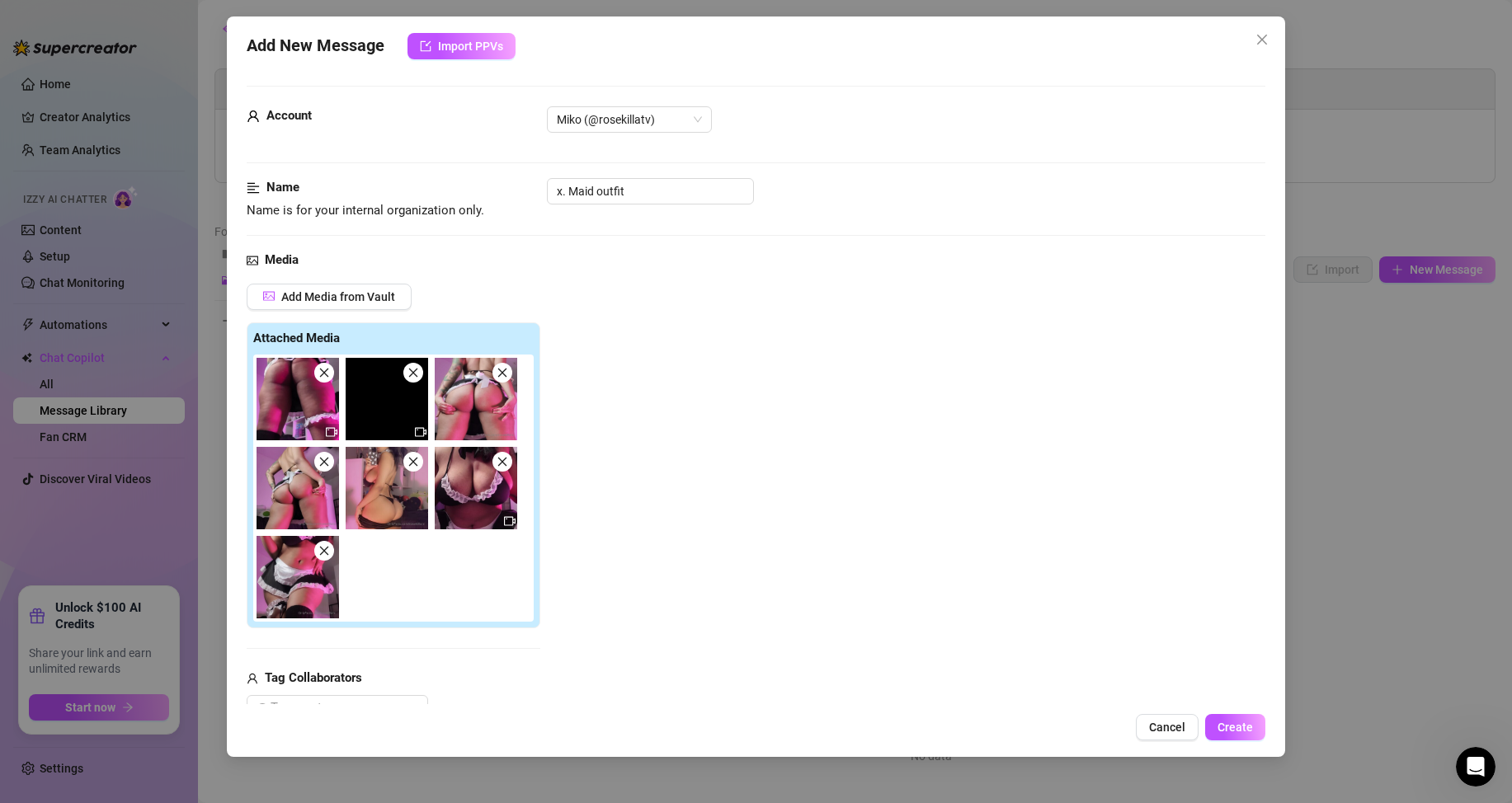
click at [416, 470] on span at bounding box center [413, 461] width 20 height 20
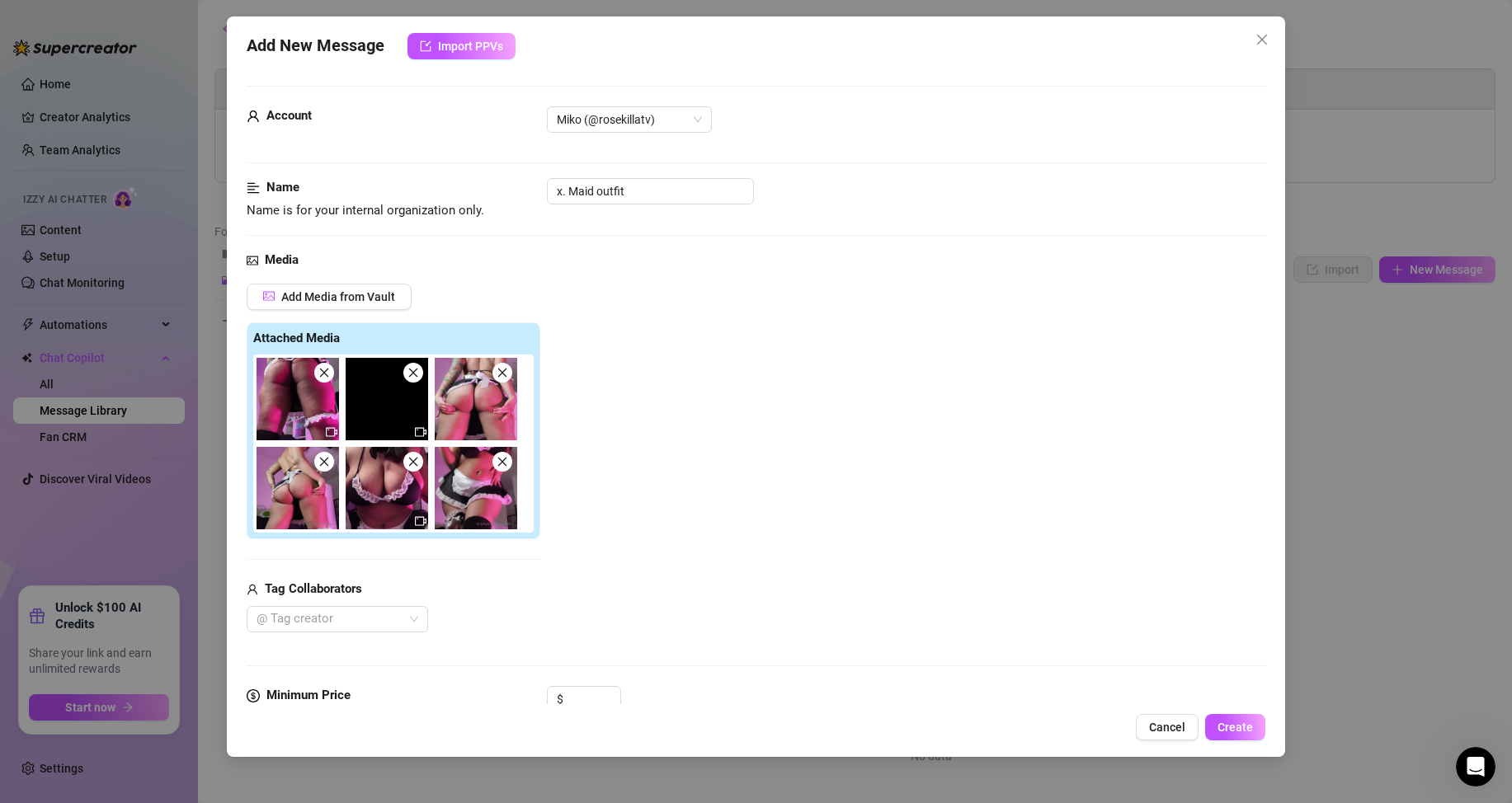
click at [407, 465] on icon "close" at bounding box center [413, 461] width 11 height 11
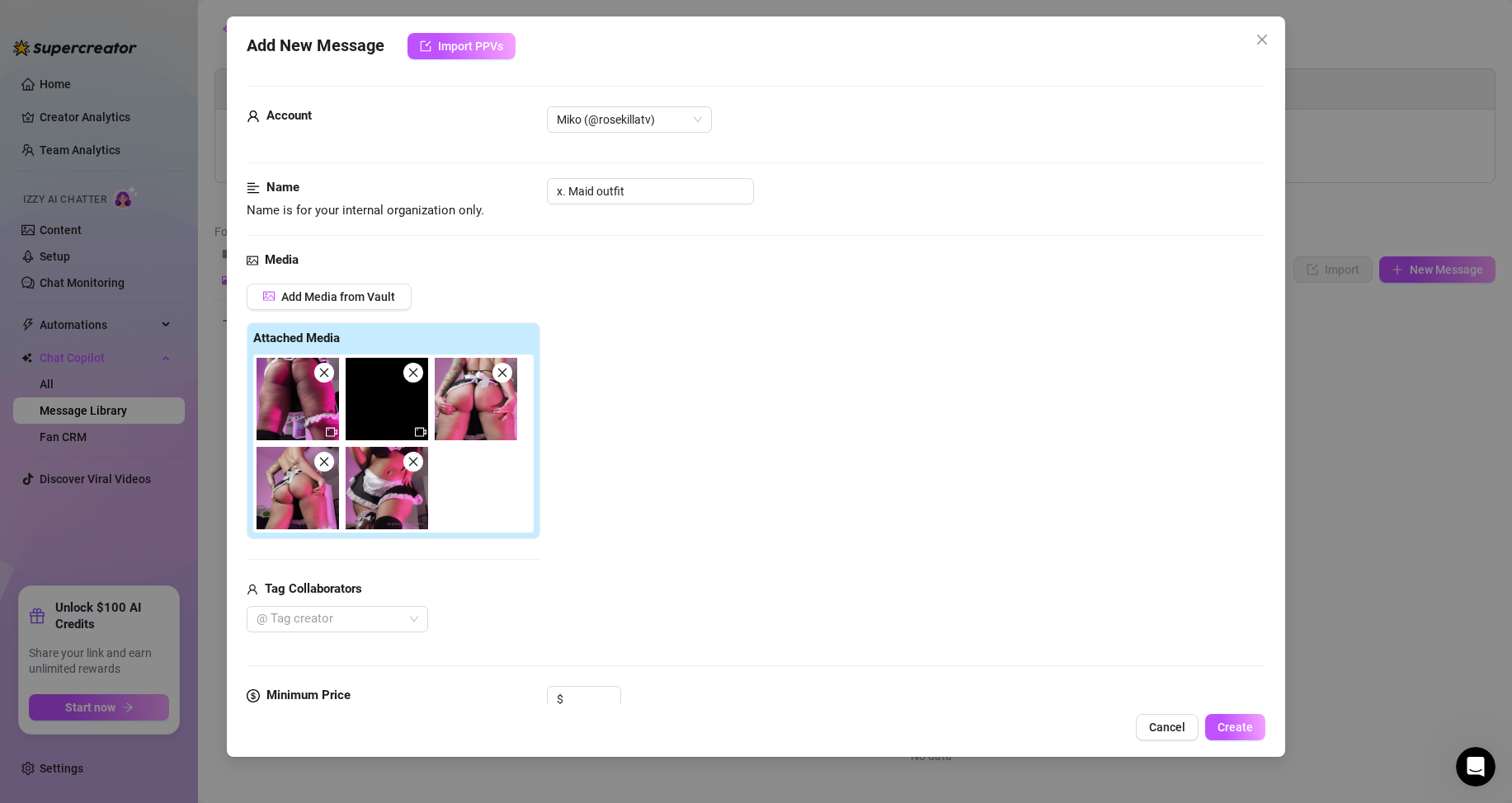
click at [325, 461] on icon "close" at bounding box center [324, 461] width 9 height 9
click at [322, 384] on img at bounding box center [298, 399] width 82 height 82
click at [325, 380] on span at bounding box center [324, 372] width 20 height 20
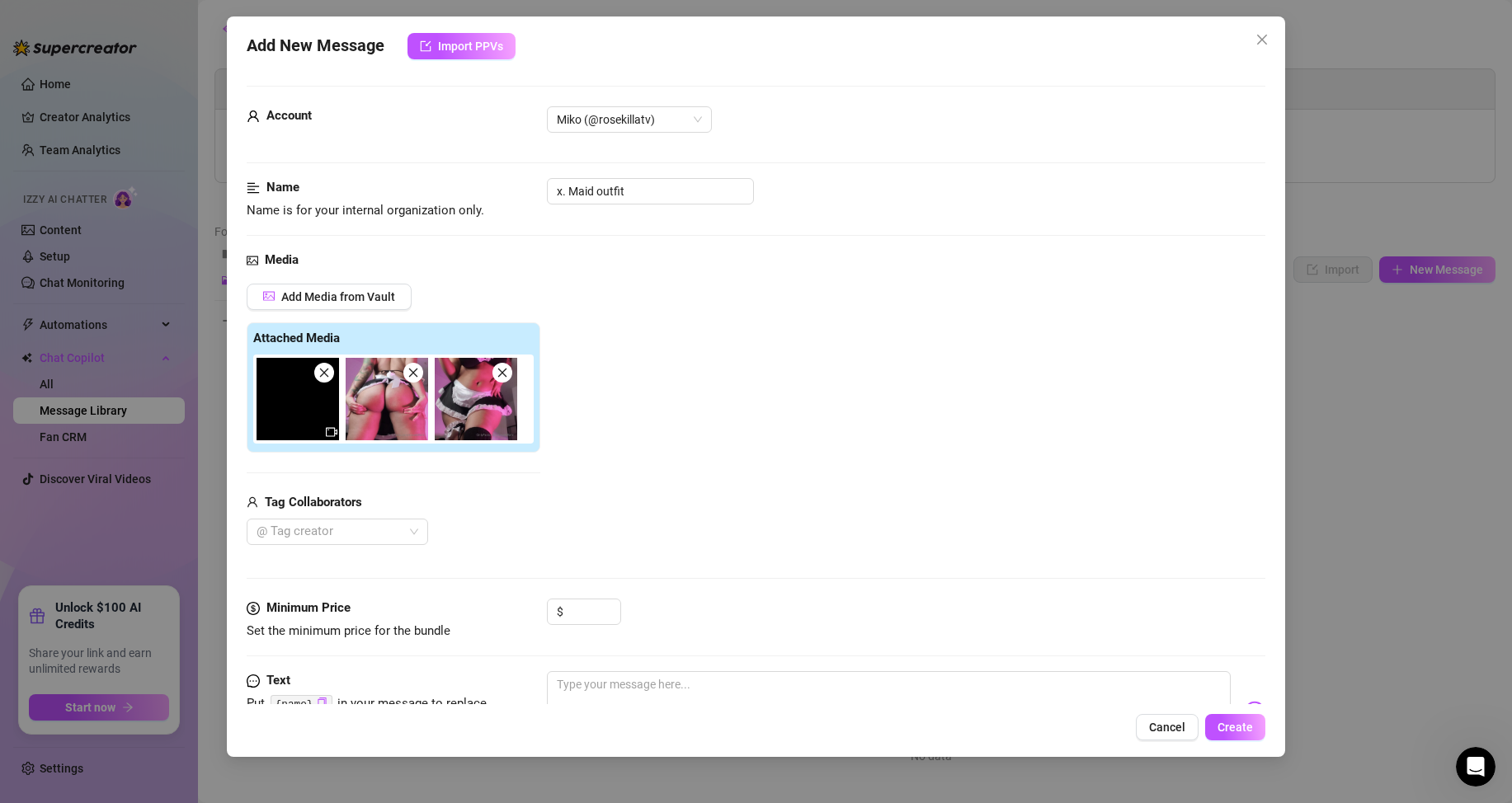
click at [329, 377] on icon "close" at bounding box center [323, 372] width 11 height 11
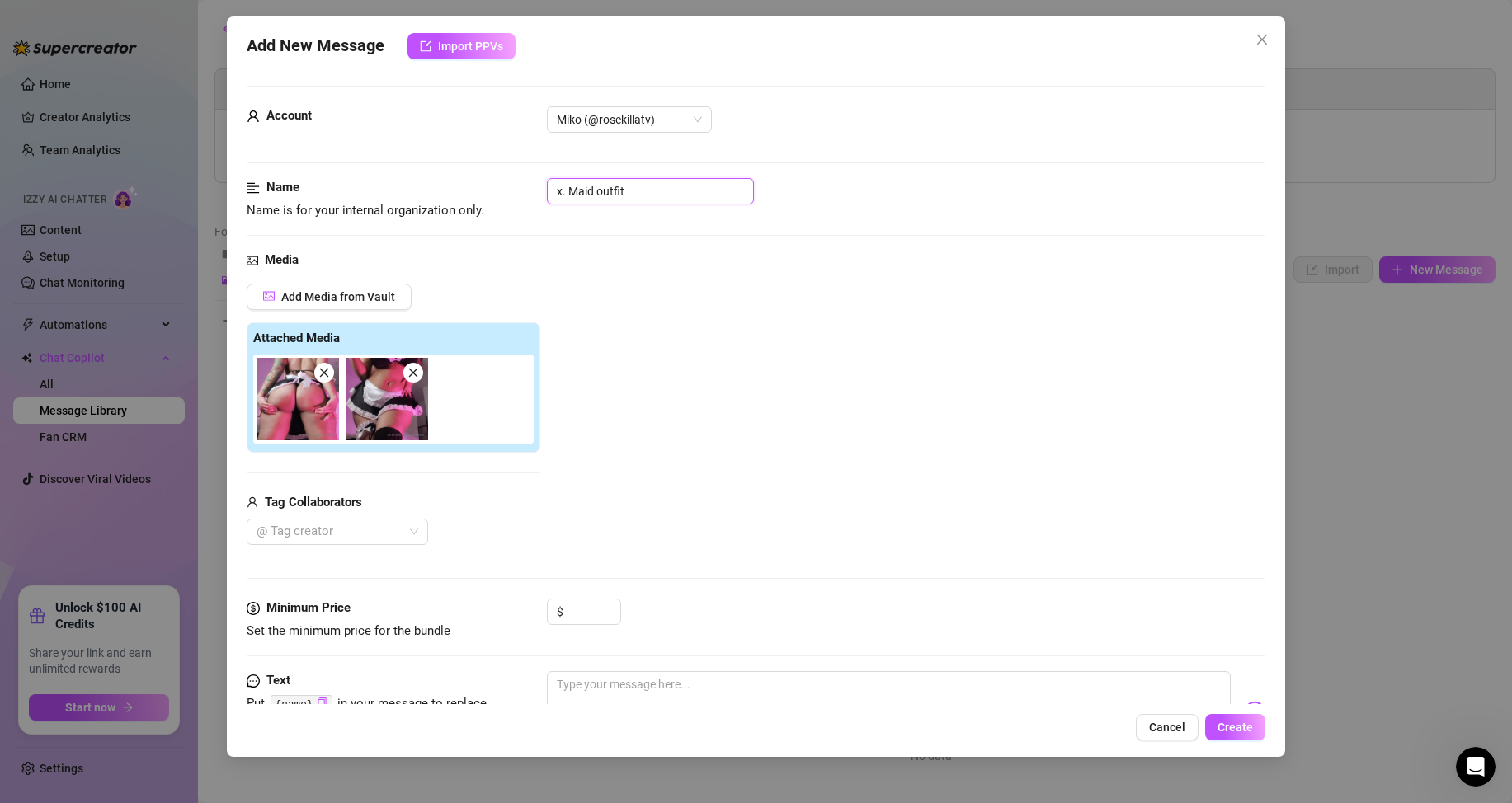
click at [671, 192] on input "x. Maid outfit" at bounding box center [650, 191] width 207 height 26
click at [651, 200] on input "x. Maid outfit" at bounding box center [650, 191] width 207 height 26
click at [679, 330] on div "Add Media from Vault Attached Media Tag Collaborators @ Tag creator" at bounding box center [755, 414] width 1019 height 262
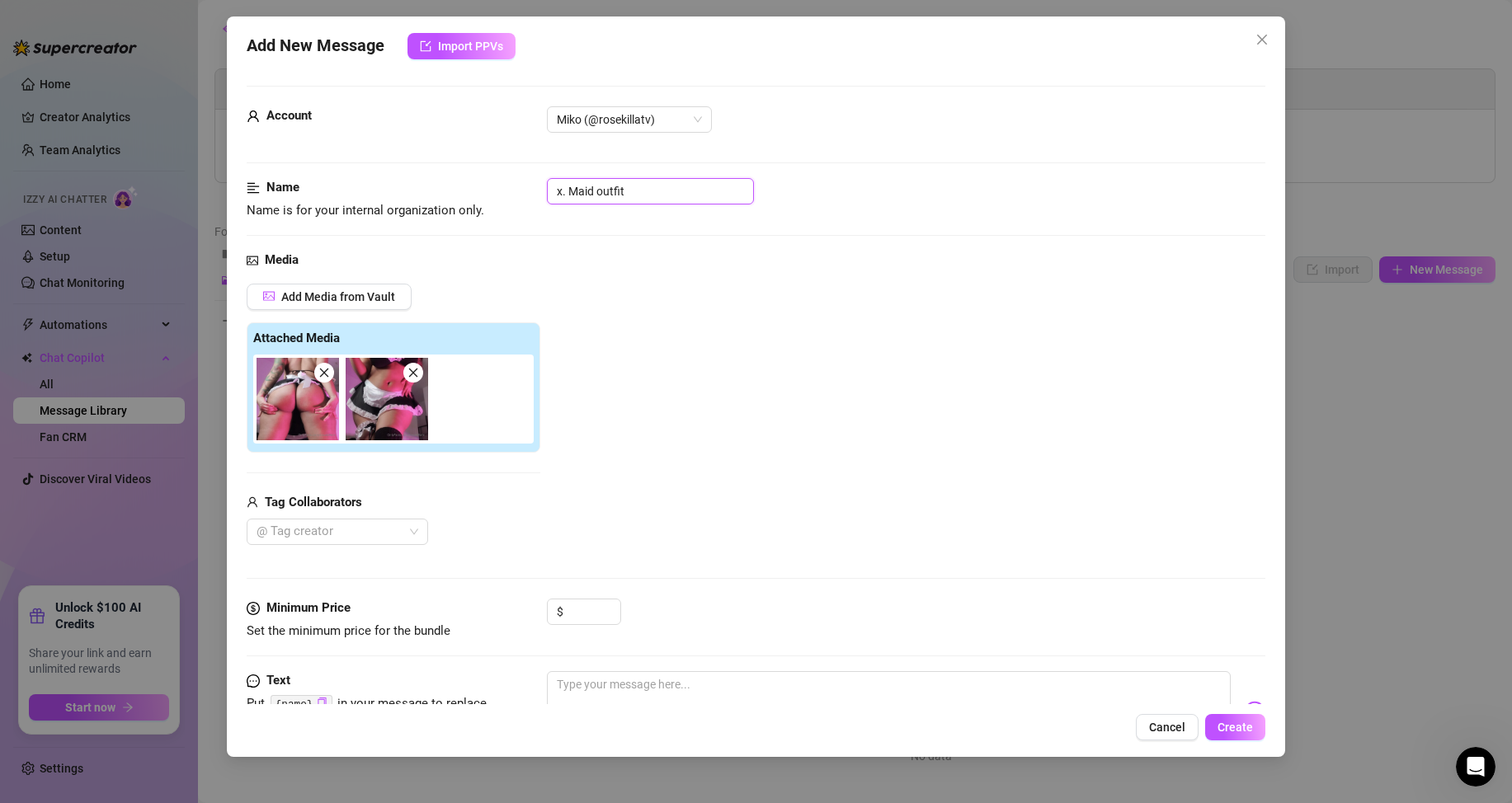
click at [650, 186] on input "x. Maid outfit" at bounding box center [650, 191] width 207 height 26
drag, startPoint x: 643, startPoint y: 190, endPoint x: 595, endPoint y: 196, distance: 48.4
click at [595, 196] on input "x. Maid outfit" at bounding box center [650, 191] width 207 height 26
type input "x"
type input "M"
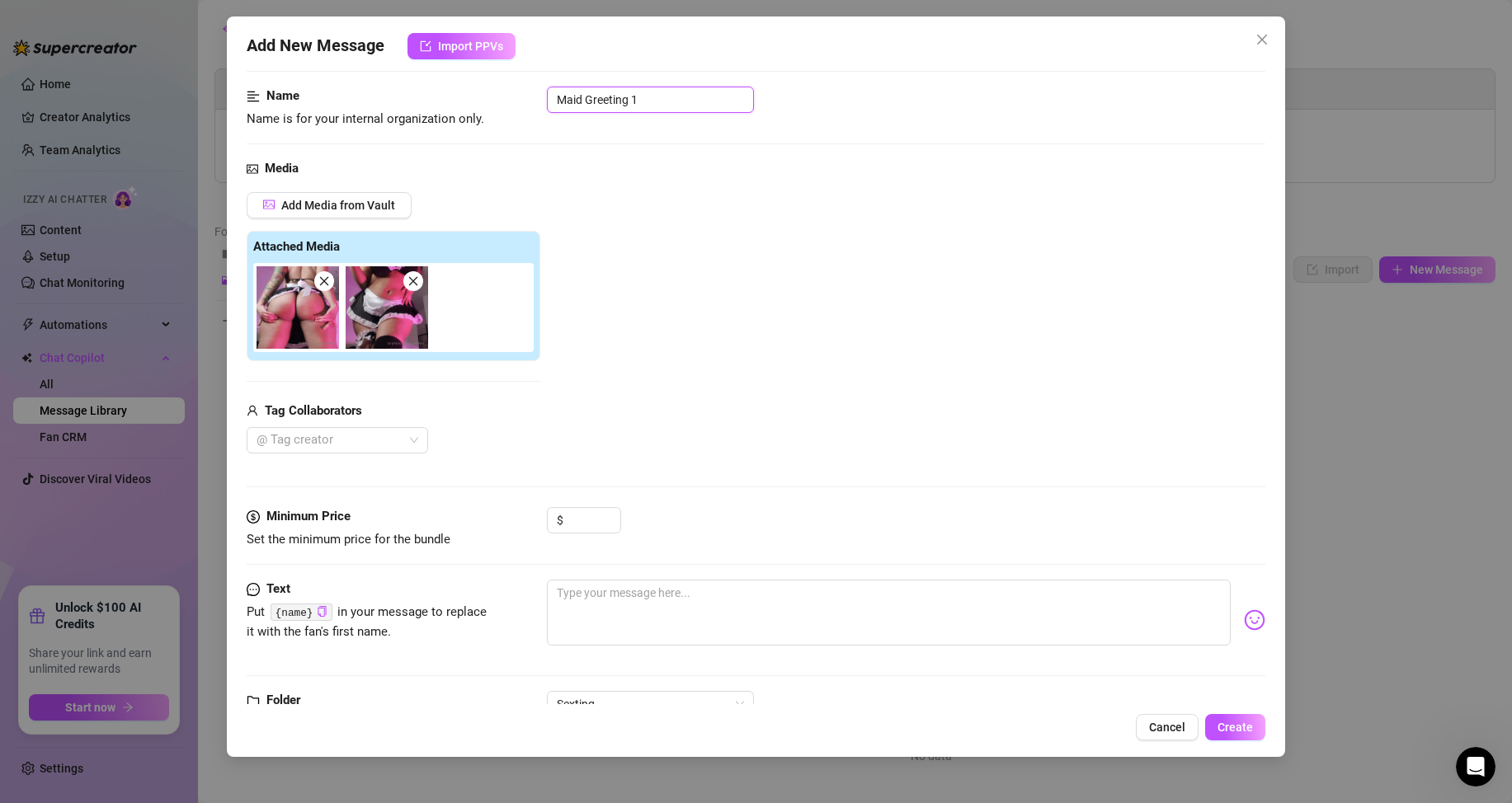
scroll to position [150, 0]
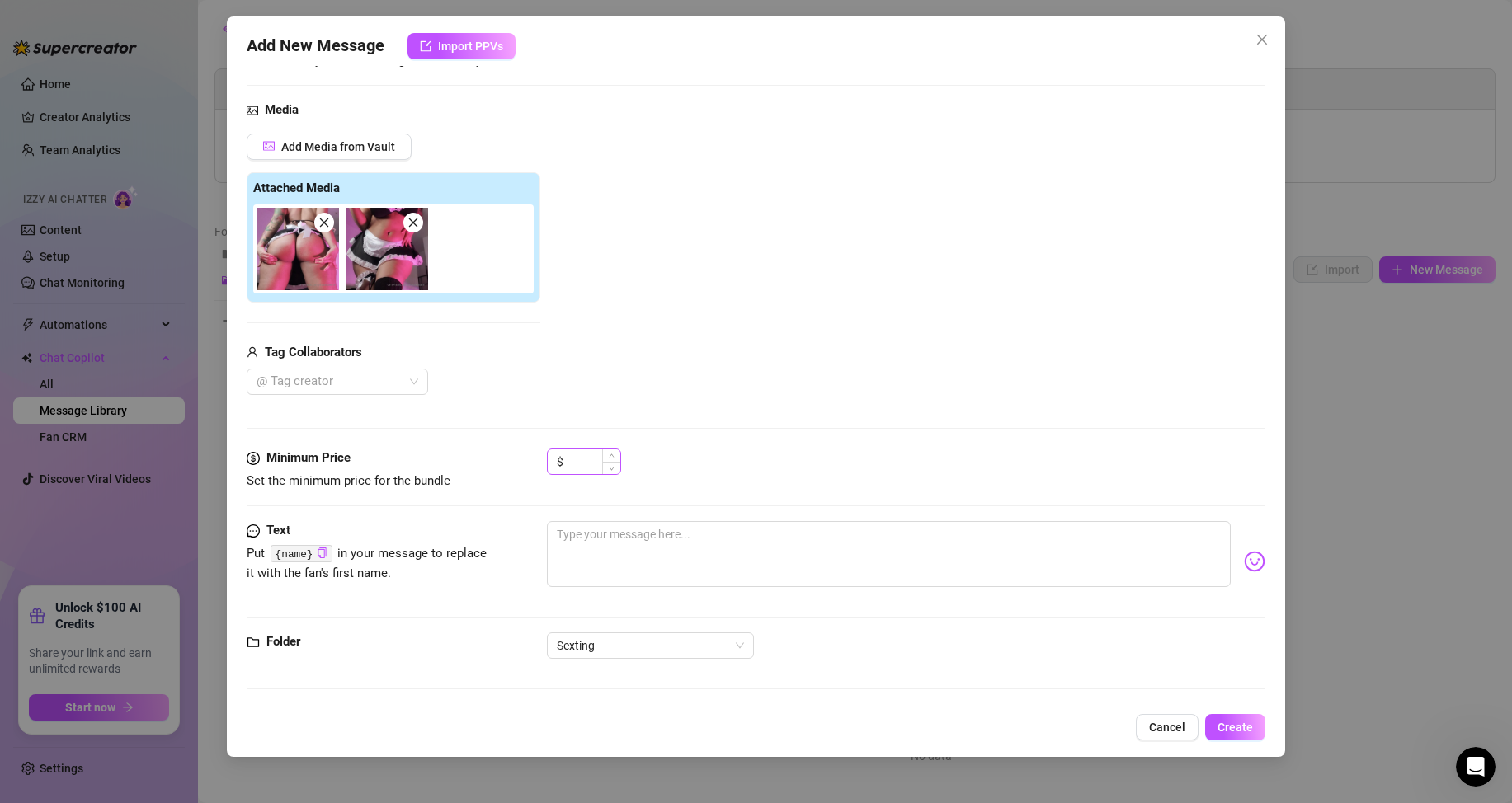
type input "Maid Greeting 1"
click at [579, 459] on input at bounding box center [593, 461] width 53 height 25
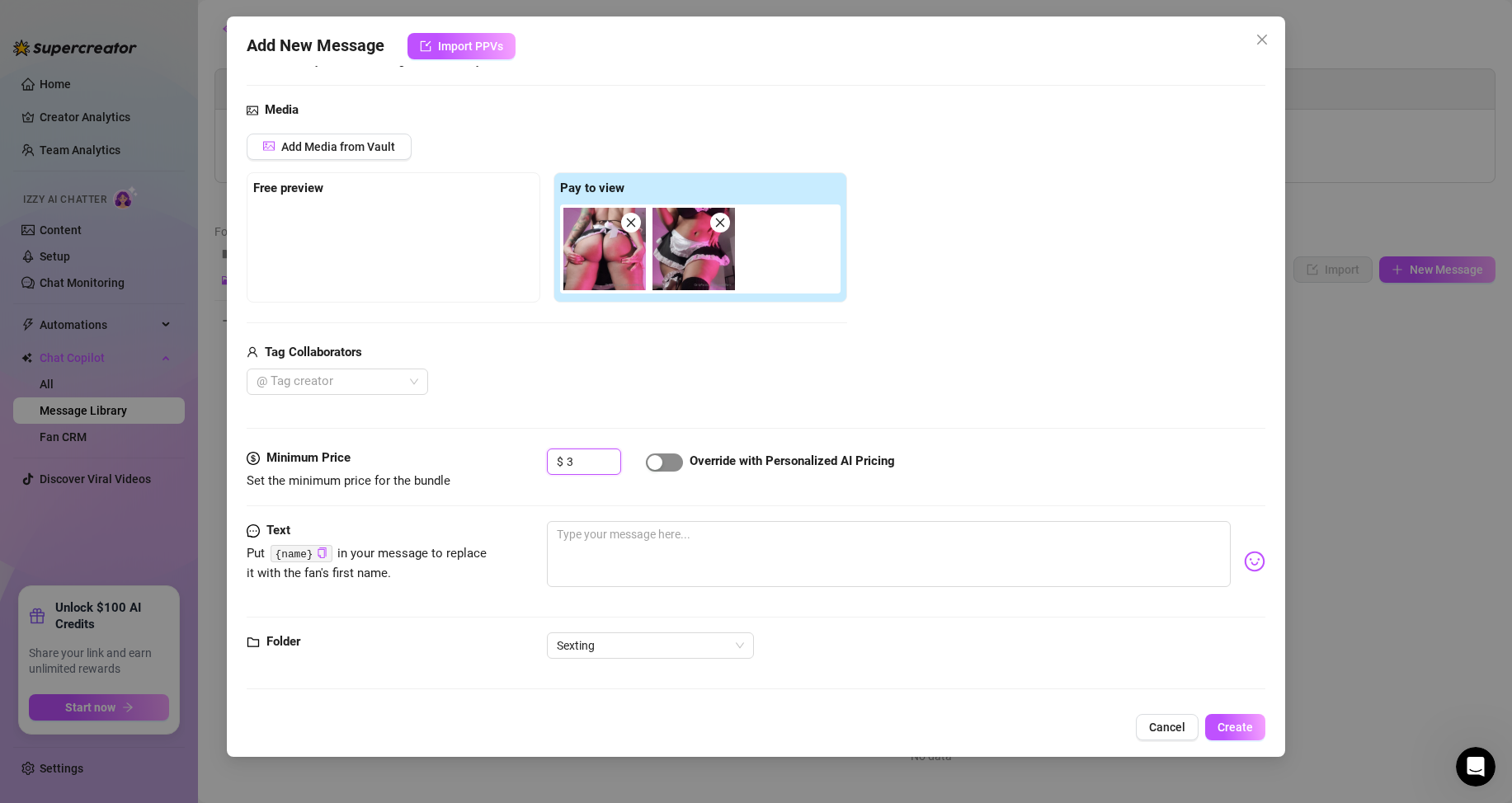
type input "3"
click at [654, 457] on div "button" at bounding box center [654, 462] width 15 height 15
click at [598, 457] on input "3" at bounding box center [593, 461] width 53 height 25
click at [608, 385] on div "@ Tag creator" at bounding box center [546, 382] width 600 height 26
click at [664, 546] on textarea at bounding box center [888, 553] width 683 height 66
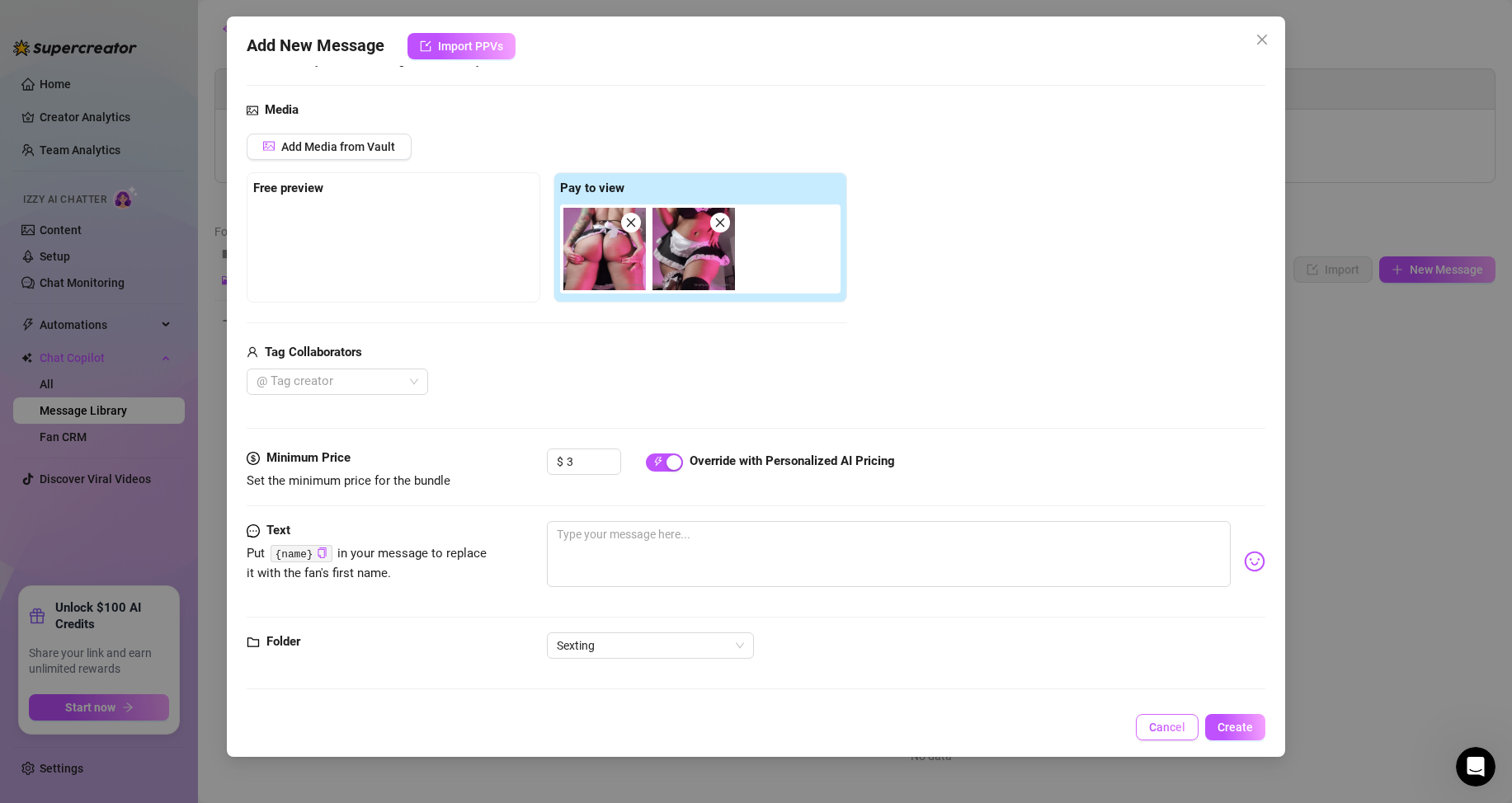
click at [1169, 722] on span "Cancel" at bounding box center [1166, 727] width 36 height 13
